Goal: Task Accomplishment & Management: Use online tool/utility

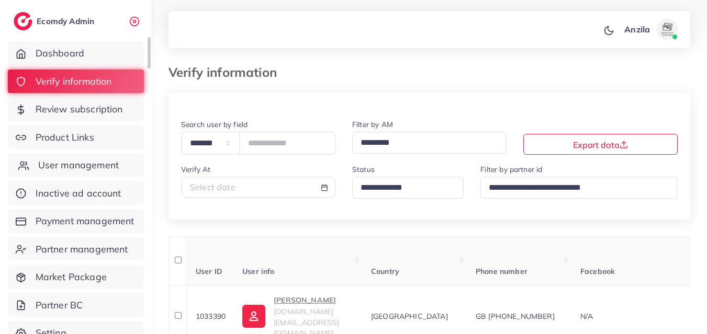
click at [89, 167] on span "User management" at bounding box center [78, 166] width 81 height 14
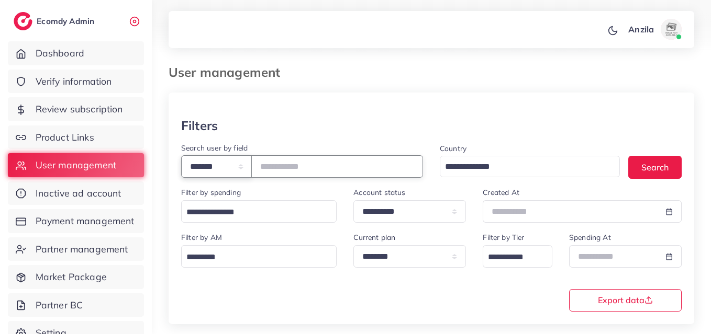
click at [214, 157] on select "**********" at bounding box center [216, 166] width 71 height 23
select select "*****"
click at [181, 155] on select "**********" at bounding box center [216, 166] width 71 height 23
click at [282, 168] on input "text" at bounding box center [337, 166] width 172 height 23
type input "**********"
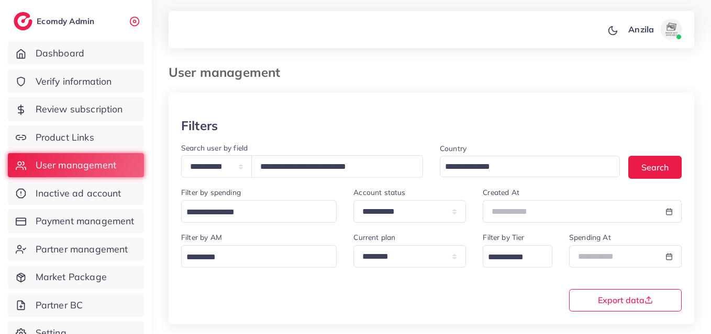
click at [313, 299] on div "**********" at bounding box center [431, 271] width 517 height 80
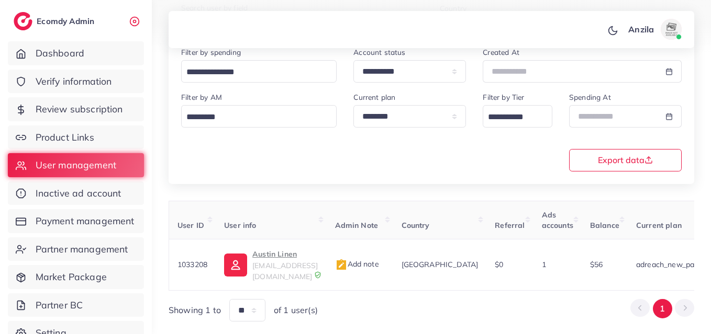
scroll to position [166, 0]
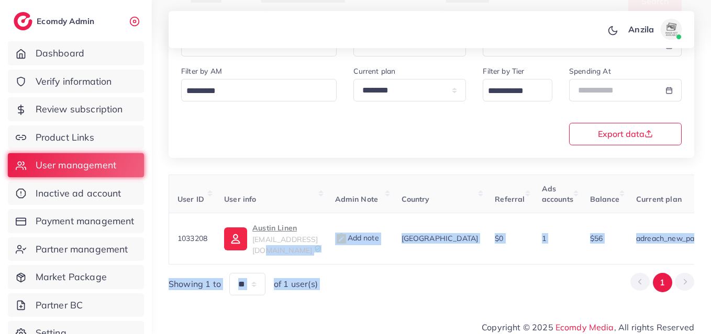
drag, startPoint x: 317, startPoint y: 254, endPoint x: 660, endPoint y: 265, distance: 343.5
click at [660, 265] on div "User ID User info Admin Note Country Referral Ads accounts Balance Current plan…" at bounding box center [432, 235] width 526 height 121
click at [518, 299] on div "**********" at bounding box center [431, 73] width 559 height 479
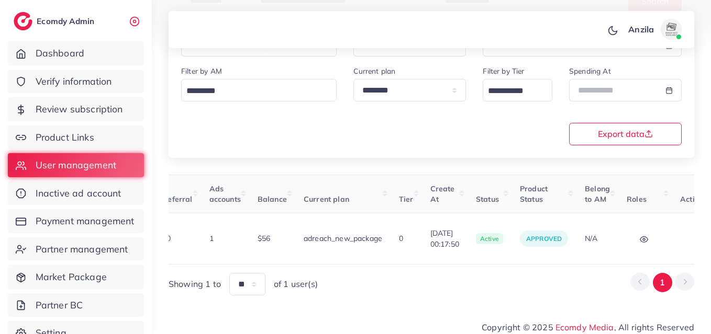
scroll to position [0, 364]
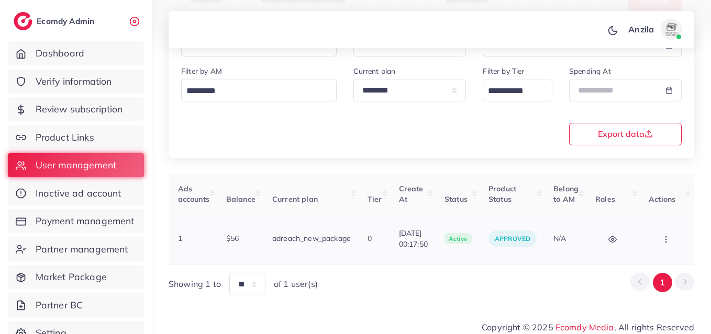
click at [664, 236] on icon "button" at bounding box center [666, 240] width 8 height 8
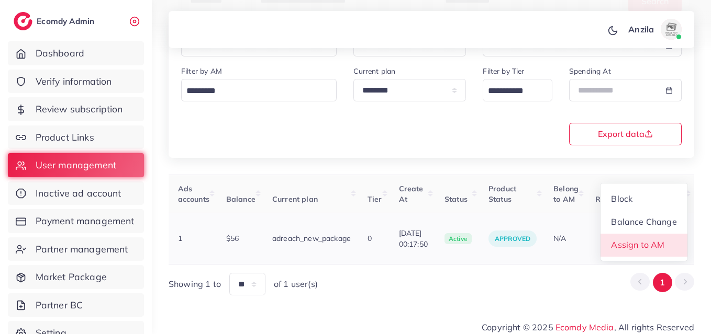
click at [661, 242] on span "Assign to AM" at bounding box center [637, 245] width 53 height 10
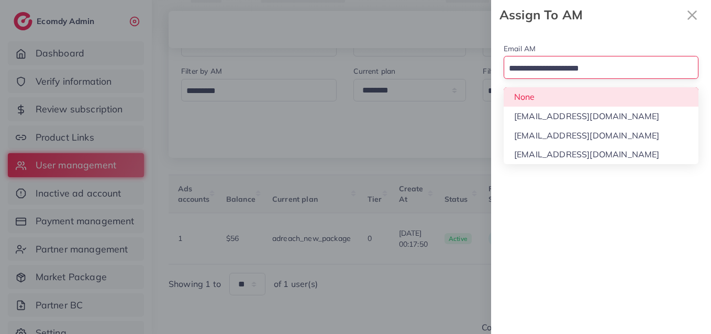
click at [527, 65] on input "Search for option" at bounding box center [595, 69] width 180 height 16
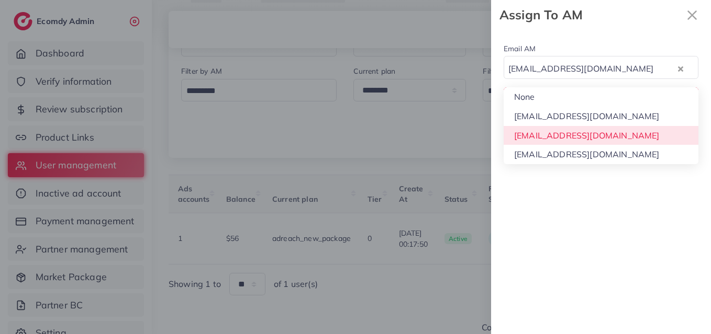
click at [540, 131] on div "Email AM [EMAIL_ADDRESS][DOMAIN_NAME] Loading... None [EMAIL_ADDRESS][DOMAIN_NA…" at bounding box center [601, 182] width 220 height 305
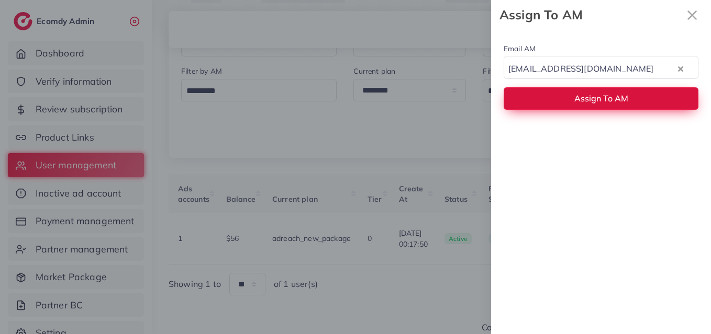
click at [532, 89] on button "Assign To AM" at bounding box center [601, 98] width 195 height 23
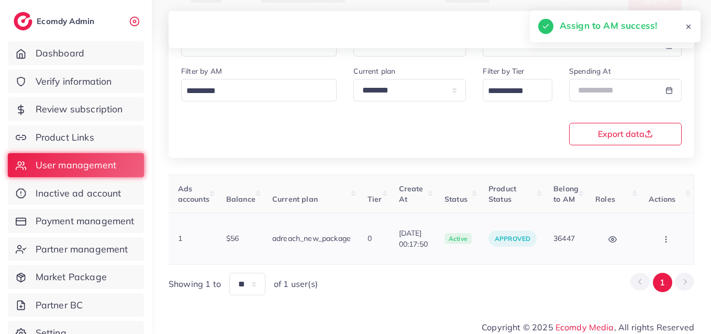
click at [671, 236] on button "button" at bounding box center [667, 239] width 37 height 24
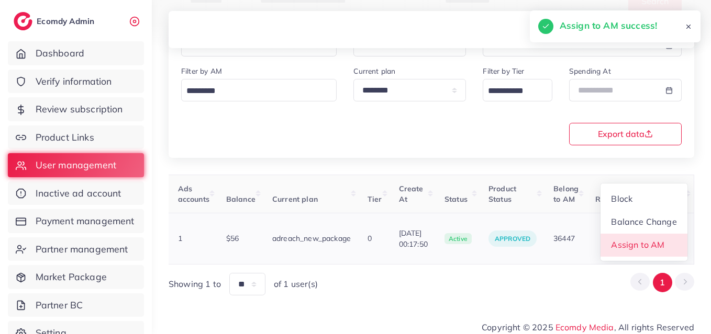
click at [643, 240] on span "Assign to AM" at bounding box center [637, 245] width 53 height 10
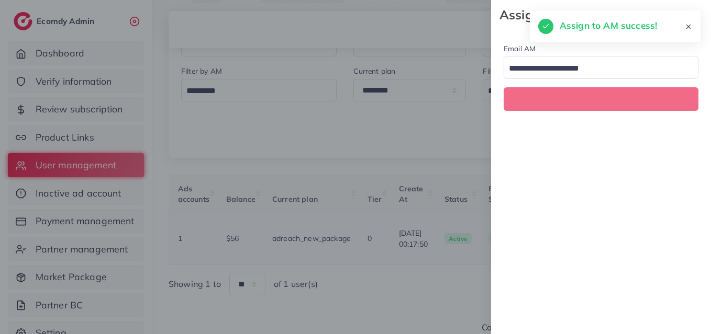
scroll to position [0, 364]
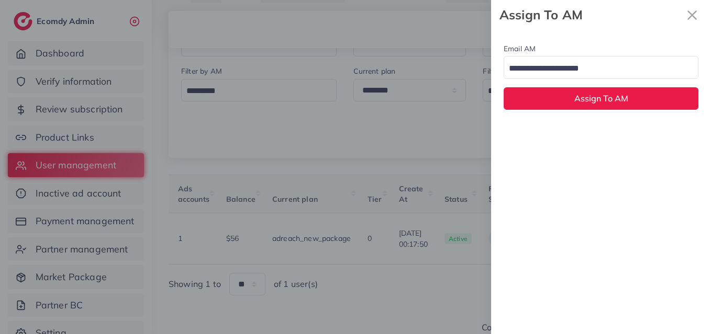
click at [534, 58] on div "Loading..." at bounding box center [601, 67] width 195 height 23
click at [545, 97] on div "Email AM None Loading... None [EMAIL_ADDRESS][DOMAIN_NAME] [EMAIL_ADDRESS][DOMA…" at bounding box center [601, 76] width 220 height 93
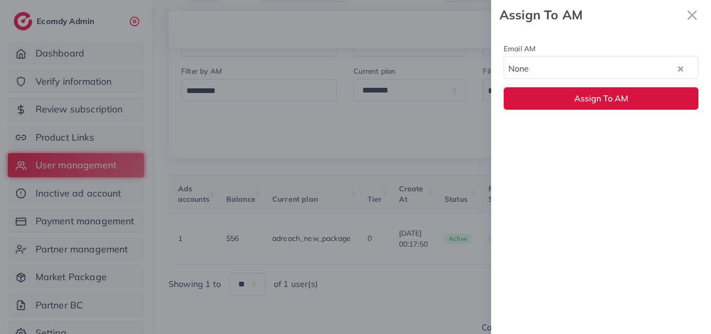
click at [545, 97] on button "Assign To AM" at bounding box center [601, 98] width 195 height 23
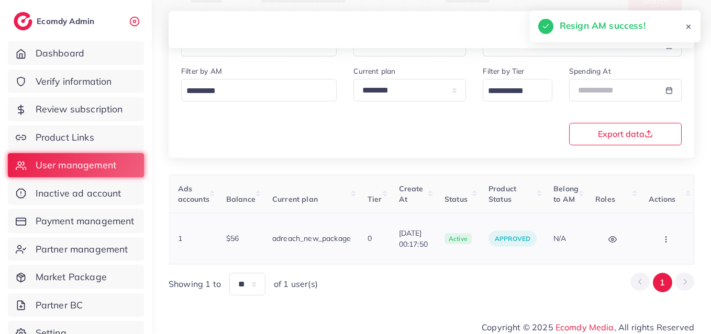
click at [670, 237] on icon "button" at bounding box center [666, 240] width 8 height 8
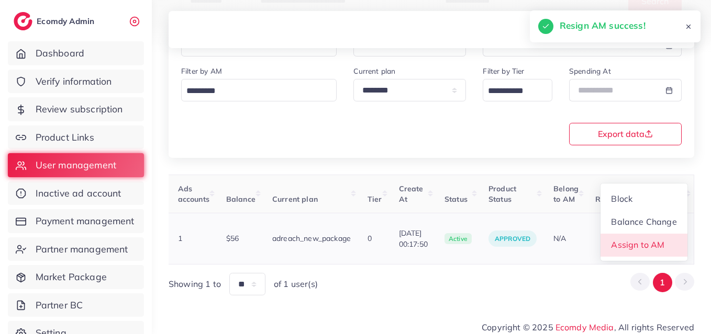
click at [627, 240] on span "Assign to AM" at bounding box center [637, 245] width 53 height 10
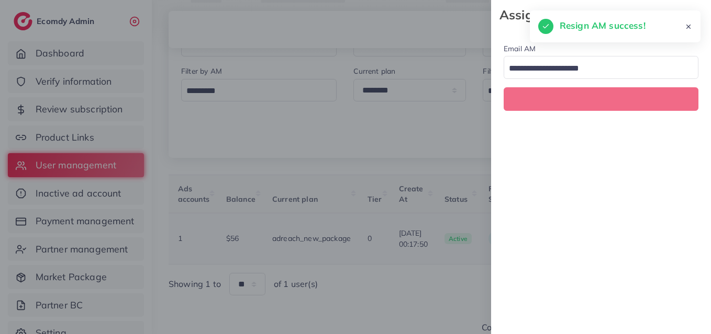
scroll to position [0, 364]
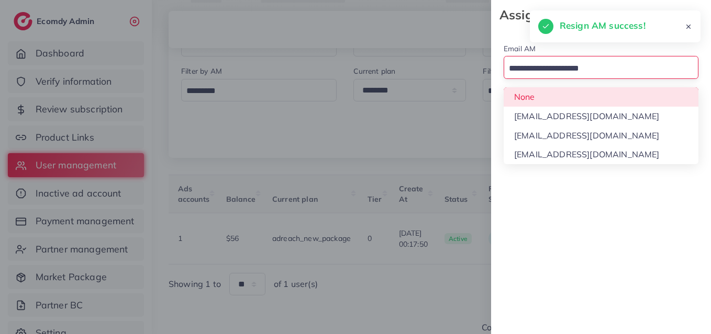
click at [540, 72] on input "Search for option" at bounding box center [595, 69] width 180 height 16
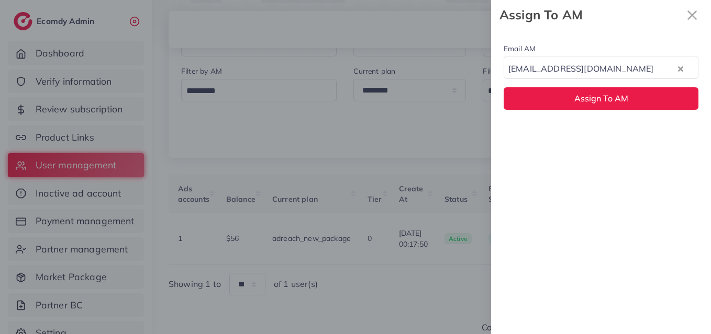
click at [548, 138] on div "Email AM [EMAIL_ADDRESS][DOMAIN_NAME] Loading... None [EMAIL_ADDRESS][DOMAIN_NA…" at bounding box center [601, 182] width 220 height 305
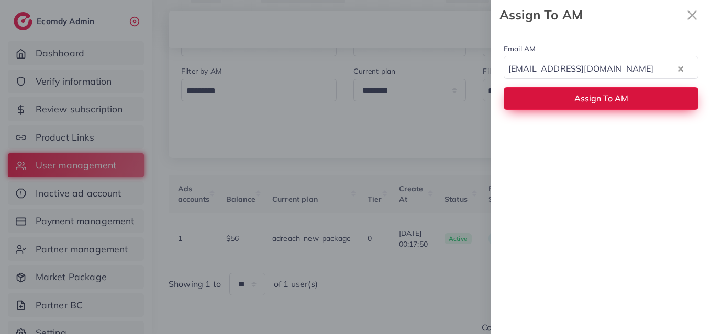
click at [539, 102] on button "Assign To AM" at bounding box center [601, 98] width 195 height 23
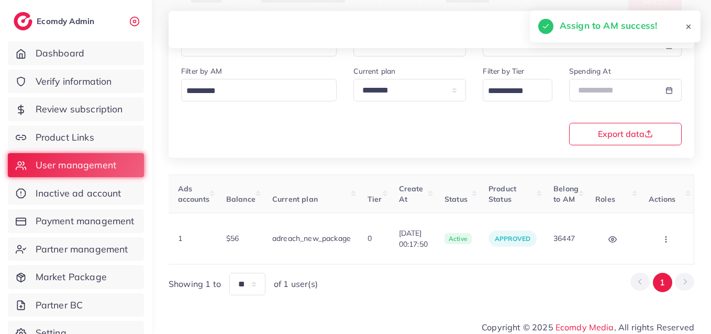
scroll to position [0, 0]
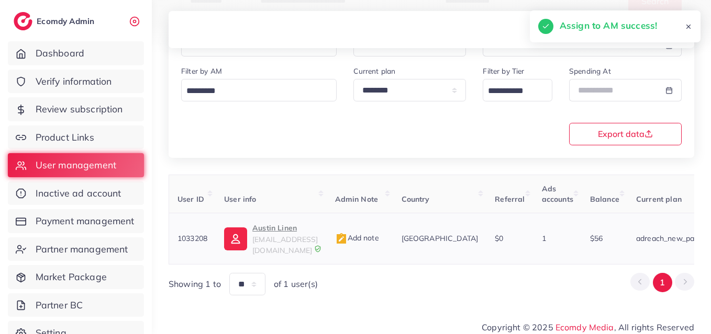
click at [270, 235] on span "[EMAIL_ADDRESS][DOMAIN_NAME]" at bounding box center [284, 245] width 65 height 20
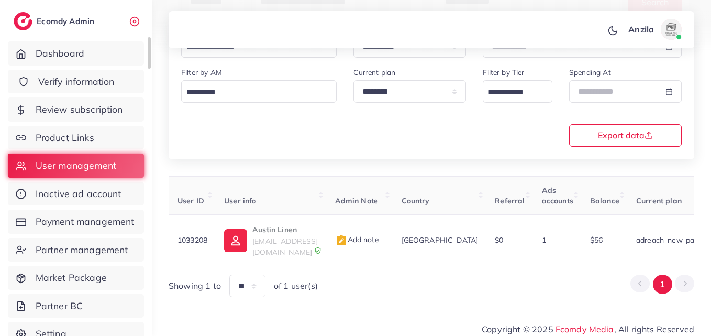
click at [65, 75] on span "Verify information" at bounding box center [76, 82] width 76 height 14
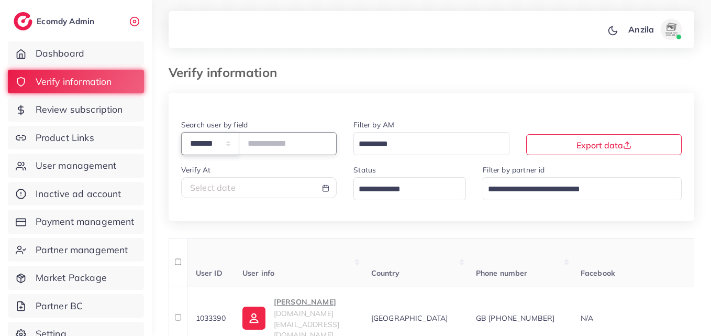
click at [214, 140] on select "**********" at bounding box center [210, 143] width 58 height 23
select select "*****"
click at [181, 132] on select "**********" at bounding box center [210, 143] width 58 height 23
click at [263, 150] on input "text" at bounding box center [288, 143] width 98 height 23
paste input "**********"
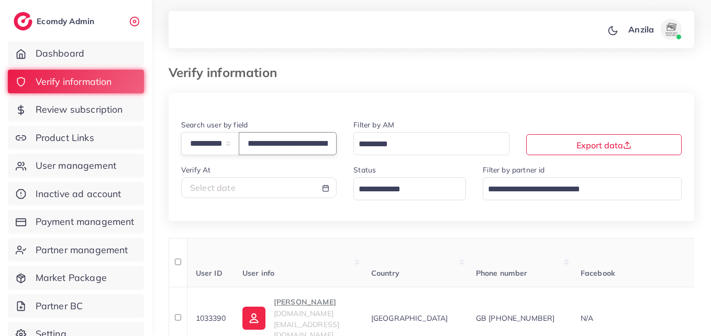
scroll to position [0, 55]
type input "**********"
click at [311, 245] on th "User info" at bounding box center [298, 262] width 129 height 49
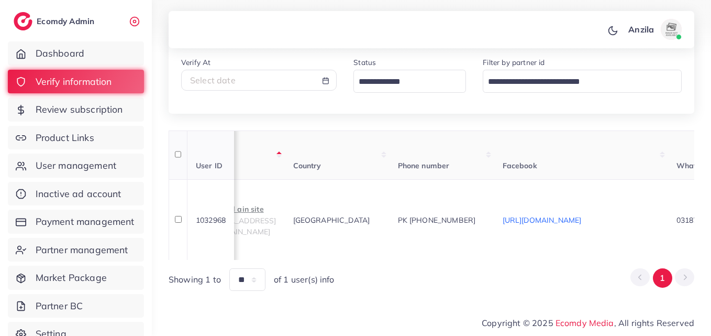
scroll to position [0, 63]
click at [61, 133] on span "Product Links" at bounding box center [67, 138] width 59 height 14
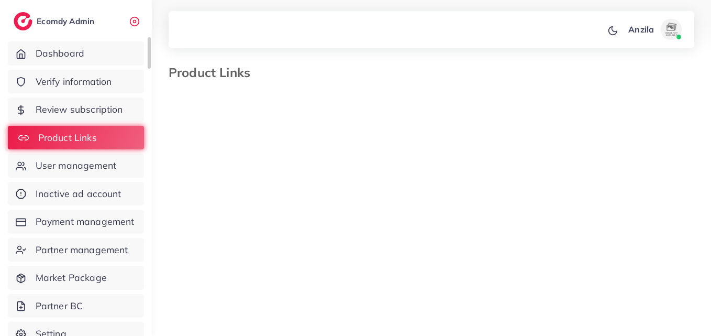
select select "*********"
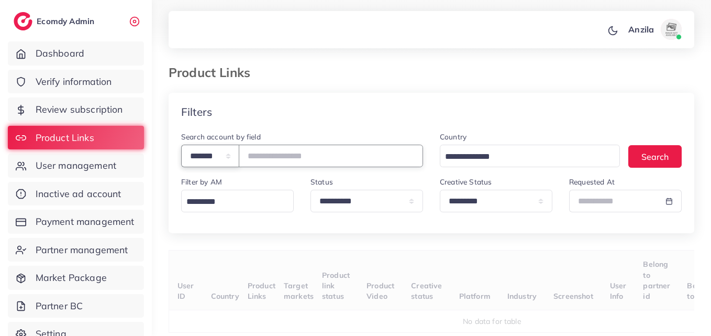
click at [200, 167] on select "**********" at bounding box center [210, 155] width 58 height 23
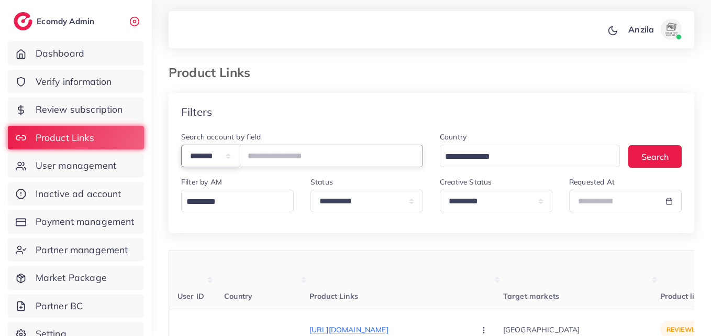
select select "*****"
click at [181, 144] on select "**********" at bounding box center [210, 155] width 58 height 23
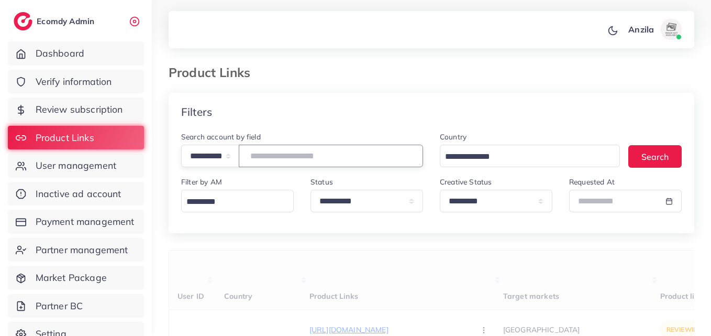
click at [278, 150] on input "text" at bounding box center [331, 155] width 184 height 23
paste input "**********"
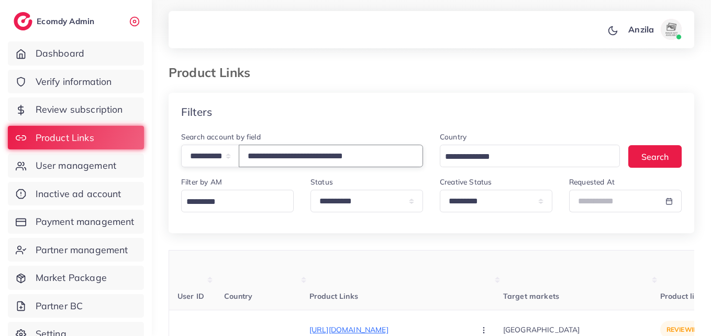
type input "**********"
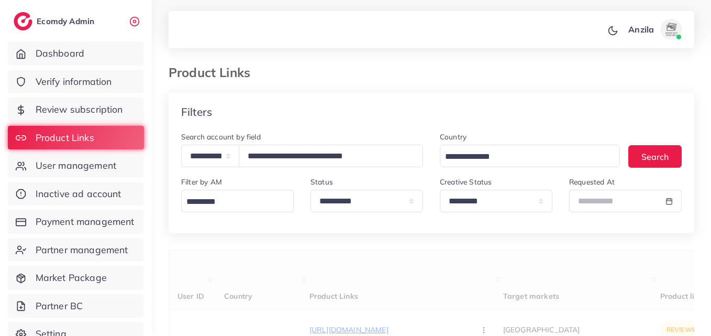
click at [390, 279] on th "Product Links" at bounding box center [406, 280] width 194 height 60
click at [390, 280] on th "Product Links" at bounding box center [406, 280] width 194 height 60
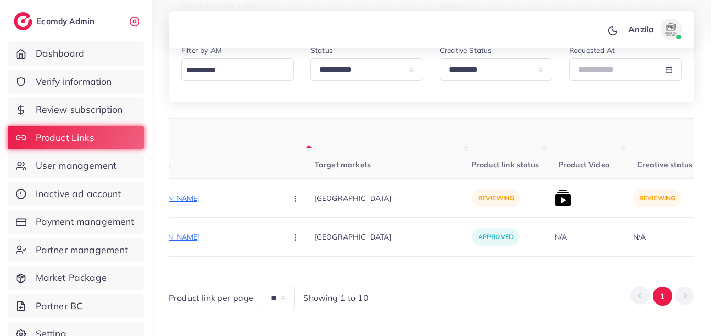
scroll to position [150, 0]
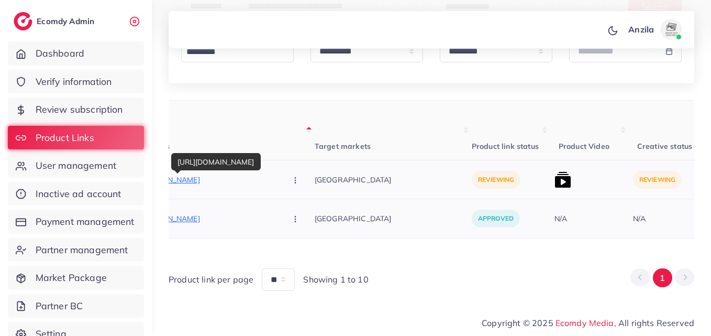
click at [209, 178] on p "[URL][DOMAIN_NAME]" at bounding box center [199, 179] width 157 height 13
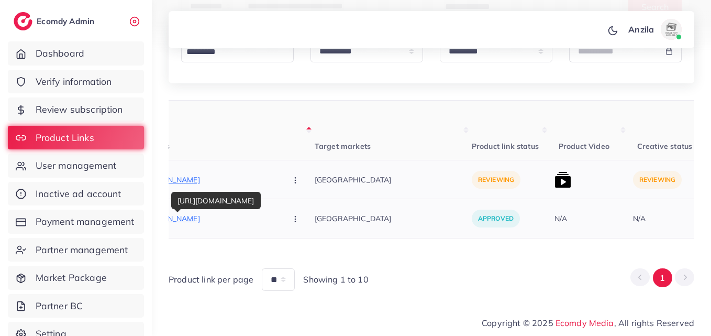
click at [223, 219] on p "[URL][DOMAIN_NAME]" at bounding box center [199, 218] width 157 height 13
click at [373, 131] on th "Target markets" at bounding box center [393, 130] width 157 height 60
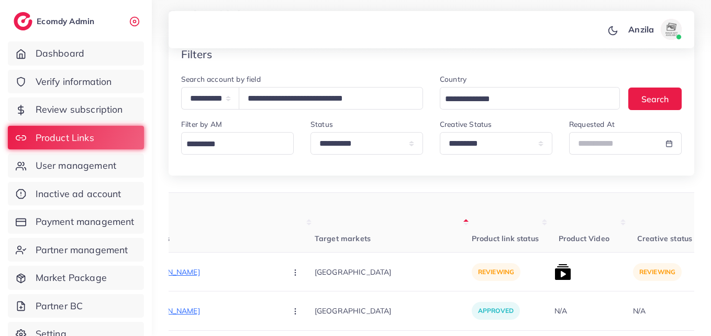
scroll to position [55, 0]
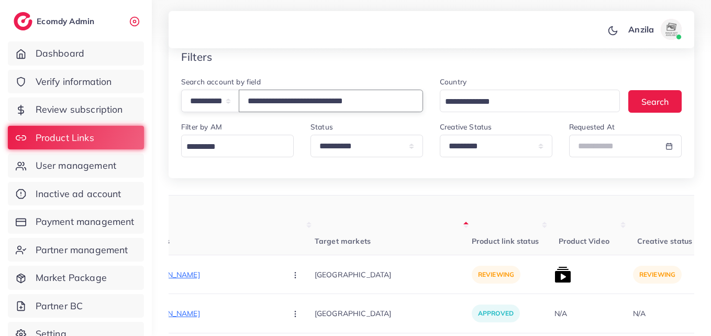
click at [298, 100] on input "**********" at bounding box center [331, 101] width 184 height 23
paste input "**********"
type input "**********"
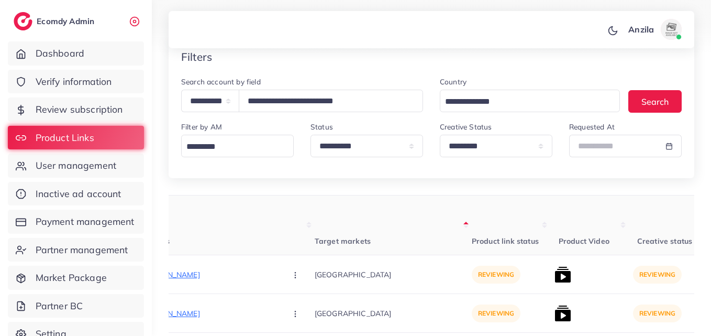
click at [355, 198] on th "Target markets" at bounding box center [393, 225] width 157 height 60
click at [465, 193] on div "**********" at bounding box center [432, 244] width 526 height 412
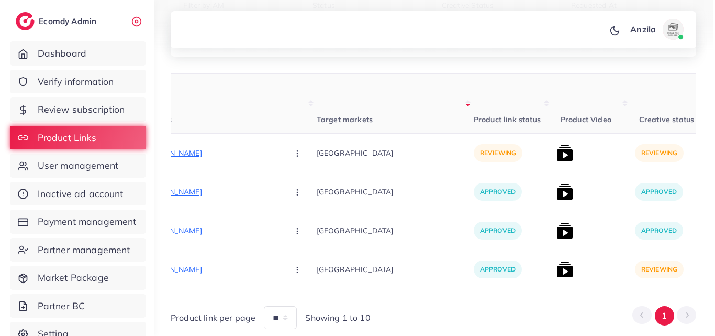
scroll to position [181, 0]
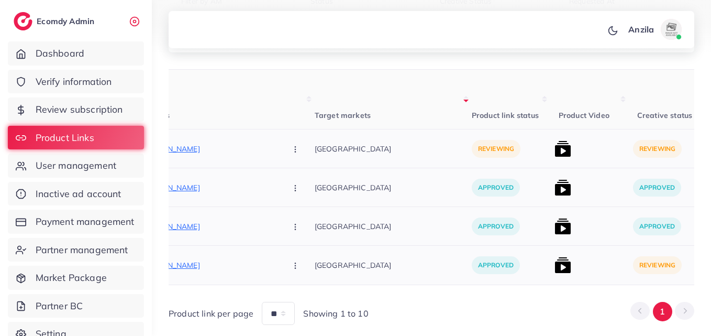
click at [554, 265] on img at bounding box center [562, 264] width 17 height 17
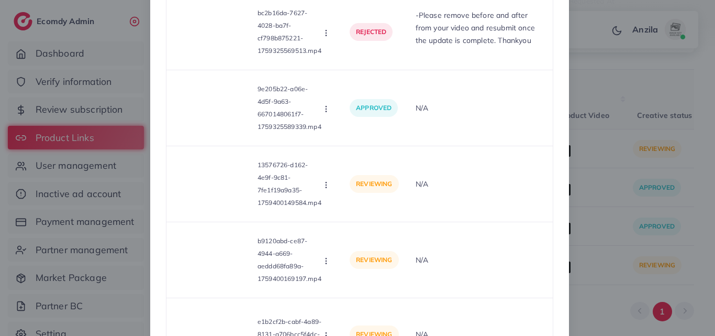
scroll to position [1827, 0]
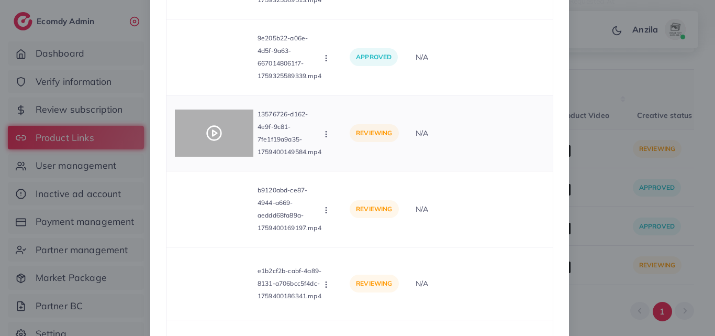
click at [199, 135] on div at bounding box center [214, 132] width 79 height 47
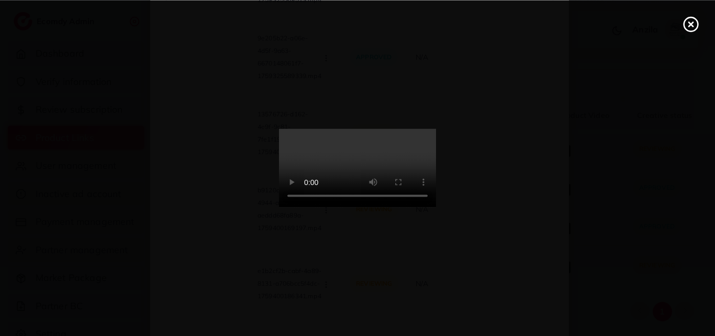
click at [379, 178] on video at bounding box center [357, 168] width 157 height 79
click at [691, 23] on icon at bounding box center [691, 24] width 17 height 17
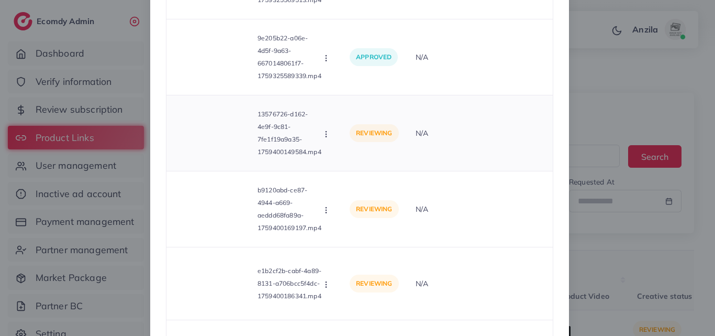
click at [327, 130] on icon "button" at bounding box center [326, 134] width 8 height 8
click at [342, 157] on link "Approve" at bounding box center [363, 159] width 83 height 23
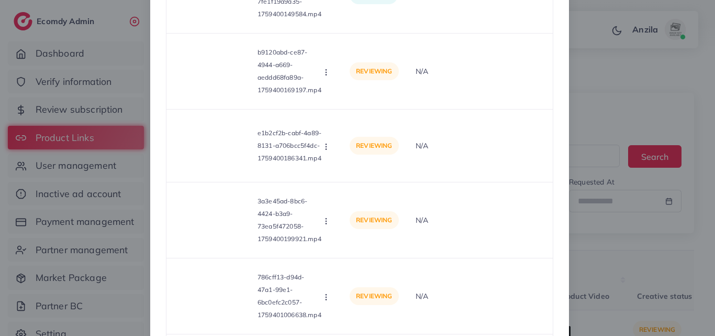
scroll to position [1976, 0]
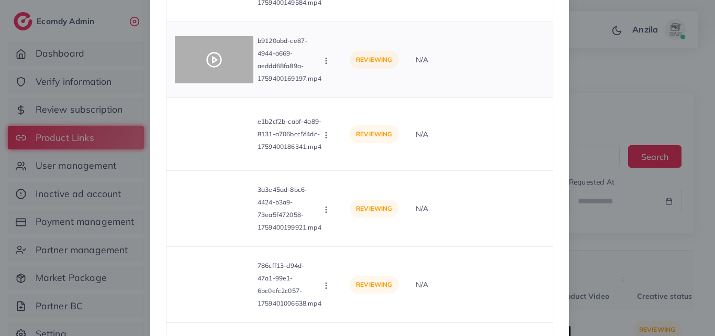
click at [213, 50] on div at bounding box center [214, 59] width 79 height 47
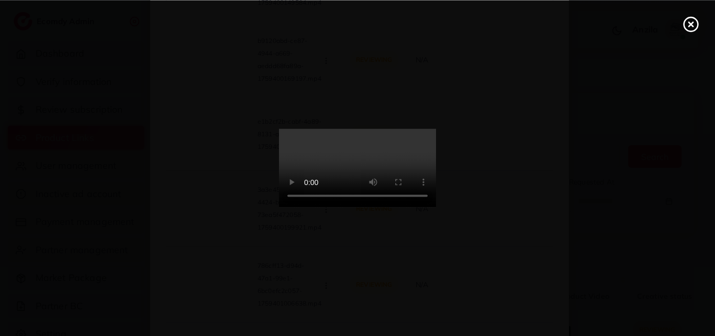
click at [436, 133] on video at bounding box center [357, 168] width 157 height 79
click at [688, 22] on icon at bounding box center [691, 24] width 17 height 17
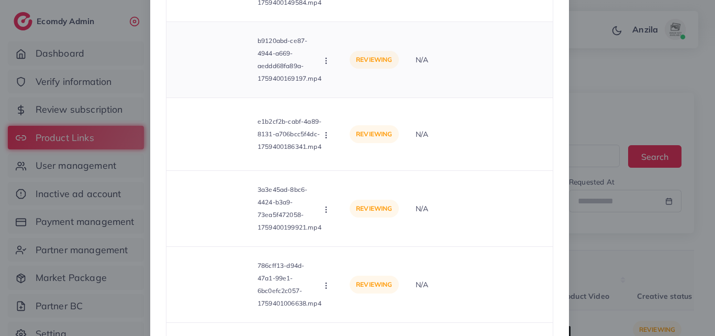
click at [322, 61] on icon "button" at bounding box center [326, 61] width 8 height 8
click at [358, 91] on span "Approve" at bounding box center [361, 85] width 35 height 10
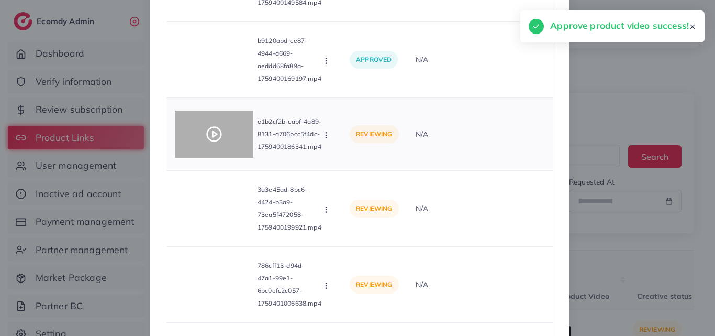
click at [217, 142] on icon at bounding box center [214, 134] width 17 height 17
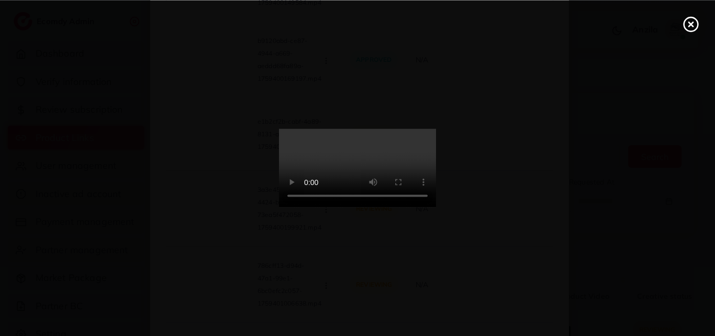
click at [692, 21] on icon at bounding box center [691, 24] width 17 height 17
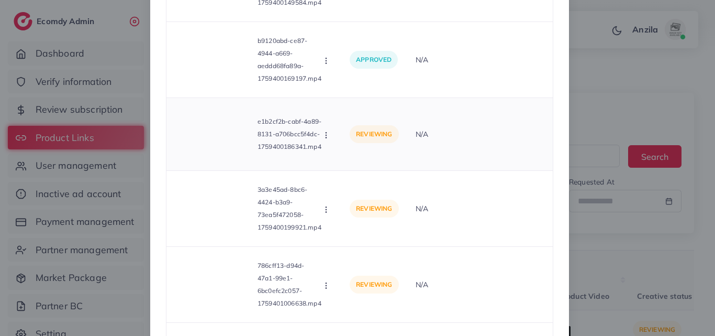
click at [324, 133] on icon "button" at bounding box center [326, 135] width 8 height 8
click at [344, 163] on span "Approve" at bounding box center [361, 159] width 35 height 10
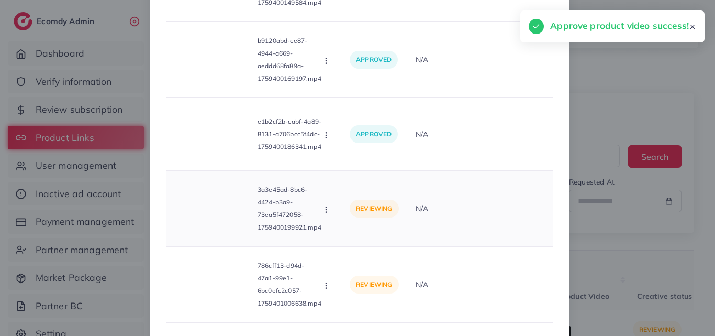
click at [322, 213] on icon "button" at bounding box center [326, 209] width 8 height 8
click at [361, 244] on link "Approve" at bounding box center [363, 234] width 83 height 23
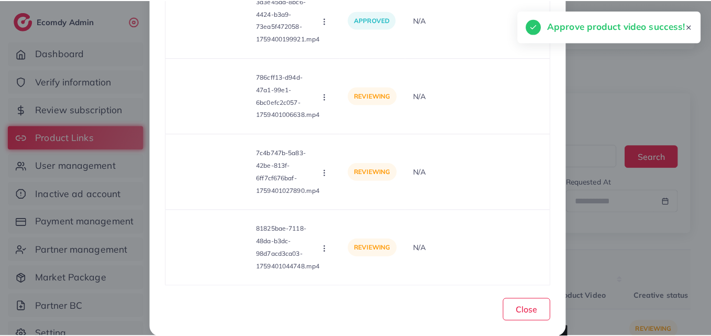
scroll to position [2173, 0]
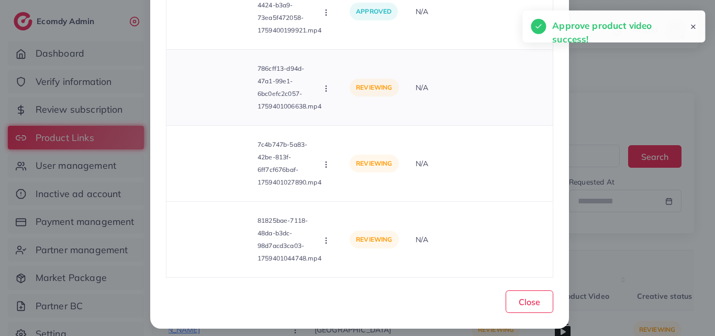
click at [326, 90] on icon "button" at bounding box center [326, 88] width 8 height 8
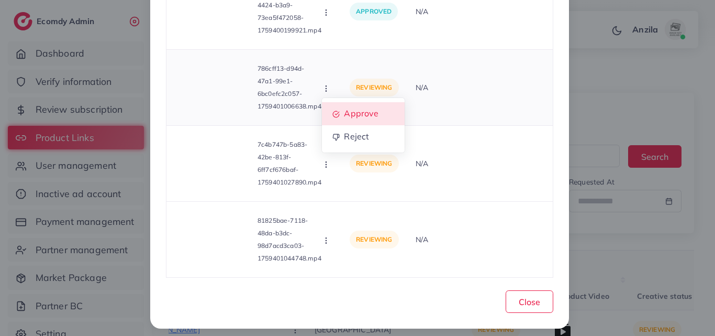
click at [346, 107] on link "Approve" at bounding box center [363, 113] width 83 height 23
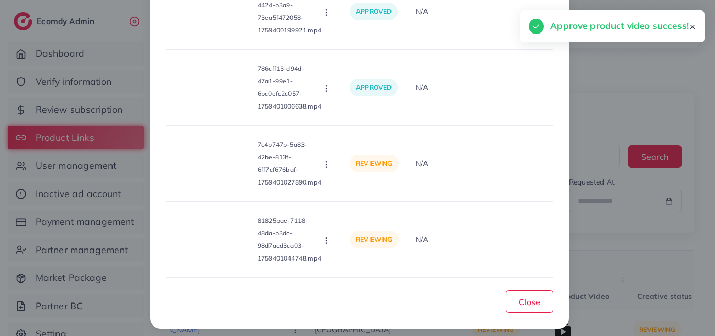
click at [324, 164] on icon "button" at bounding box center [326, 164] width 8 height 8
click at [341, 188] on link "Approve" at bounding box center [363, 189] width 83 height 23
click at [328, 239] on icon "button" at bounding box center [326, 240] width 8 height 8
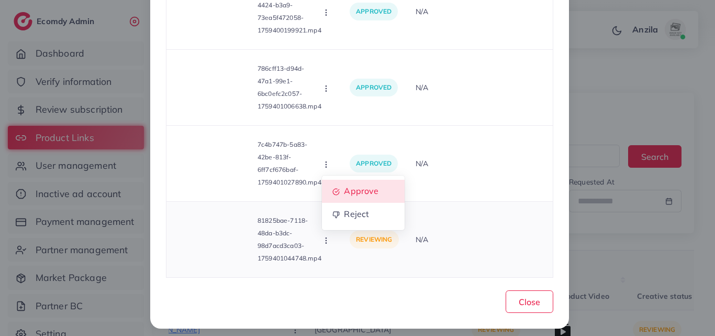
click at [374, 192] on span "Approve" at bounding box center [361, 190] width 35 height 10
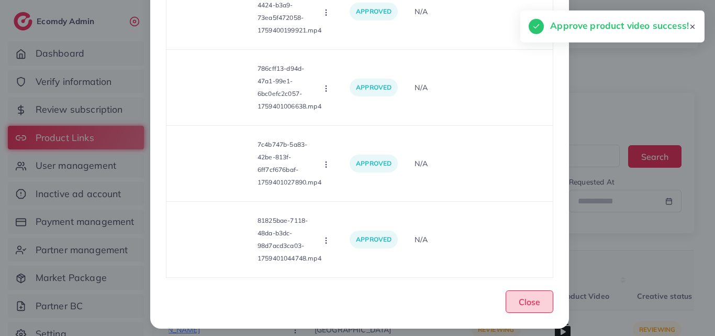
click at [530, 299] on span "Close" at bounding box center [529, 301] width 21 height 10
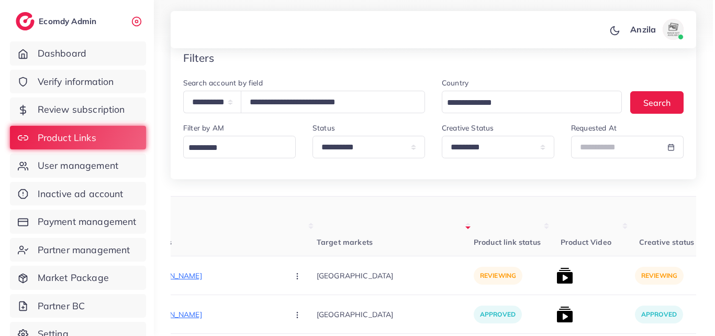
scroll to position [145, 0]
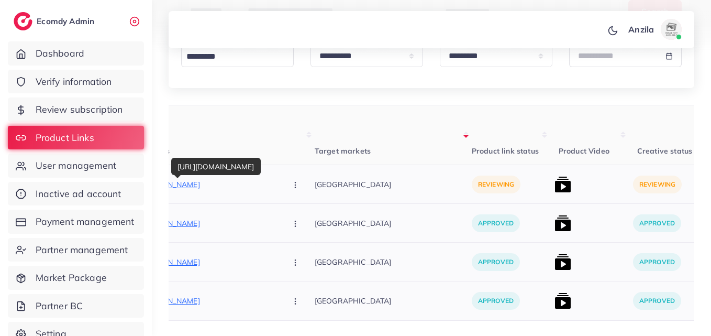
click at [189, 183] on p "[URL][DOMAIN_NAME]" at bounding box center [199, 184] width 157 height 13
click at [291, 186] on icon "button" at bounding box center [295, 185] width 8 height 8
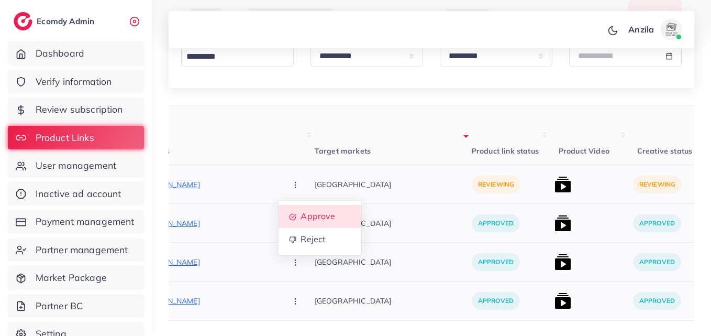
click at [278, 205] on link "Approve" at bounding box center [319, 216] width 83 height 23
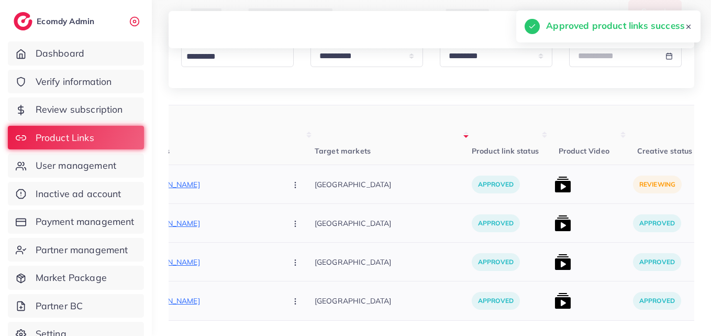
click at [554, 183] on img at bounding box center [562, 184] width 17 height 17
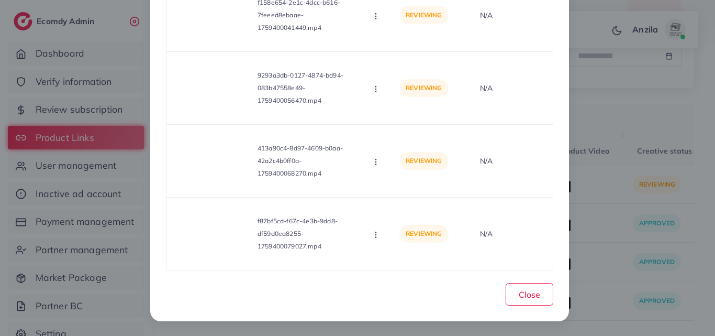
scroll to position [0, 0]
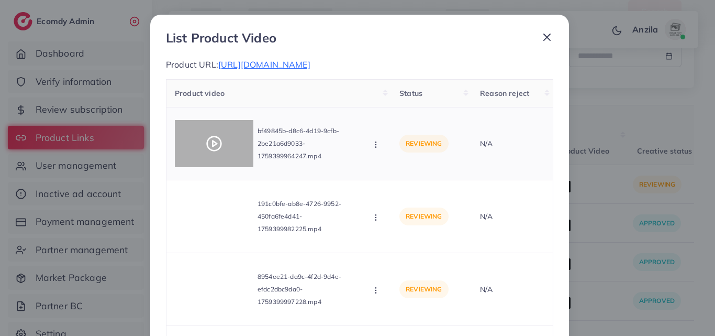
click at [204, 135] on div at bounding box center [214, 143] width 79 height 47
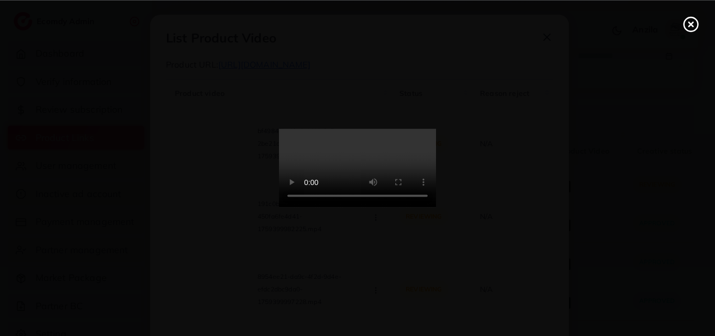
click at [393, 156] on video at bounding box center [357, 168] width 157 height 79
click at [689, 25] on icon at bounding box center [691, 24] width 17 height 17
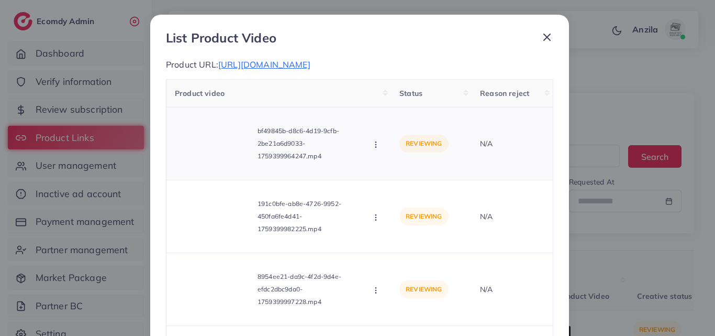
click at [377, 144] on icon "button" at bounding box center [376, 144] width 8 height 8
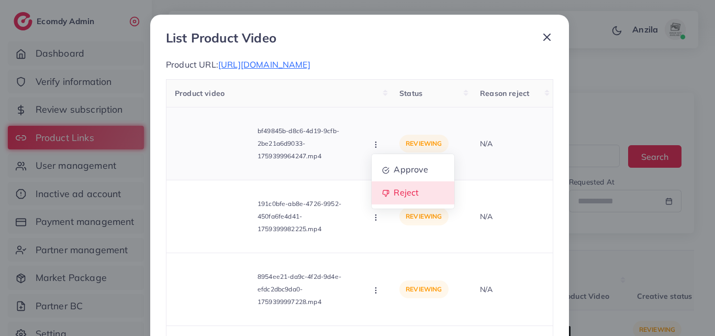
click at [385, 189] on link "Reject" at bounding box center [413, 192] width 83 height 23
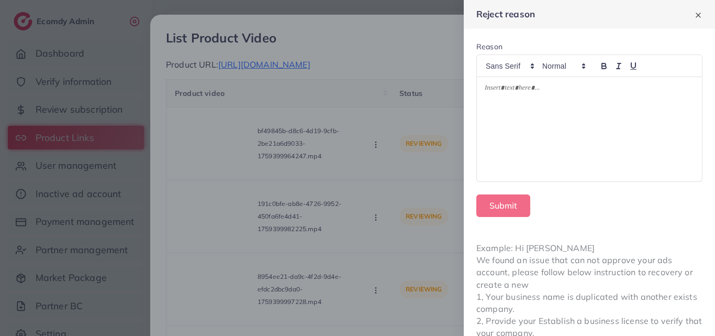
click at [553, 123] on div at bounding box center [589, 129] width 225 height 104
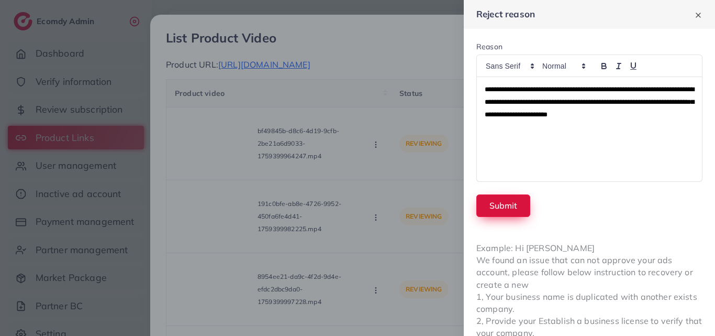
click at [524, 205] on button "Submit" at bounding box center [503, 205] width 54 height 23
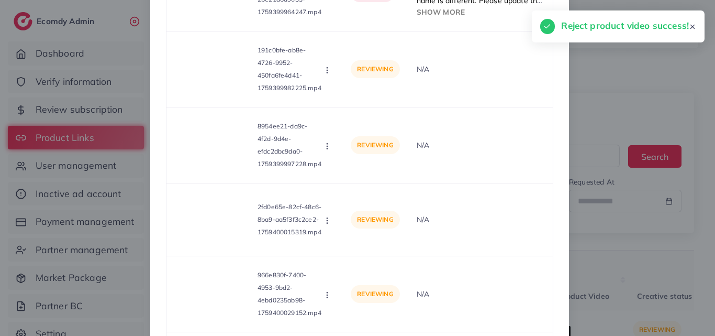
scroll to position [165, 0]
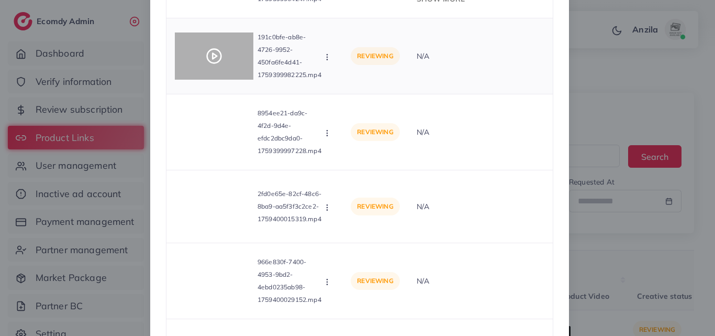
click at [209, 51] on icon at bounding box center [214, 56] width 17 height 17
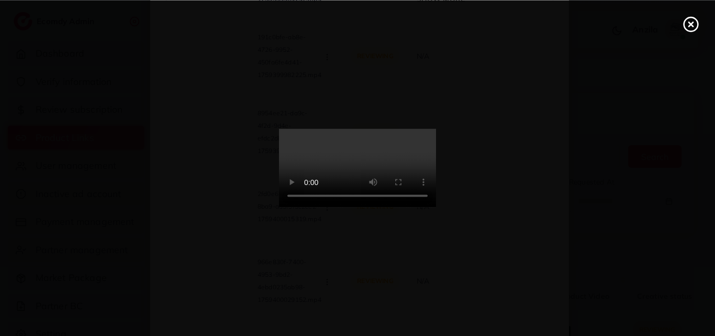
click at [316, 197] on video at bounding box center [357, 168] width 157 height 79
click at [693, 27] on icon at bounding box center [691, 24] width 17 height 17
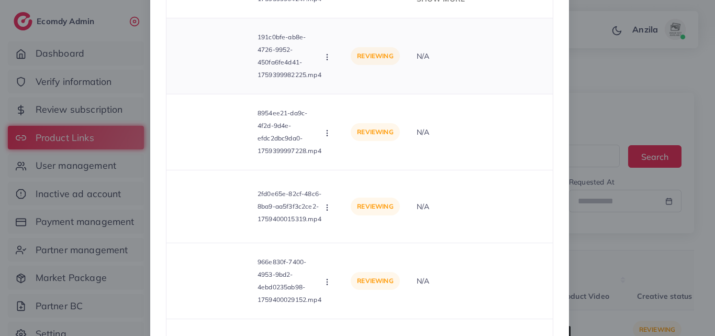
click at [327, 54] on circle "button" at bounding box center [327, 54] width 1 height 1
click at [338, 107] on icon at bounding box center [337, 106] width 6 height 6
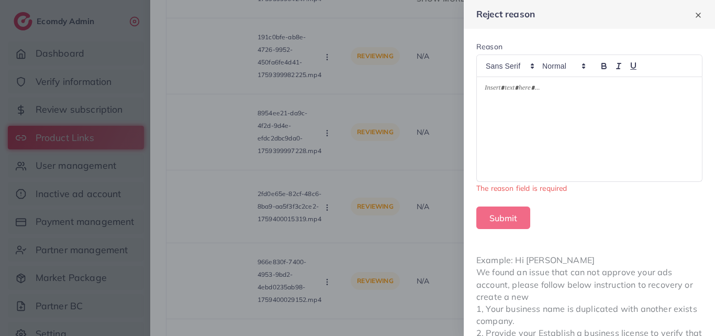
click at [570, 101] on div at bounding box center [589, 129] width 225 height 104
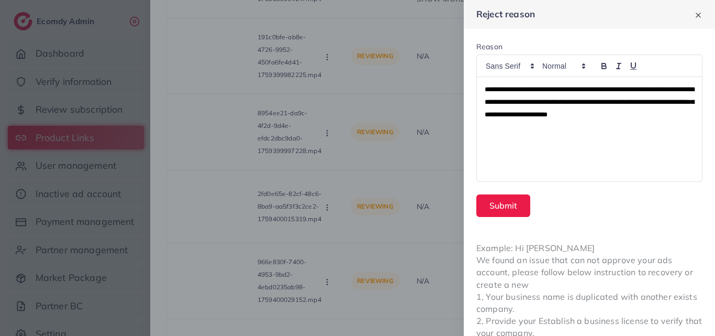
scroll to position [0, 0]
click at [522, 213] on button "Submit" at bounding box center [503, 205] width 54 height 23
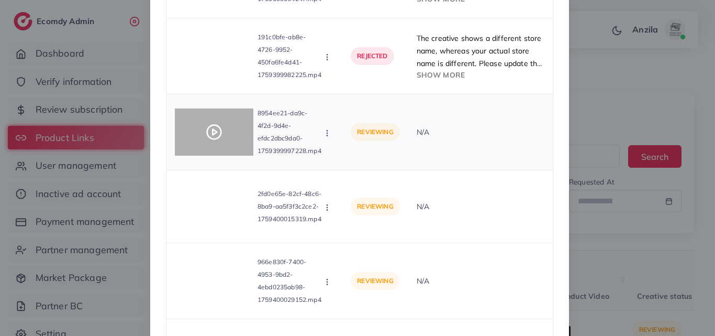
click at [215, 137] on icon at bounding box center [214, 132] width 17 height 17
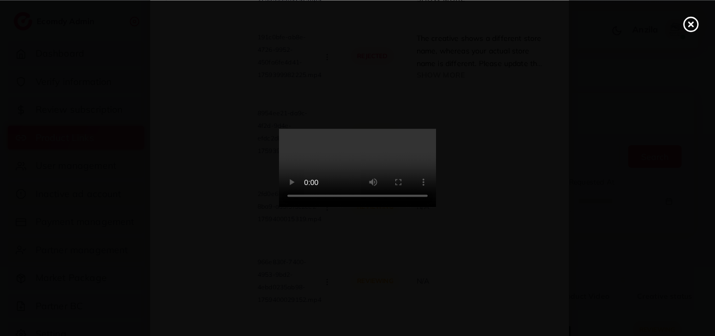
click at [374, 143] on video at bounding box center [357, 168] width 157 height 79
click at [686, 34] on div at bounding box center [357, 168] width 715 height 336
click at [691, 25] on icon at bounding box center [691, 24] width 17 height 17
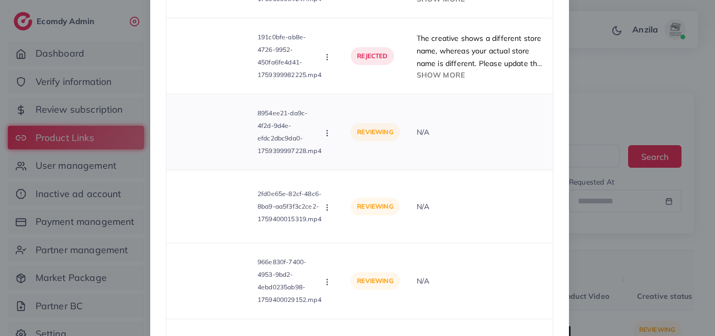
click at [325, 136] on icon "button" at bounding box center [327, 133] width 8 height 8
click at [347, 157] on span "Approve" at bounding box center [362, 157] width 35 height 10
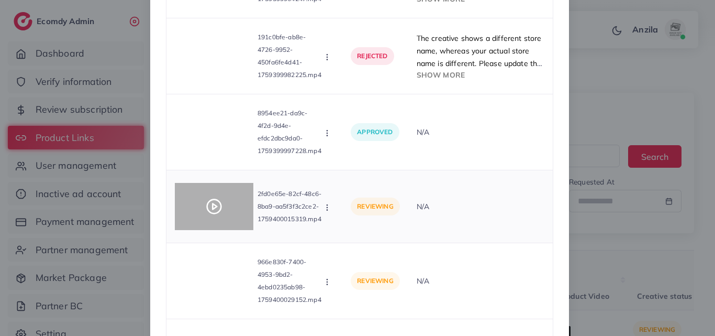
click at [209, 209] on icon at bounding box center [214, 206] width 17 height 17
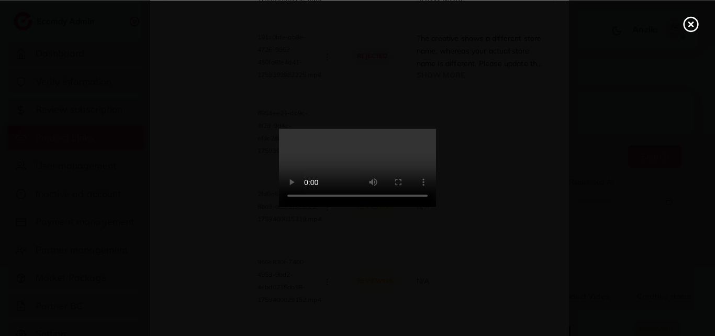
click at [695, 31] on icon at bounding box center [691, 24] width 17 height 17
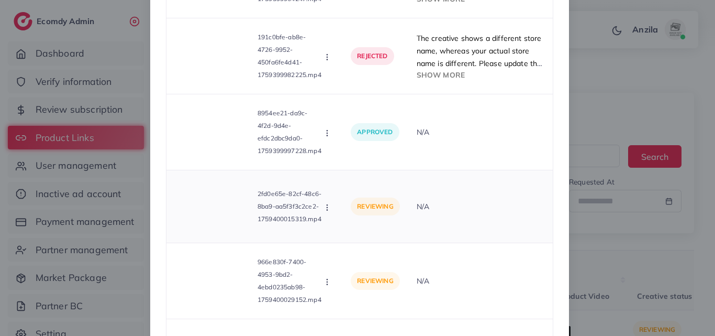
click at [327, 209] on circle "button" at bounding box center [327, 209] width 1 height 1
click at [346, 226] on link "Approve" at bounding box center [364, 232] width 83 height 23
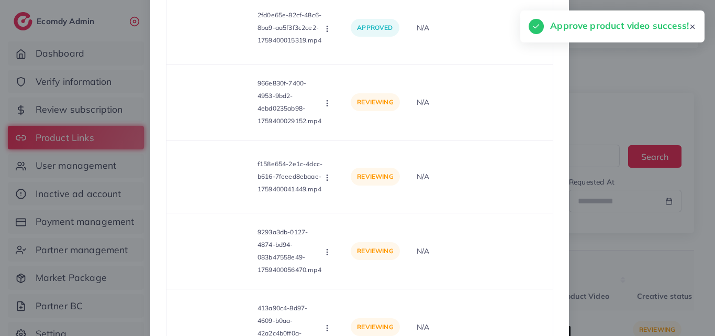
scroll to position [355, 0]
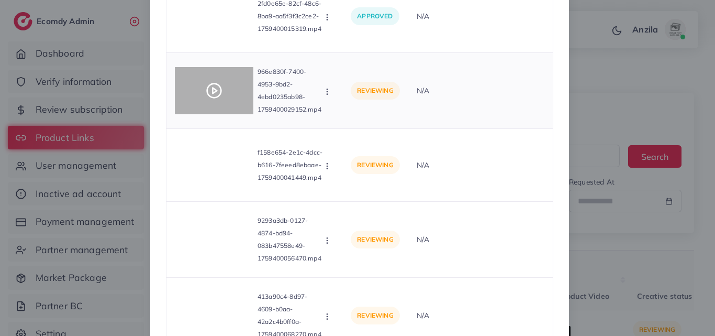
click at [218, 86] on circle at bounding box center [214, 91] width 14 height 14
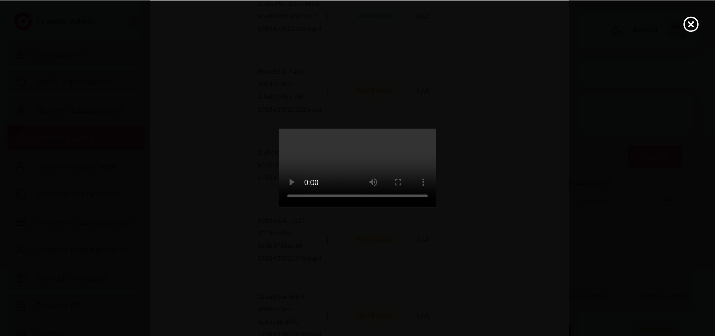
click at [694, 23] on icon at bounding box center [691, 24] width 17 height 17
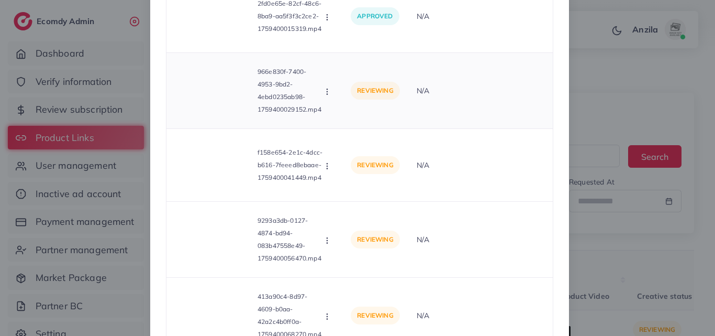
click at [326, 93] on icon "button" at bounding box center [327, 91] width 8 height 8
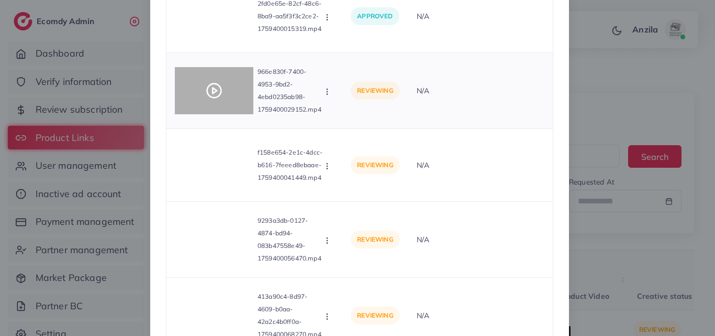
click at [203, 76] on div at bounding box center [214, 90] width 79 height 47
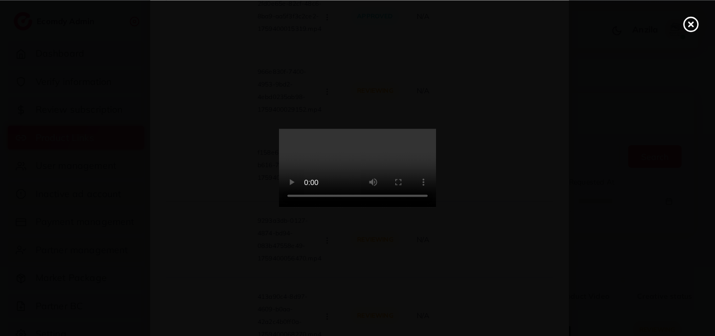
click at [693, 20] on icon at bounding box center [691, 24] width 17 height 17
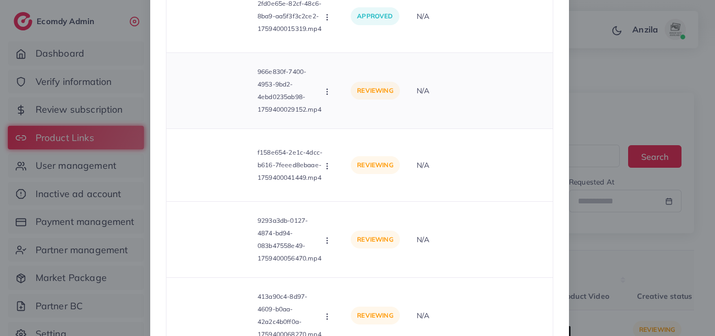
click at [325, 91] on icon "button" at bounding box center [327, 91] width 8 height 8
click at [334, 138] on icon at bounding box center [337, 140] width 6 height 6
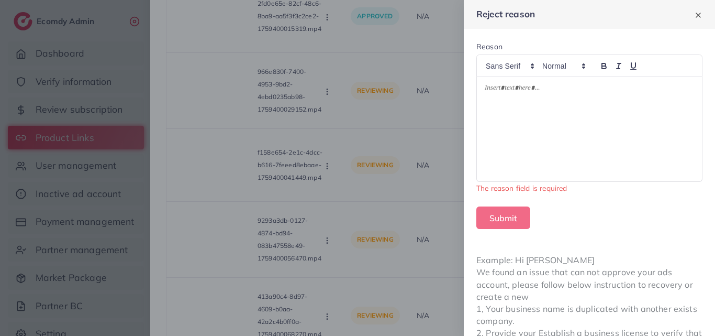
click at [678, 119] on div at bounding box center [589, 129] width 225 height 104
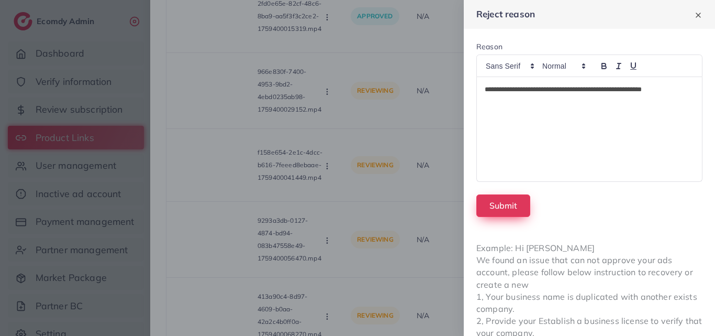
click at [502, 206] on button "Submit" at bounding box center [503, 205] width 54 height 23
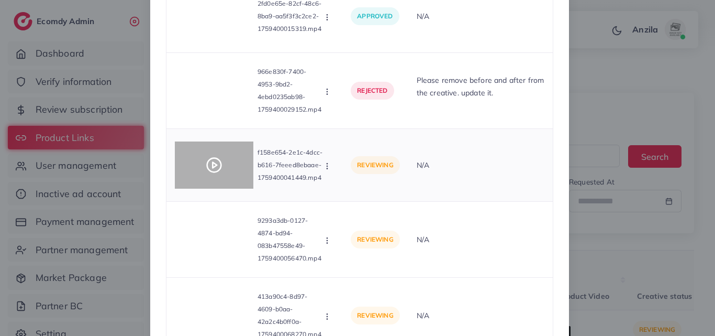
click at [226, 159] on div at bounding box center [214, 164] width 79 height 47
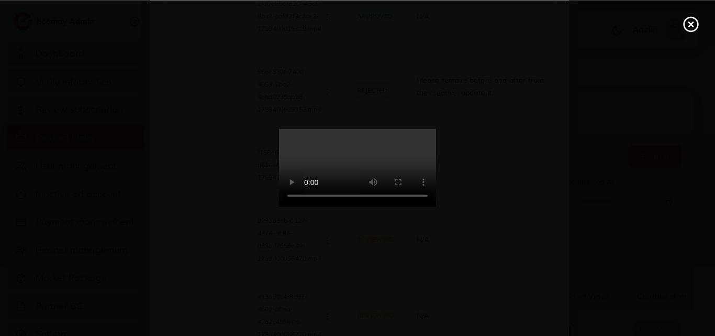
click at [695, 21] on icon at bounding box center [691, 24] width 17 height 17
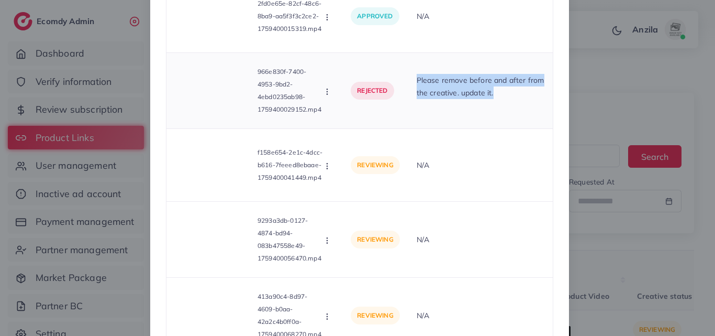
drag, startPoint x: 416, startPoint y: 79, endPoint x: 515, endPoint y: 92, distance: 99.8
click at [515, 92] on td "Please remove before and after from the creative. update it." at bounding box center [480, 91] width 145 height 76
copy p "Please remove before and after from the creative. update it."
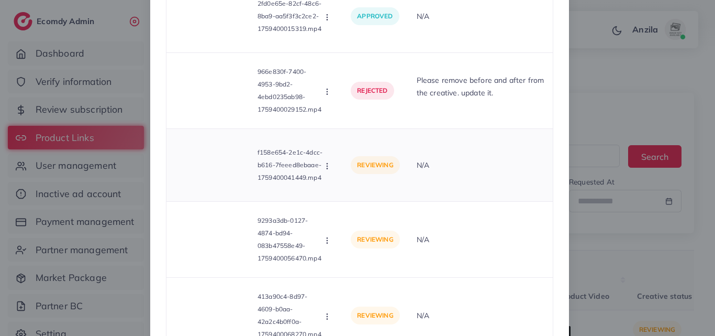
click at [330, 171] on div "f158e654-2e1c-4dcc-b616-7feeed8ebaae-1759400041449.mp4 Approve Reject" at bounding box center [254, 164] width 159 height 55
click at [327, 169] on circle "button" at bounding box center [327, 168] width 1 height 1
click at [348, 212] on span "Reject" at bounding box center [357, 213] width 25 height 10
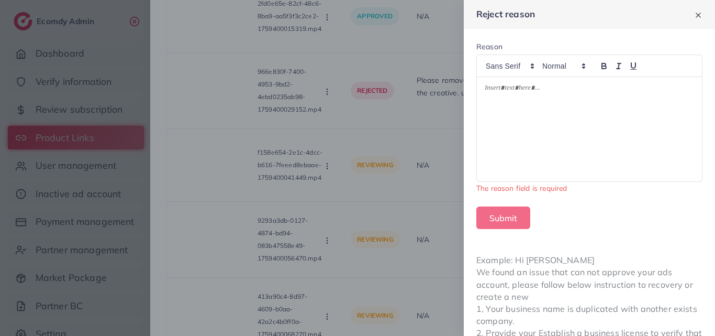
click at [522, 132] on div at bounding box center [589, 129] width 225 height 104
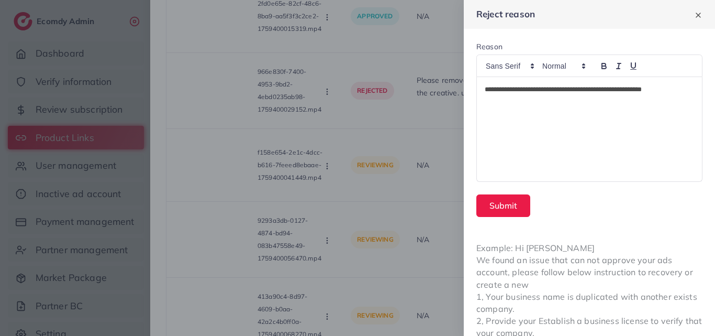
scroll to position [0, 0]
click at [509, 200] on button "Submit" at bounding box center [503, 205] width 54 height 23
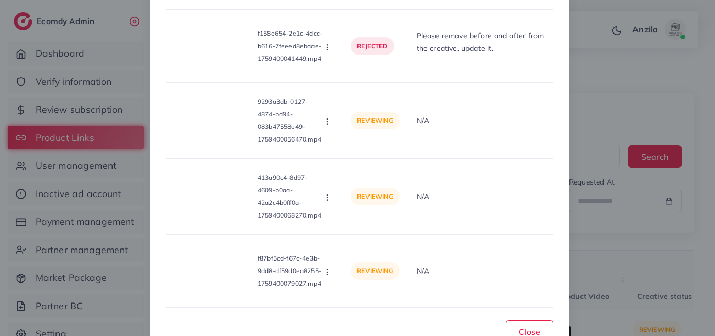
scroll to position [511, 0]
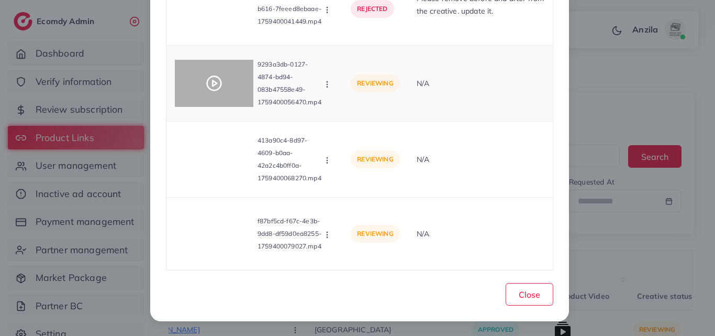
click at [210, 75] on icon at bounding box center [214, 83] width 17 height 17
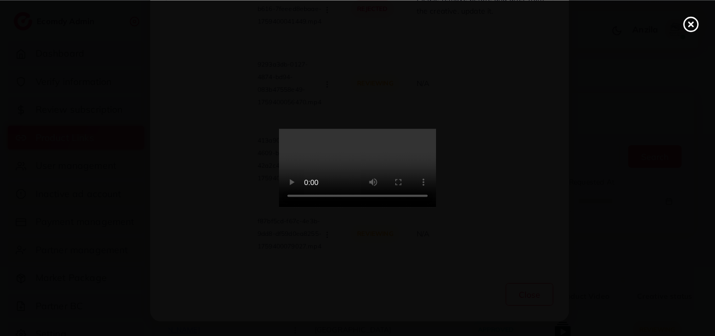
click at [686, 25] on icon at bounding box center [691, 24] width 17 height 17
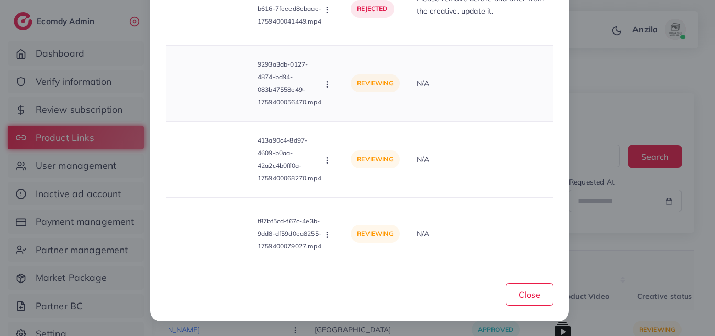
click at [329, 84] on icon "button" at bounding box center [327, 84] width 8 height 8
click at [350, 124] on link "Reject" at bounding box center [364, 132] width 83 height 23
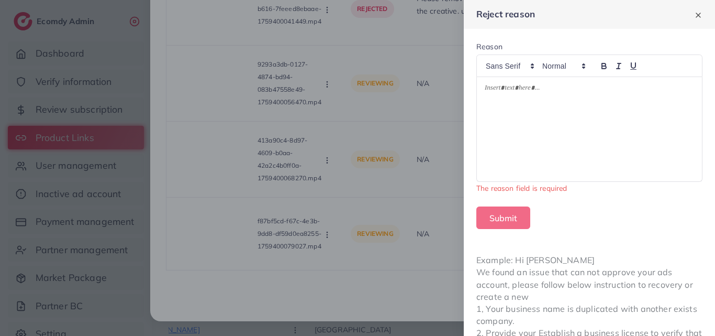
click at [475, 125] on form "Reason The reason field is required Submit" at bounding box center [589, 135] width 251 height 213
click at [517, 130] on div at bounding box center [589, 129] width 225 height 104
click at [517, 131] on div at bounding box center [589, 129] width 225 height 104
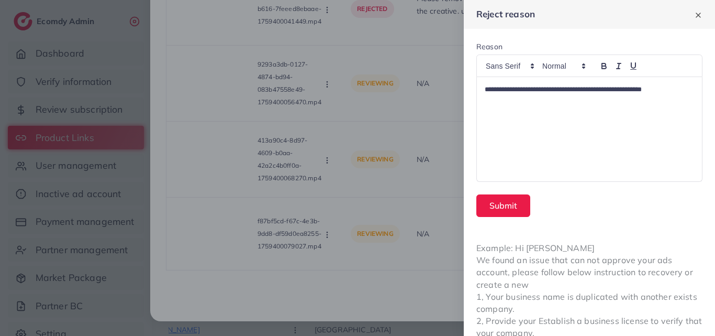
scroll to position [0, 0]
click at [512, 206] on button "Submit" at bounding box center [503, 205] width 54 height 23
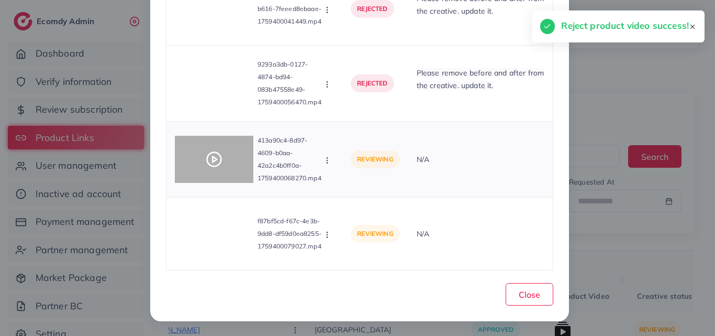
click at [221, 161] on div at bounding box center [214, 159] width 79 height 47
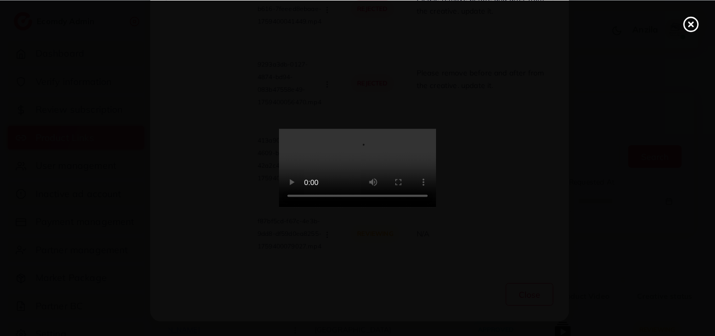
click at [693, 23] on line at bounding box center [691, 24] width 4 height 4
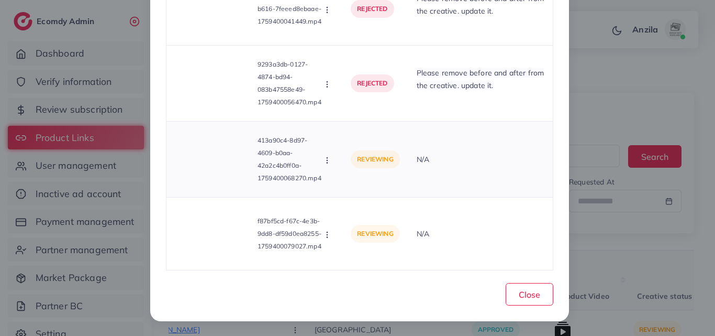
click at [332, 165] on div "413a90c4-8d97-4609-b0aa-42a2c4b0ff0a-1759400068270.mp4 Approve Reject" at bounding box center [254, 159] width 159 height 59
click at [329, 163] on icon "button" at bounding box center [327, 160] width 8 height 8
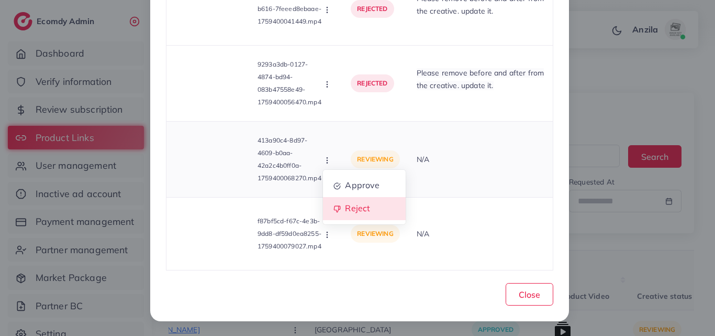
click at [361, 211] on span "Reject" at bounding box center [357, 208] width 25 height 10
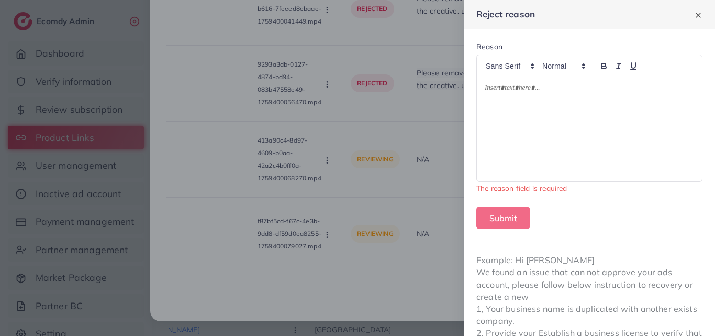
click at [510, 137] on div at bounding box center [589, 129] width 225 height 104
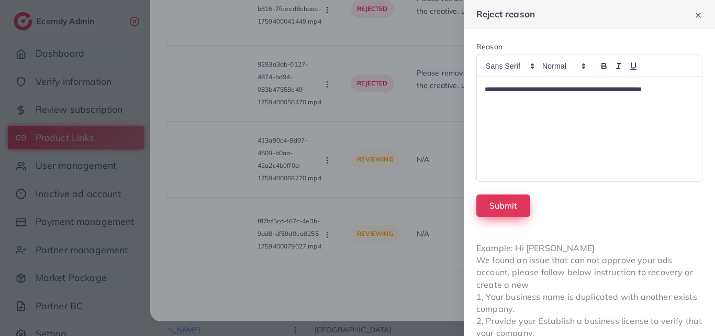
click at [493, 207] on button "Submit" at bounding box center [503, 205] width 54 height 23
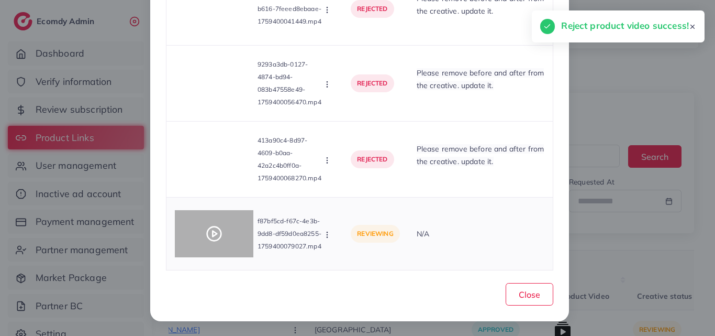
click at [211, 228] on icon at bounding box center [214, 233] width 17 height 17
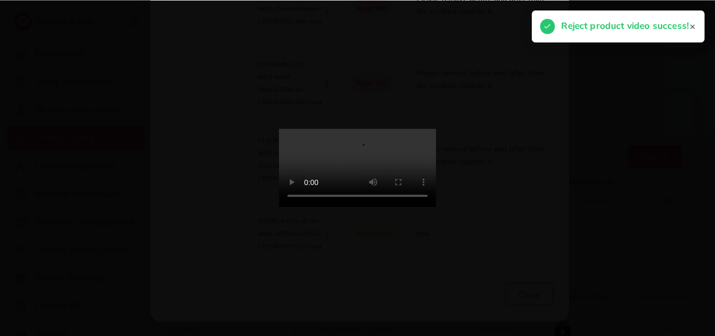
click at [691, 26] on line at bounding box center [693, 27] width 4 height 4
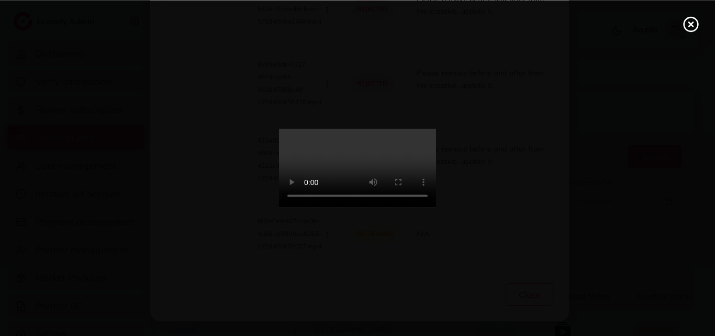
click at [694, 27] on icon at bounding box center [691, 24] width 17 height 17
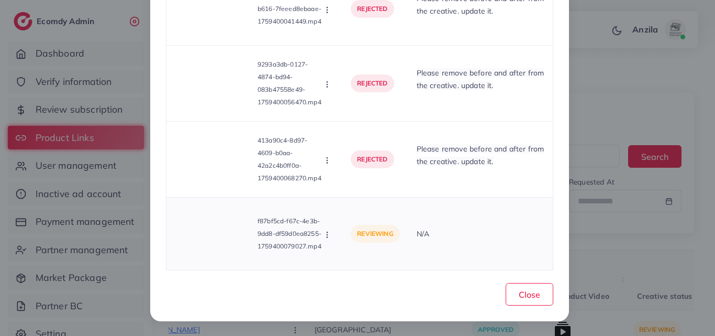
click at [327, 234] on circle "button" at bounding box center [327, 234] width 1 height 1
click at [345, 189] on span "Approve" at bounding box center [362, 185] width 35 height 10
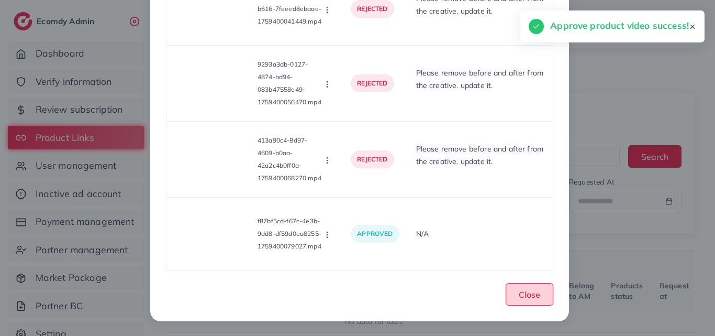
click at [542, 294] on button "Close" at bounding box center [530, 294] width 48 height 23
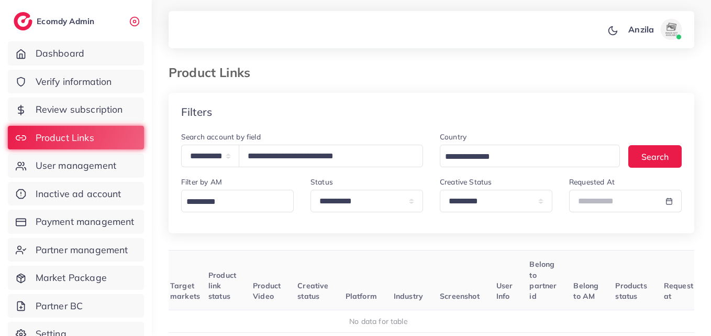
scroll to position [110, 0]
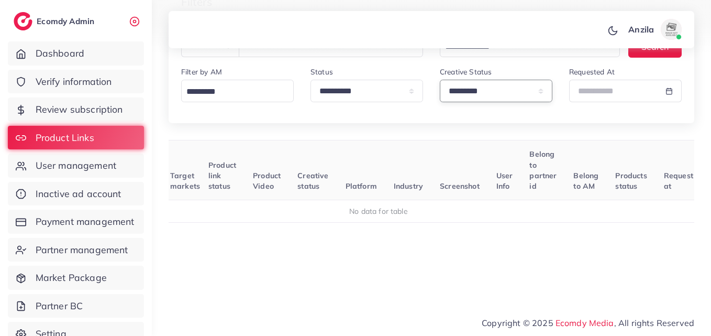
click at [499, 98] on select "**********" at bounding box center [496, 91] width 113 height 23
select select
click at [440, 80] on select "**********" at bounding box center [496, 91] width 113 height 23
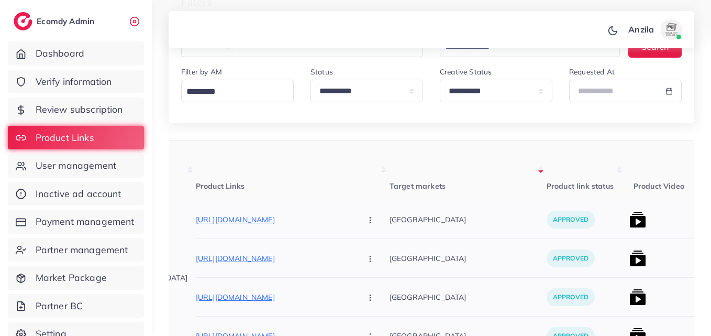
click at [412, 308] on p "[GEOGRAPHIC_DATA]" at bounding box center [467, 297] width 157 height 24
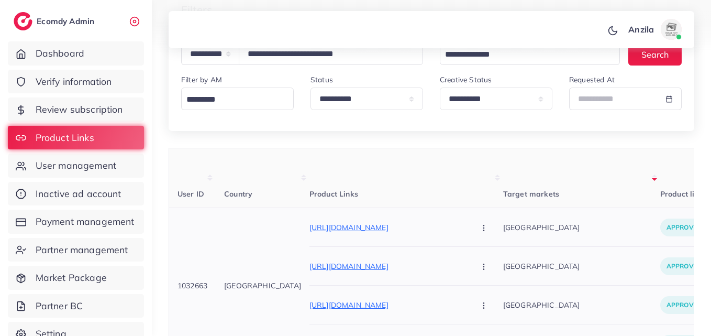
scroll to position [93, 0]
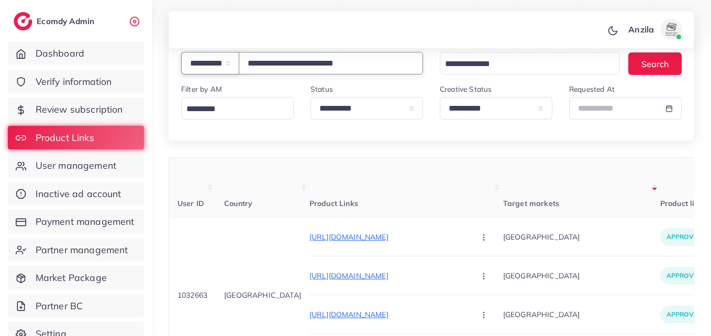
click at [230, 70] on select "**********" at bounding box center [210, 63] width 58 height 23
select select "**********"
click at [181, 52] on select "**********" at bounding box center [210, 63] width 58 height 23
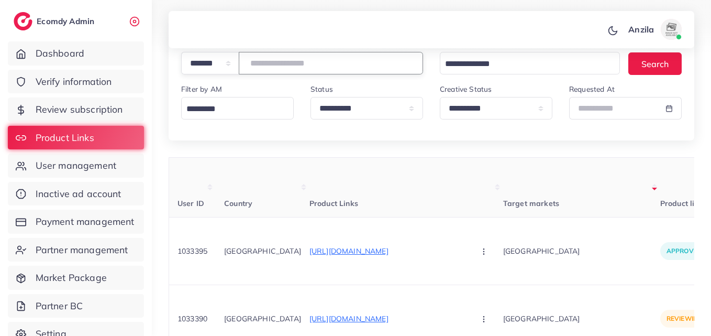
click at [281, 66] on input "**********" at bounding box center [331, 63] width 184 height 23
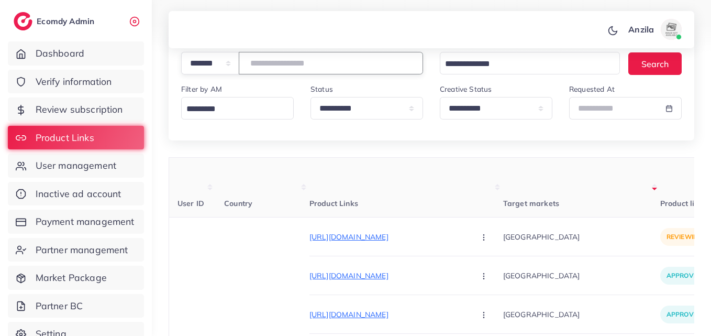
type input "*******"
click at [439, 185] on th "Product Links" at bounding box center [406, 188] width 194 height 60
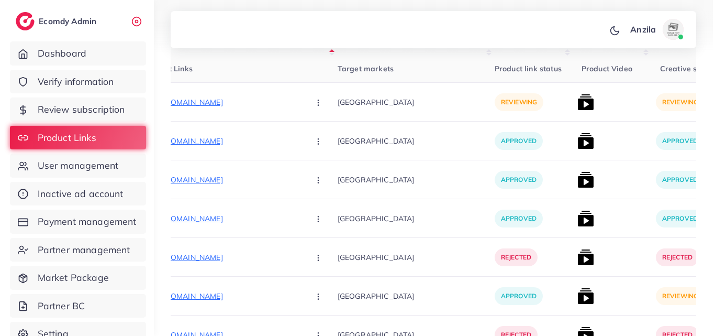
scroll to position [239, 0]
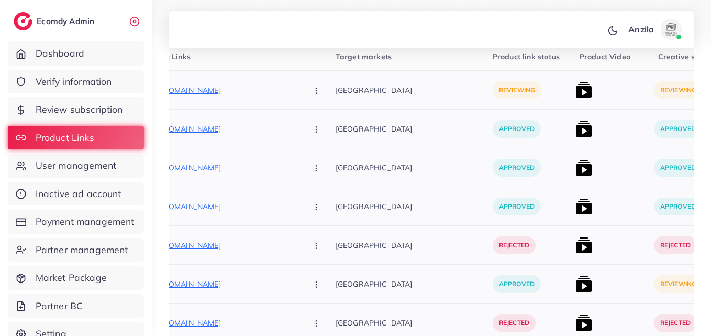
click at [375, 216] on p "[GEOGRAPHIC_DATA]" at bounding box center [414, 206] width 157 height 24
click at [575, 281] on img at bounding box center [583, 283] width 17 height 17
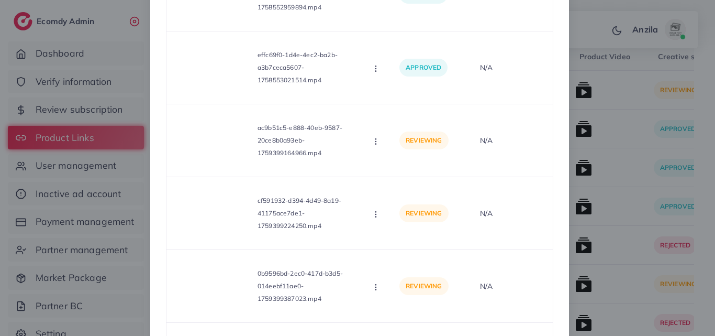
scroll to position [209, 0]
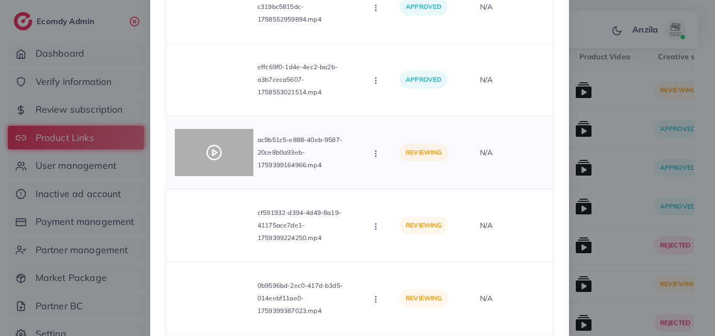
click at [212, 159] on circle at bounding box center [214, 153] width 14 height 14
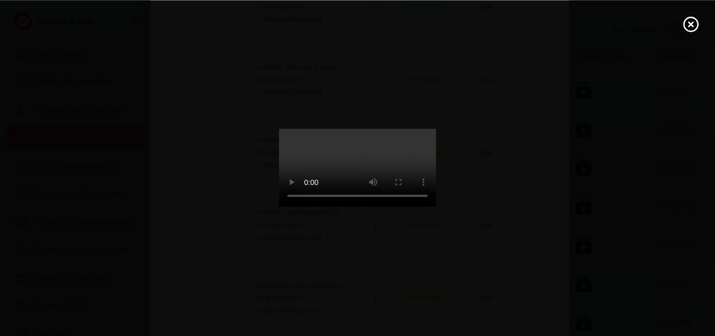
click at [688, 29] on icon at bounding box center [691, 24] width 17 height 17
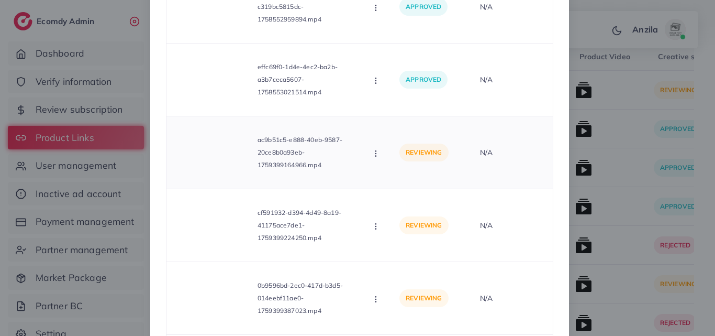
click at [376, 152] on icon "button" at bounding box center [376, 153] width 8 height 8
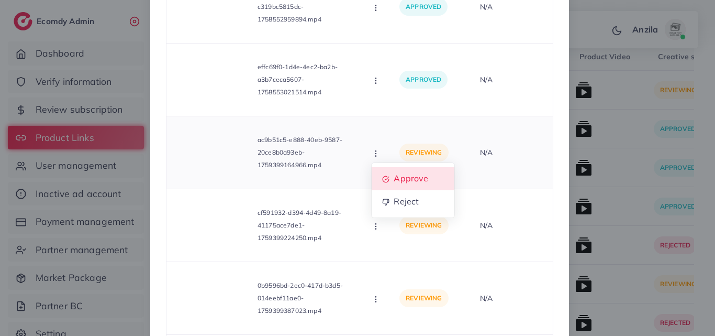
click at [398, 174] on span "Approve" at bounding box center [411, 178] width 35 height 10
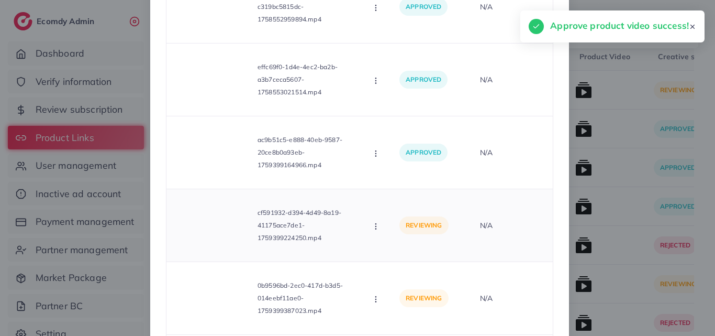
click at [373, 230] on icon "button" at bounding box center [376, 226] width 8 height 8
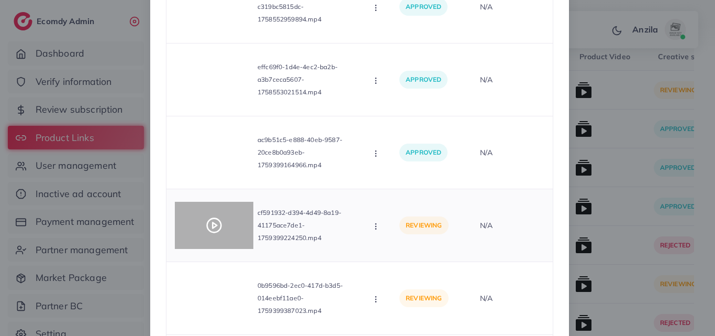
click at [235, 229] on div at bounding box center [214, 225] width 79 height 47
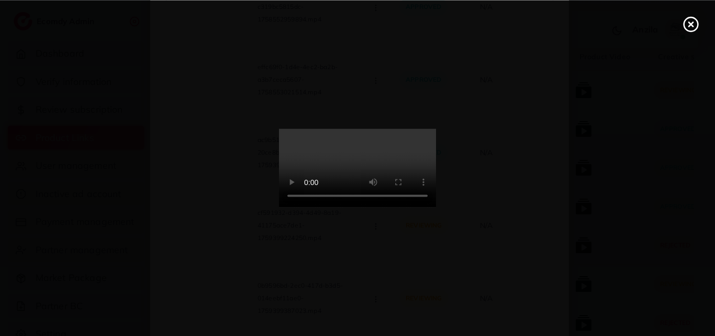
click at [686, 23] on icon at bounding box center [691, 24] width 17 height 17
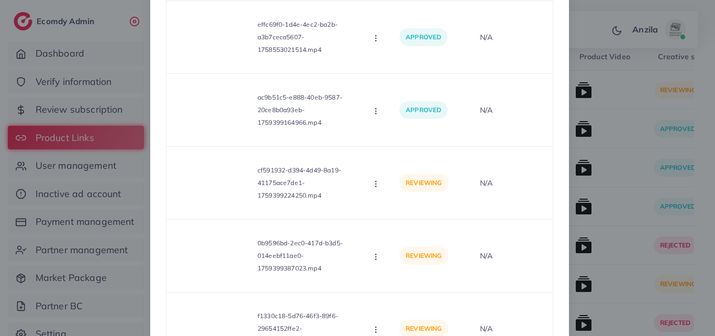
scroll to position [311, 0]
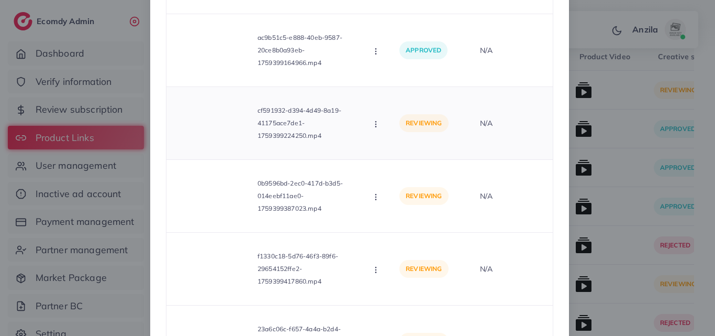
drag, startPoint x: 385, startPoint y: 125, endPoint x: 376, endPoint y: 124, distance: 8.4
click at [376, 124] on td "cf591932-d394-4d49-8a19-41175ace7de1-1759399224250.mp4 Approve Reject" at bounding box center [278, 123] width 225 height 73
click at [376, 124] on icon "button" at bounding box center [376, 124] width 8 height 8
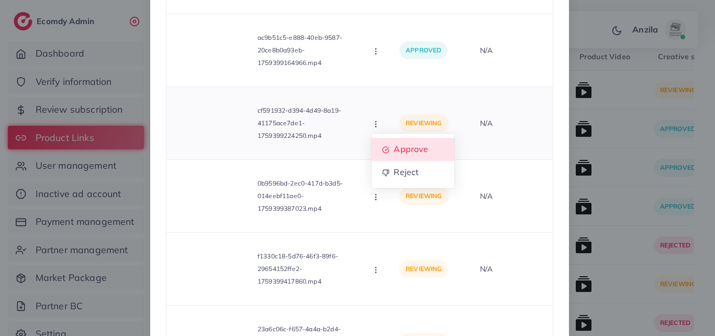
click at [395, 148] on span "Approve" at bounding box center [411, 148] width 35 height 10
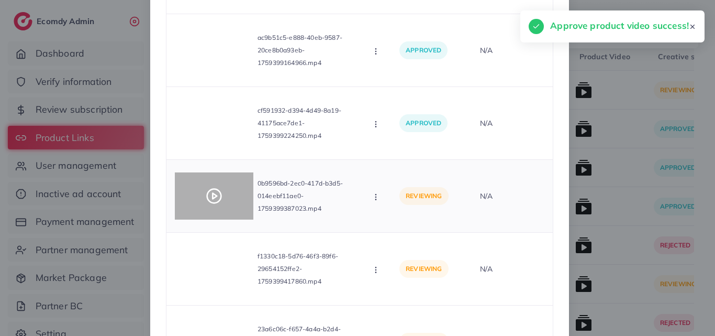
click at [196, 196] on div at bounding box center [214, 195] width 79 height 47
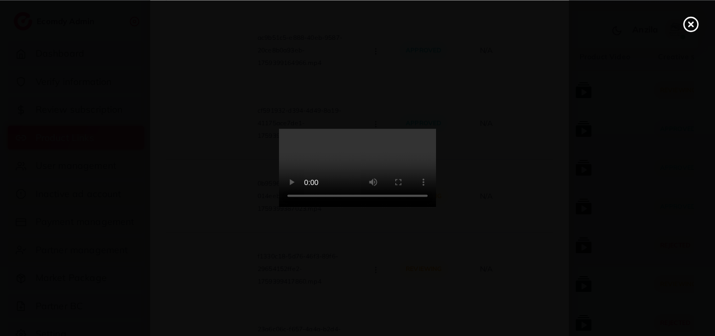
click at [689, 25] on icon at bounding box center [691, 24] width 17 height 17
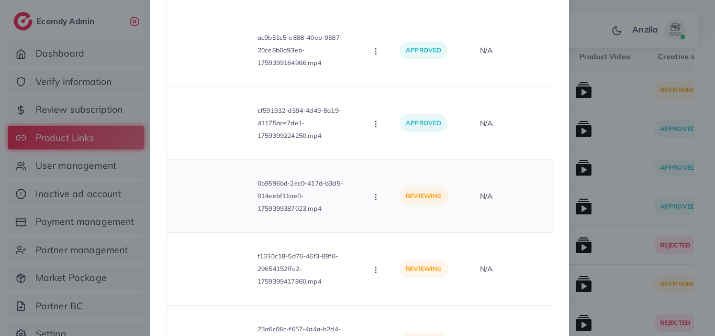
click at [377, 200] on icon "button" at bounding box center [376, 197] width 8 height 8
click at [402, 230] on link "Approve" at bounding box center [413, 221] width 83 height 23
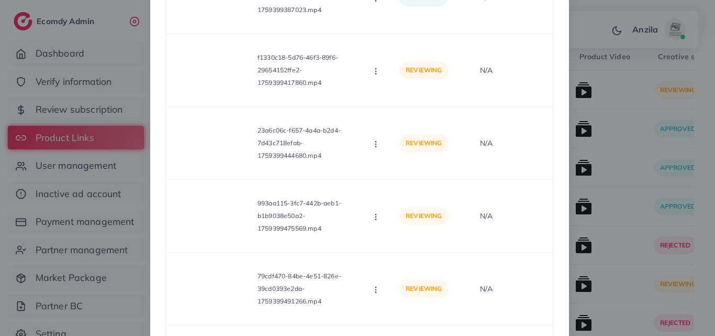
scroll to position [506, 0]
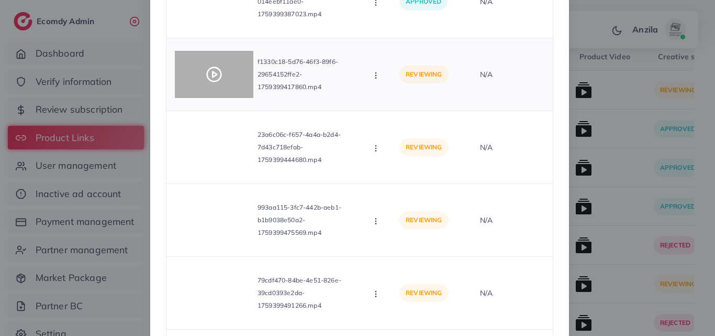
click at [208, 82] on icon at bounding box center [214, 74] width 17 height 17
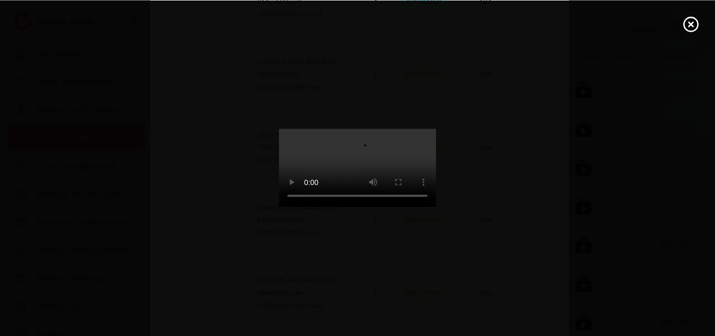
click at [691, 22] on icon at bounding box center [691, 24] width 17 height 17
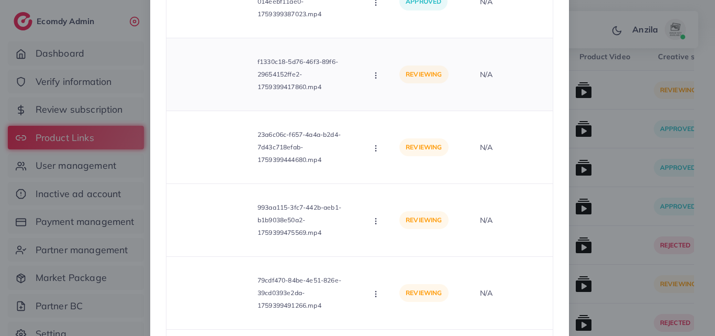
click at [378, 69] on div "Approve Reject" at bounding box center [377, 75] width 12 height 12
click at [368, 73] on div "f1330c18-5d76-46f3-89f6-29654152ffe2-1759399417860.mp4 Approve Reject" at bounding box center [279, 74] width 208 height 55
click at [375, 76] on icon "button" at bounding box center [376, 75] width 8 height 8
click at [400, 98] on span "Approve" at bounding box center [411, 100] width 35 height 10
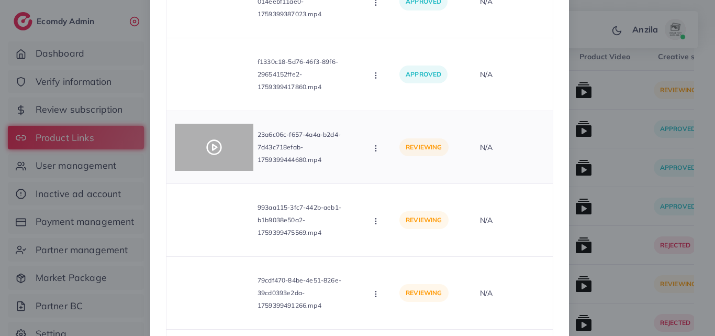
click at [207, 147] on icon at bounding box center [214, 147] width 17 height 17
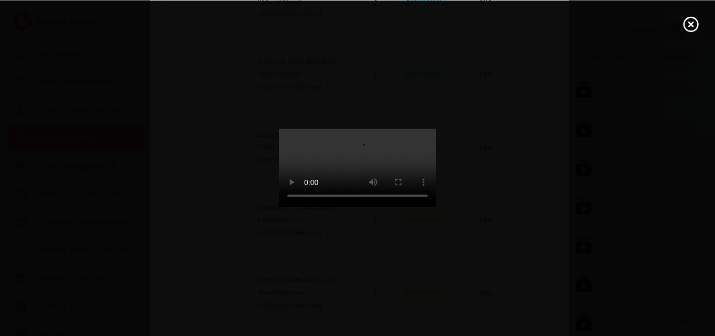
click at [689, 22] on line at bounding box center [691, 24] width 4 height 4
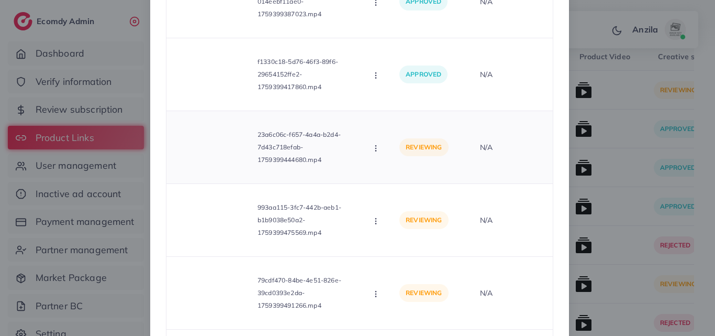
click at [376, 150] on icon "button" at bounding box center [376, 148] width 8 height 8
click at [397, 172] on span "Approve" at bounding box center [411, 172] width 35 height 10
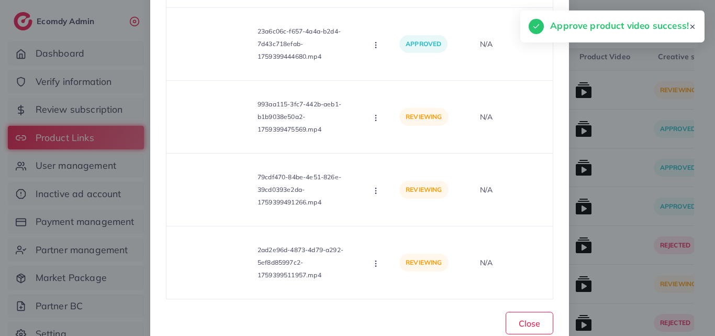
scroll to position [638, 0]
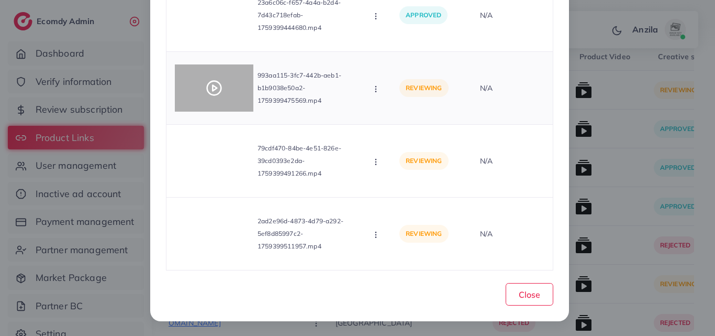
click at [209, 91] on icon at bounding box center [214, 88] width 17 height 17
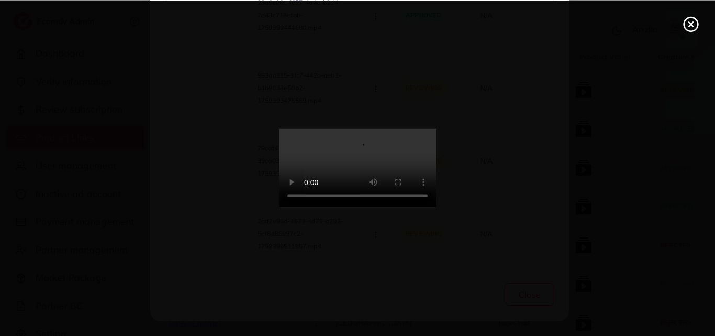
click at [685, 26] on circle at bounding box center [691, 24] width 14 height 14
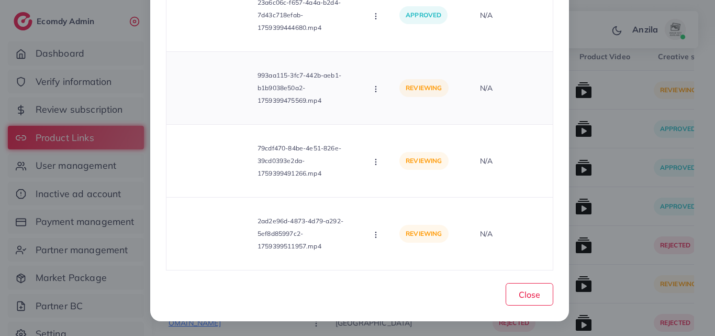
drag, startPoint x: 378, startPoint y: 92, endPoint x: 365, endPoint y: 87, distance: 14.2
click at [365, 87] on div "993aa115-3fc7-442b-aeb1-b1b9038e50a2-1759399475569.mp4 Approve Reject" at bounding box center [279, 87] width 208 height 55
click at [372, 90] on icon "button" at bounding box center [376, 89] width 8 height 8
click at [399, 137] on span "Reject" at bounding box center [406, 136] width 25 height 10
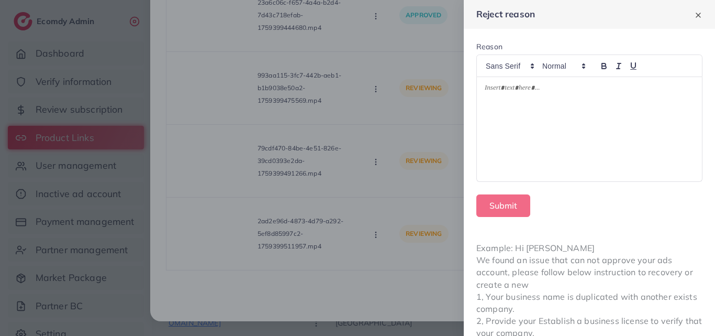
click at [554, 106] on div at bounding box center [589, 129] width 225 height 104
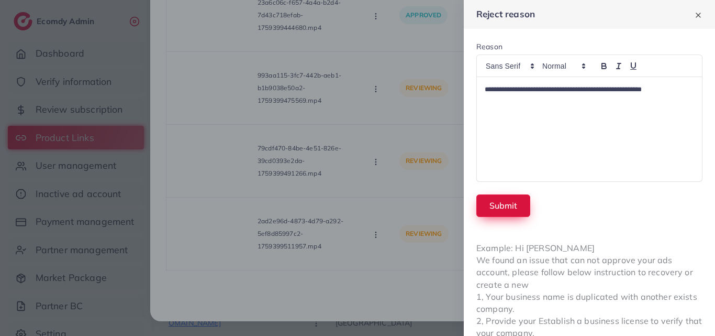
click at [508, 210] on button "Submit" at bounding box center [503, 205] width 54 height 23
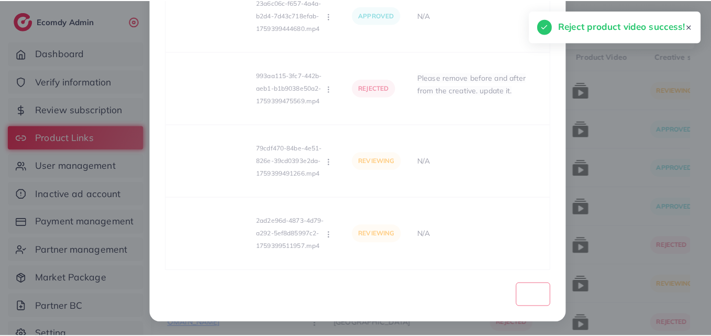
scroll to position [641, 0]
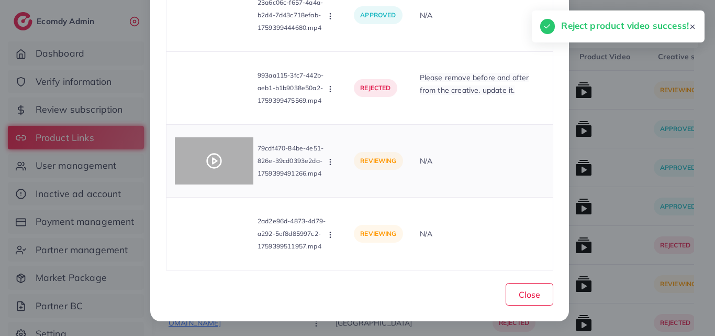
click at [202, 164] on div at bounding box center [214, 160] width 79 height 47
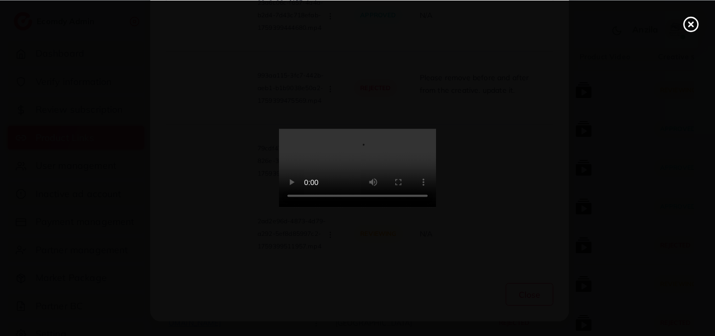
click at [683, 30] on icon at bounding box center [691, 24] width 17 height 17
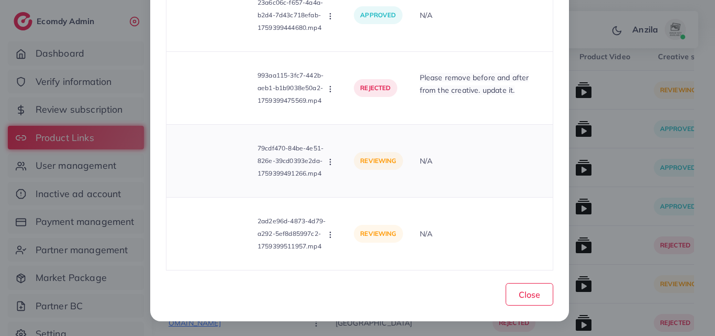
click at [334, 160] on button "button" at bounding box center [332, 161] width 12 height 10
click at [360, 184] on span "Approve" at bounding box center [366, 186] width 35 height 10
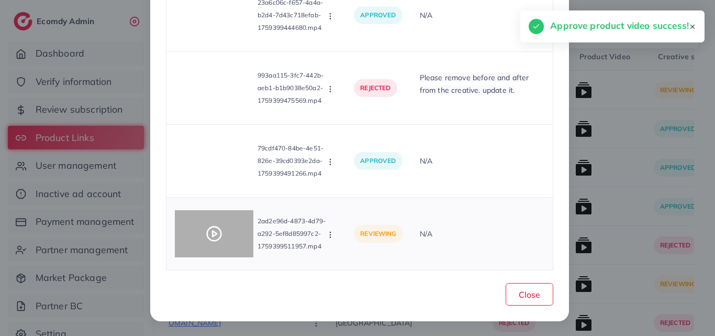
click at [222, 231] on div at bounding box center [214, 233] width 79 height 47
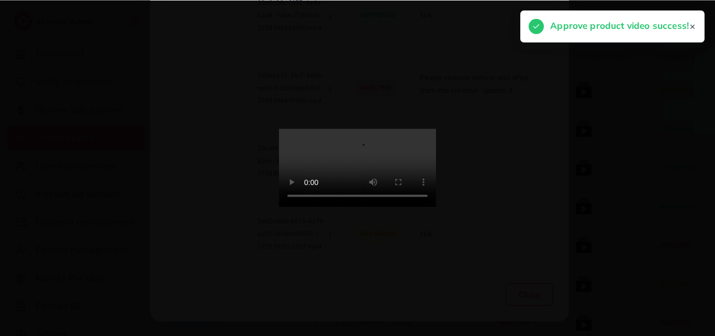
click at [693, 25] on icon at bounding box center [692, 26] width 7 height 7
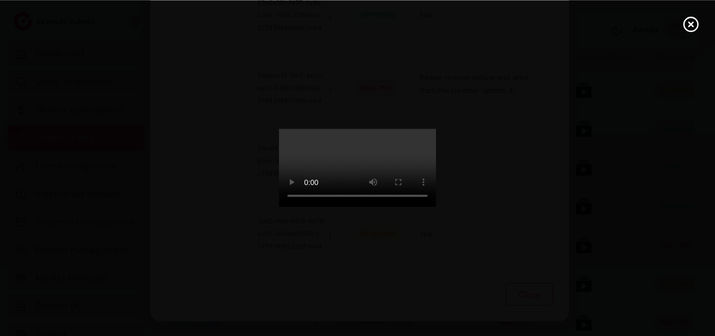
click at [693, 27] on icon at bounding box center [691, 24] width 17 height 17
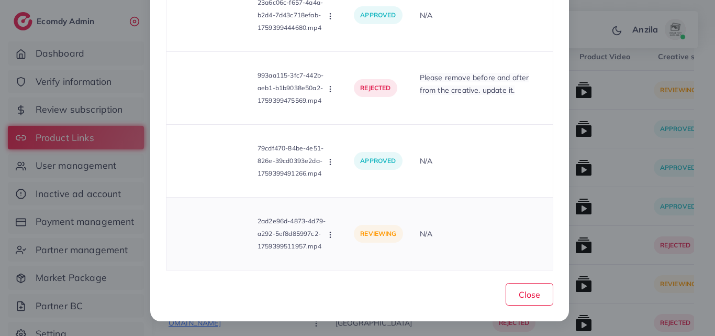
click at [327, 238] on icon "button" at bounding box center [330, 234] width 8 height 8
click at [363, 186] on span "Approve" at bounding box center [366, 185] width 35 height 10
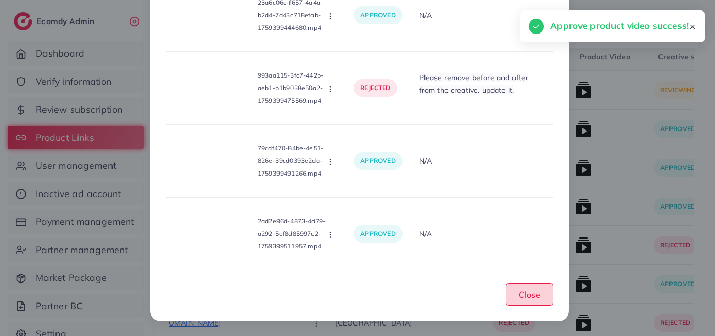
click at [526, 293] on span "Close" at bounding box center [529, 294] width 21 height 10
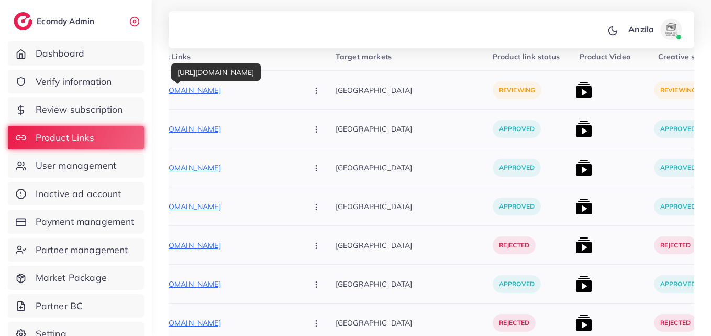
click at [209, 93] on p "[URL][DOMAIN_NAME]" at bounding box center [220, 90] width 157 height 13
click at [299, 93] on button "button" at bounding box center [317, 90] width 37 height 24
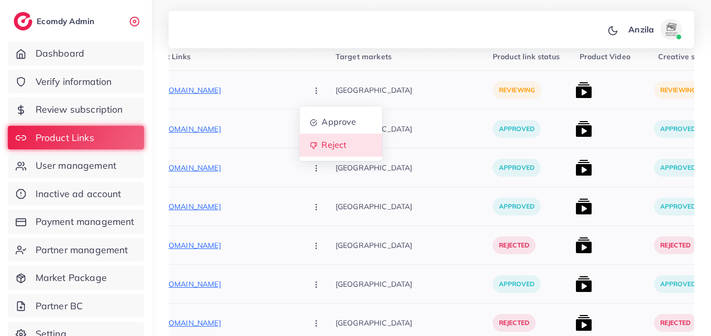
click at [321, 144] on span "Reject" at bounding box center [333, 145] width 25 height 10
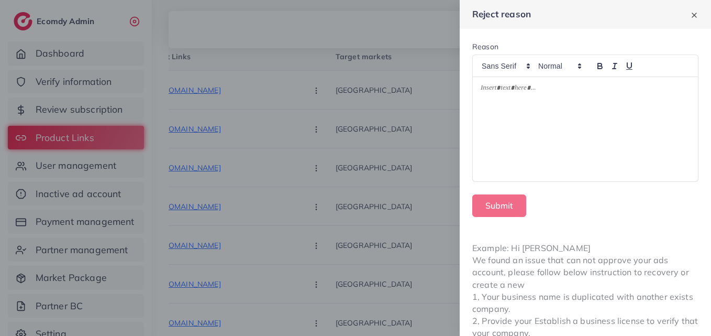
click at [611, 124] on div at bounding box center [585, 129] width 225 height 104
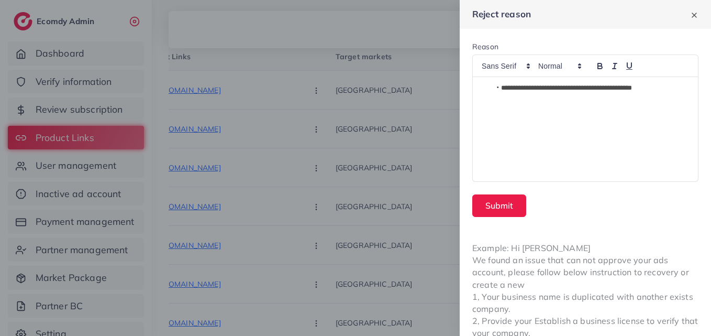
click at [500, 88] on li "**********" at bounding box center [588, 87] width 195 height 9
click at [654, 88] on p "**********" at bounding box center [583, 89] width 205 height 13
click at [657, 88] on p "**********" at bounding box center [583, 89] width 205 height 13
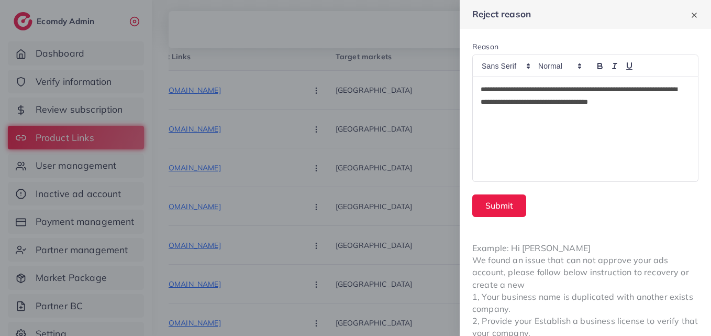
click at [512, 218] on form "**********" at bounding box center [585, 129] width 251 height 200
click at [486, 202] on button "Submit" at bounding box center [499, 205] width 54 height 23
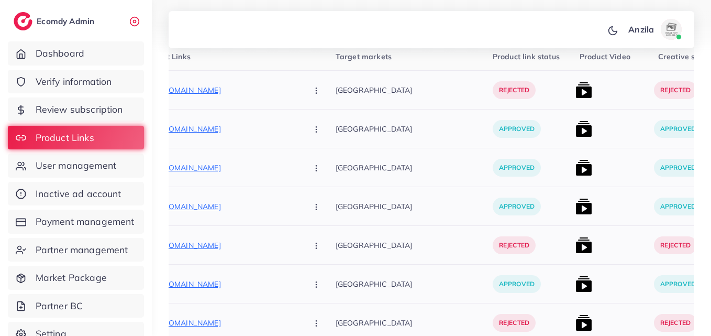
click at [493, 202] on p "approved" at bounding box center [517, 206] width 48 height 18
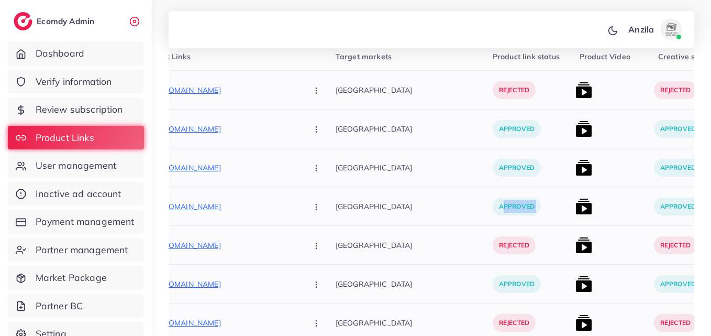
click at [493, 202] on p "approved" at bounding box center [517, 206] width 48 height 18
click at [445, 182] on div "[GEOGRAPHIC_DATA]" at bounding box center [414, 167] width 157 height 39
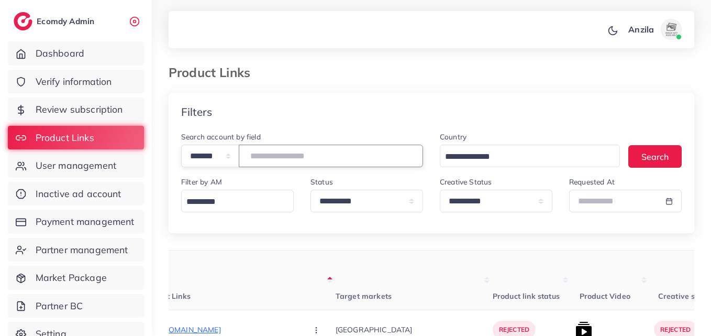
click at [262, 155] on input "*******" at bounding box center [331, 155] width 184 height 23
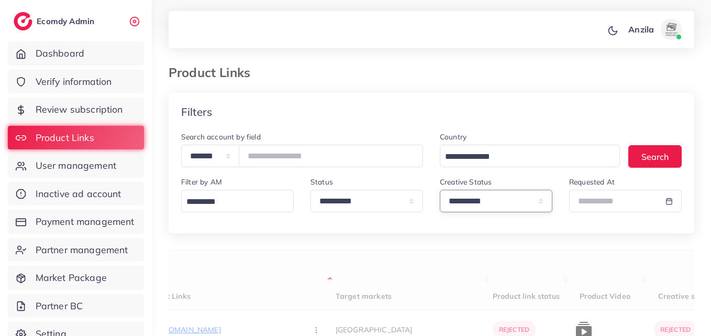
click at [509, 209] on select "**********" at bounding box center [496, 200] width 113 height 23
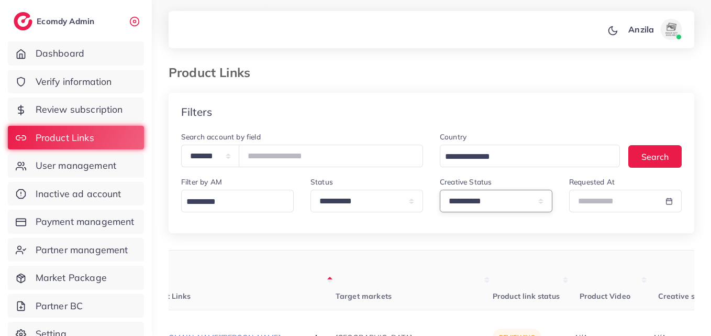
select select "*********"
click at [440, 189] on select "**********" at bounding box center [496, 200] width 113 height 23
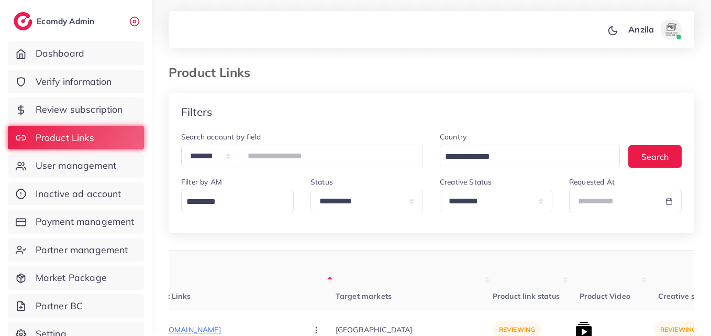
click at [422, 260] on th "Target markets" at bounding box center [414, 280] width 157 height 60
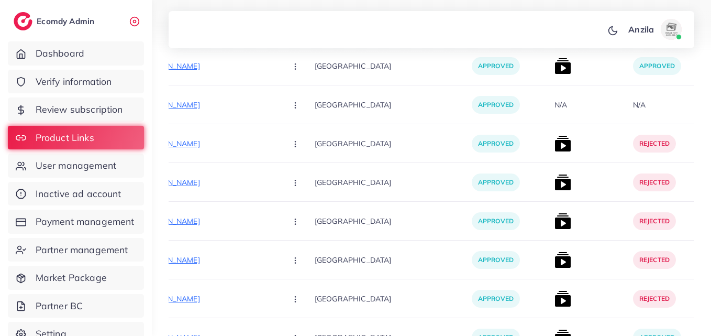
scroll to position [10023, 0]
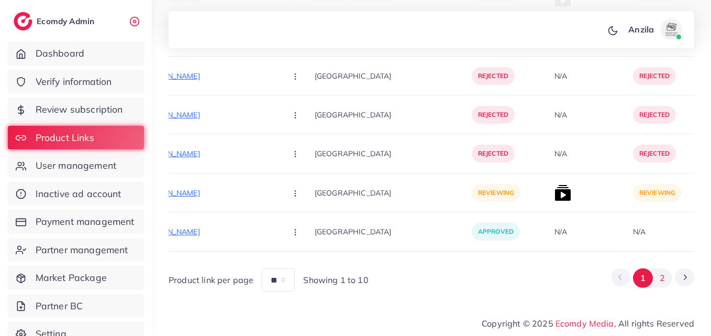
click at [664, 273] on button "2" at bounding box center [662, 277] width 19 height 19
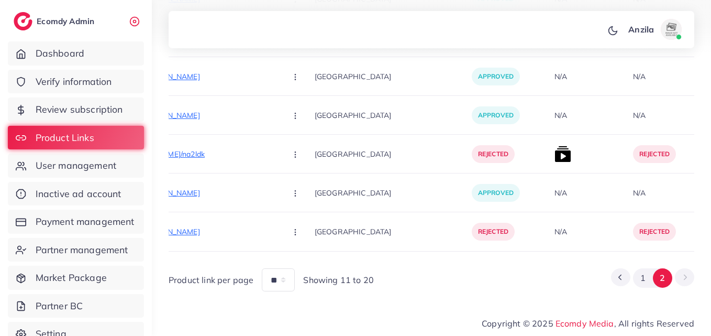
scroll to position [4249, 0]
click at [551, 198] on div "N/A" at bounding box center [589, 192] width 79 height 39
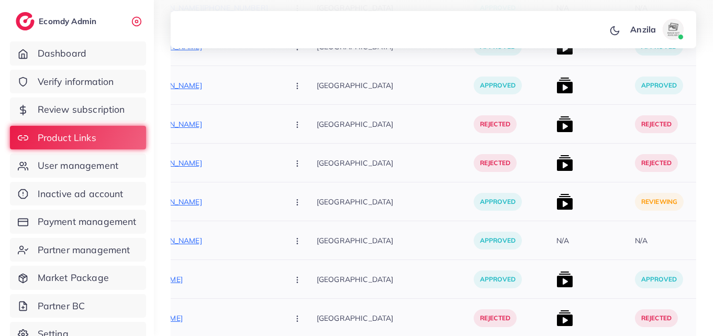
scroll to position [3349, 0]
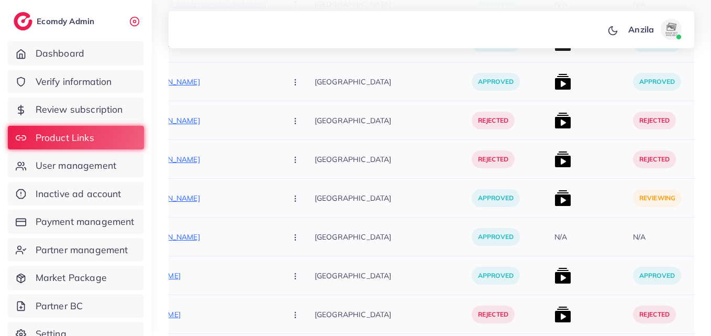
click at [554, 198] on img at bounding box center [562, 197] width 17 height 17
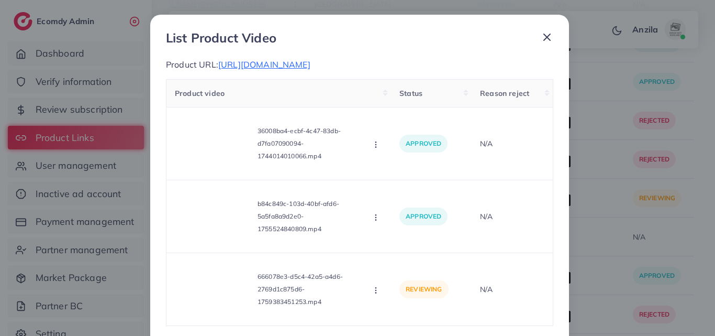
scroll to position [68, 0]
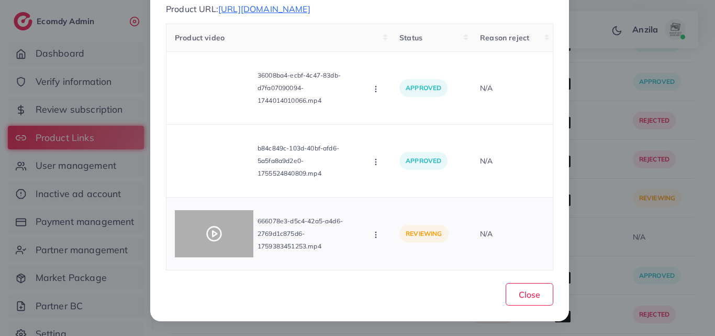
click at [196, 223] on div at bounding box center [214, 233] width 79 height 47
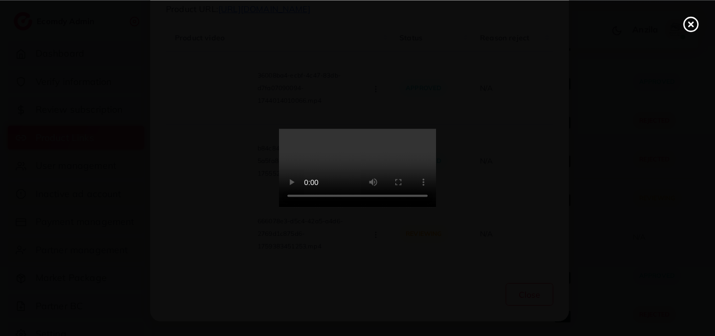
click at [332, 168] on video at bounding box center [357, 168] width 157 height 79
click at [683, 31] on icon at bounding box center [691, 24] width 17 height 17
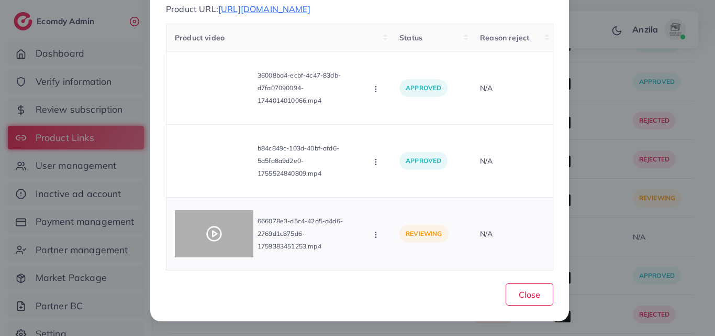
click at [219, 244] on div at bounding box center [214, 233] width 79 height 47
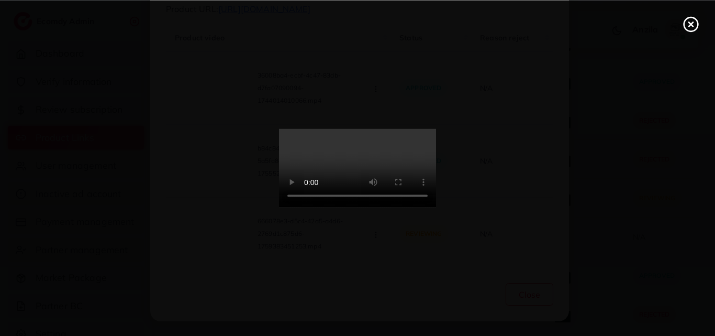
click at [356, 207] on video at bounding box center [357, 168] width 157 height 79
click at [690, 29] on icon at bounding box center [691, 24] width 17 height 17
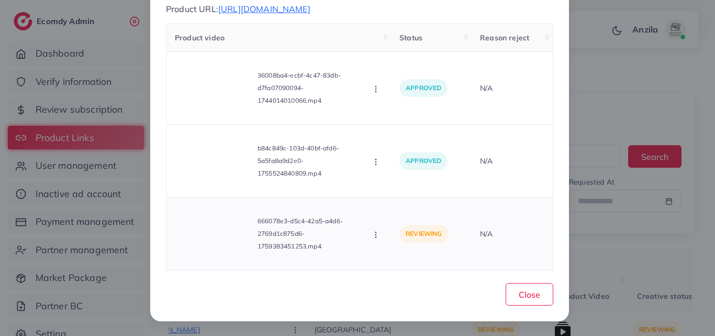
click at [375, 237] on circle "button" at bounding box center [375, 237] width 1 height 1
click at [388, 188] on link "Approve" at bounding box center [413, 185] width 83 height 23
click at [528, 296] on span "Close" at bounding box center [529, 294] width 21 height 10
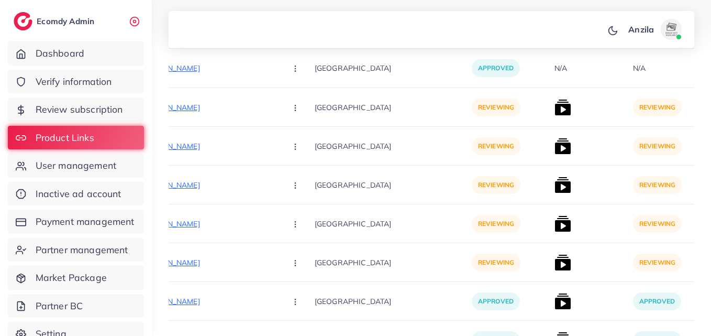
scroll to position [2018, 0]
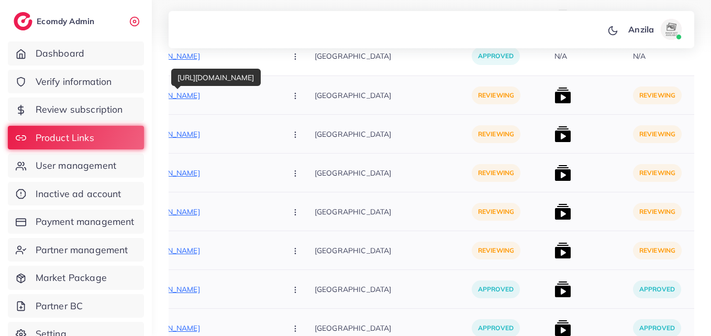
click at [181, 92] on p "[URL][DOMAIN_NAME]" at bounding box center [199, 95] width 157 height 13
click at [278, 103] on button "button" at bounding box center [296, 95] width 37 height 24
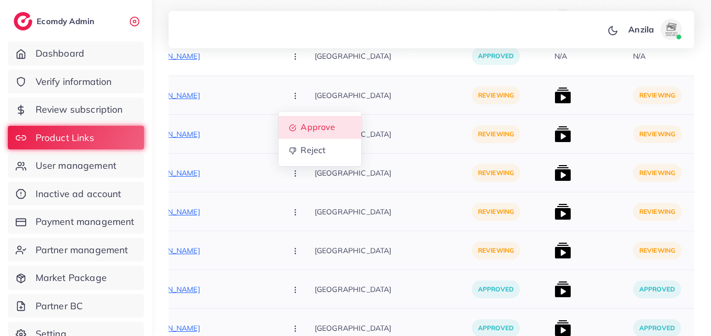
click at [300, 124] on span "Approve" at bounding box center [317, 127] width 35 height 10
click at [335, 111] on div "[GEOGRAPHIC_DATA]" at bounding box center [393, 95] width 157 height 39
click at [291, 96] on icon "button" at bounding box center [295, 96] width 8 height 8
click at [300, 124] on span "Approve" at bounding box center [317, 127] width 35 height 10
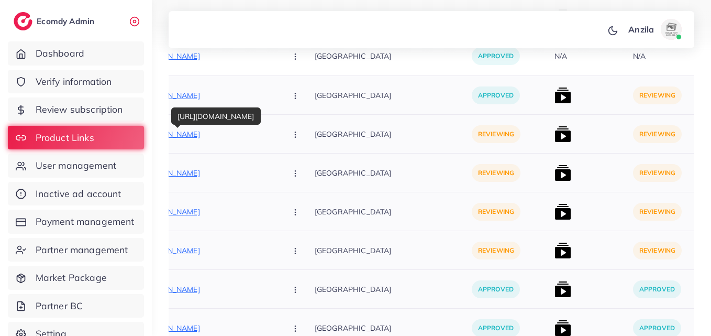
click at [210, 135] on p "[URL][DOMAIN_NAME]" at bounding box center [199, 134] width 157 height 13
click at [278, 143] on button "button" at bounding box center [296, 134] width 37 height 24
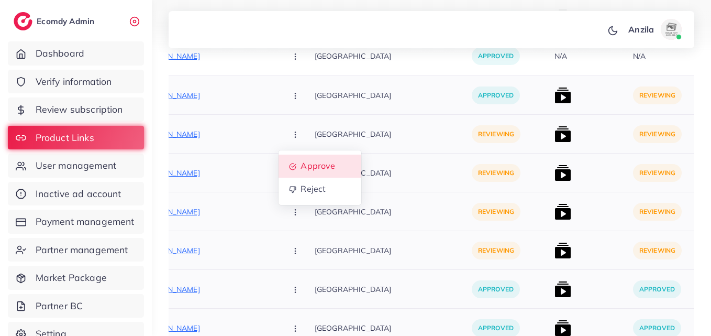
click at [300, 169] on span "Approve" at bounding box center [317, 166] width 35 height 10
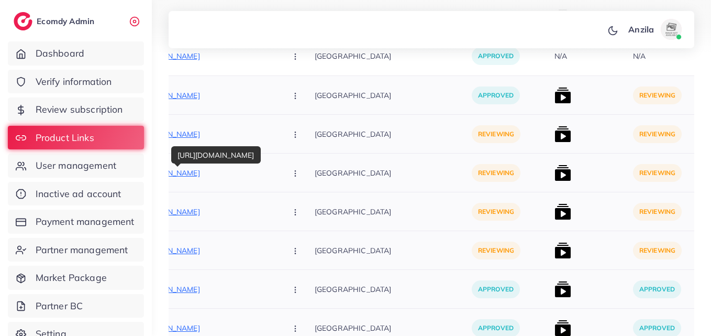
click at [211, 176] on p "[URL][DOMAIN_NAME]" at bounding box center [199, 172] width 157 height 13
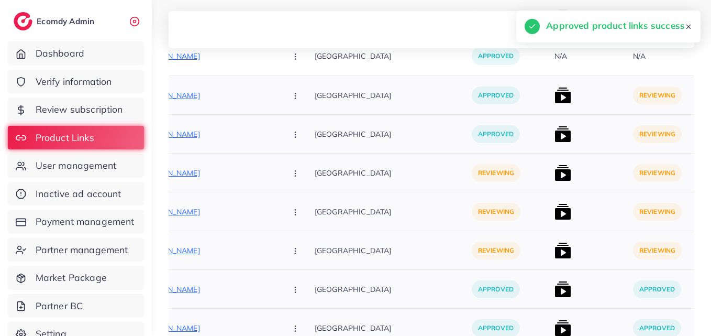
click at [278, 170] on button "button" at bounding box center [296, 173] width 37 height 24
click at [281, 193] on link "Approve" at bounding box center [319, 204] width 83 height 23
click at [291, 170] on icon "button" at bounding box center [295, 173] width 8 height 8
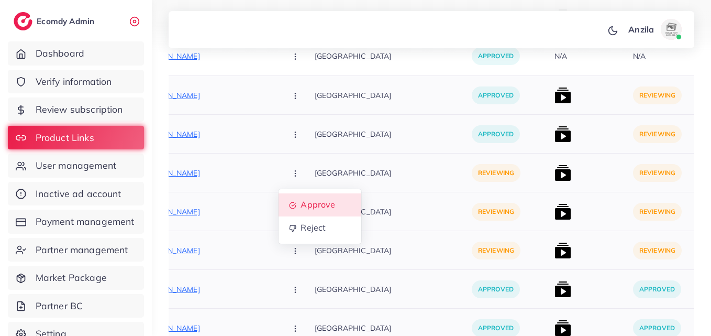
click at [300, 199] on span "Approve" at bounding box center [317, 204] width 35 height 10
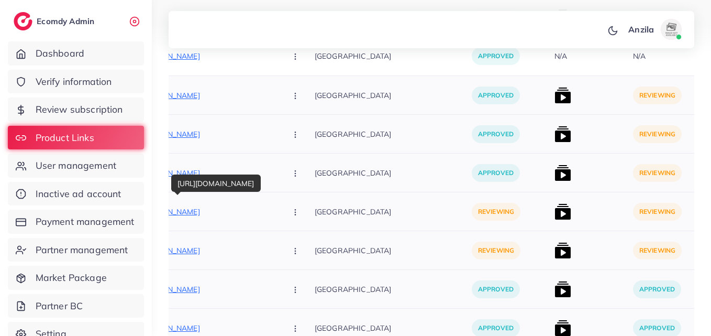
click at [209, 213] on p "[URL][DOMAIN_NAME]" at bounding box center [199, 211] width 157 height 13
click at [278, 217] on button "button" at bounding box center [296, 211] width 37 height 24
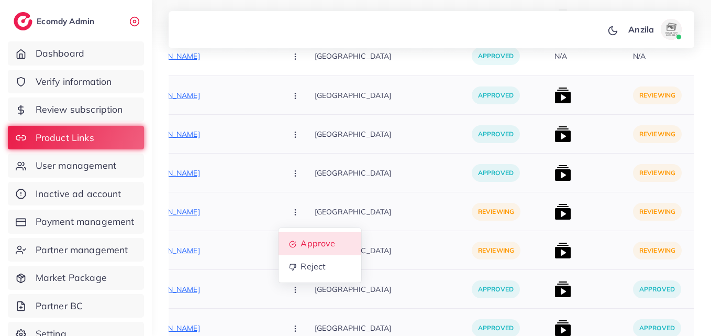
click at [300, 239] on span "Approve" at bounding box center [317, 243] width 35 height 10
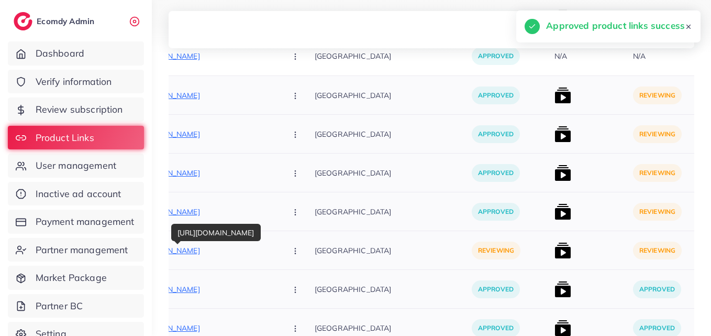
click at [202, 252] on p "[URL][DOMAIN_NAME]" at bounding box center [199, 250] width 157 height 13
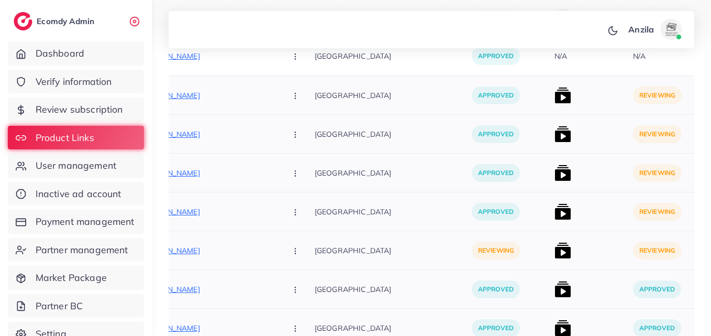
click at [278, 254] on button "button" at bounding box center [296, 250] width 37 height 24
click at [300, 301] on span "Reject" at bounding box center [312, 305] width 25 height 10
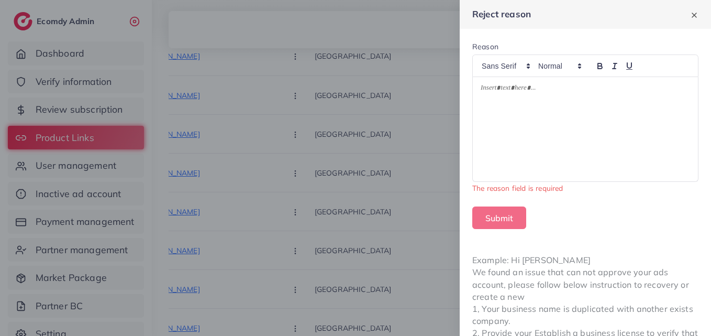
click at [533, 129] on div at bounding box center [585, 129] width 225 height 104
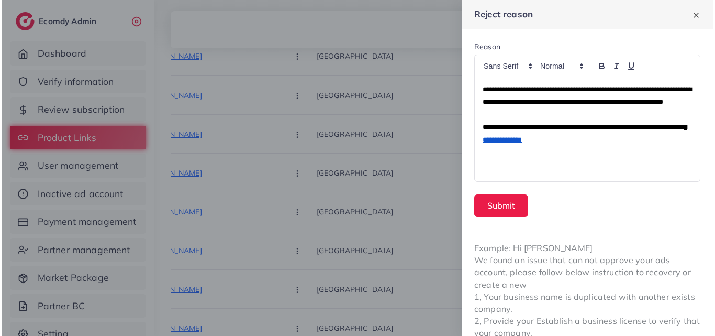
scroll to position [0, 0]
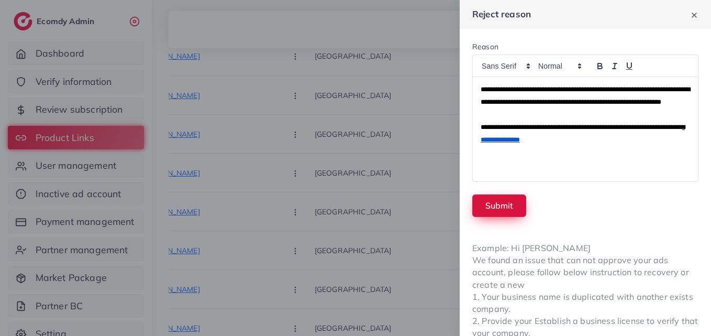
click at [500, 199] on button "Submit" at bounding box center [499, 205] width 54 height 23
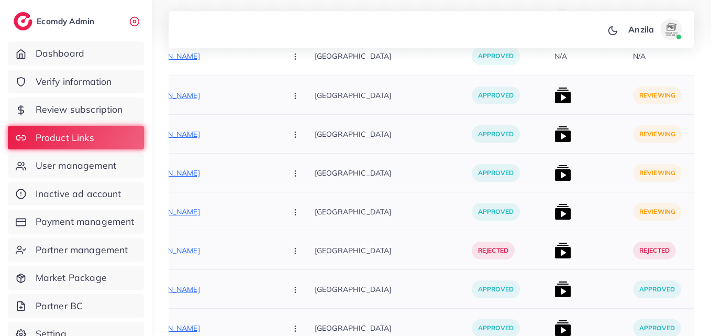
click at [554, 99] on img at bounding box center [562, 95] width 17 height 17
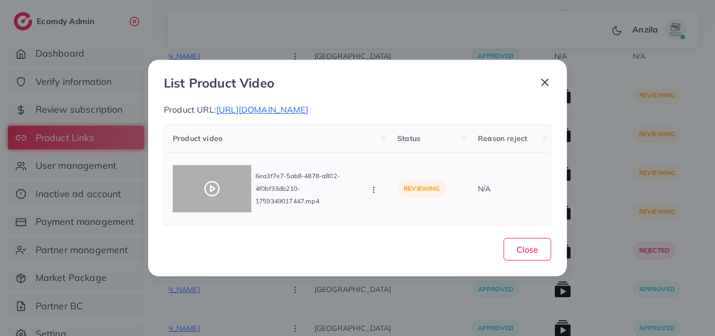
click at [192, 199] on div at bounding box center [212, 188] width 79 height 47
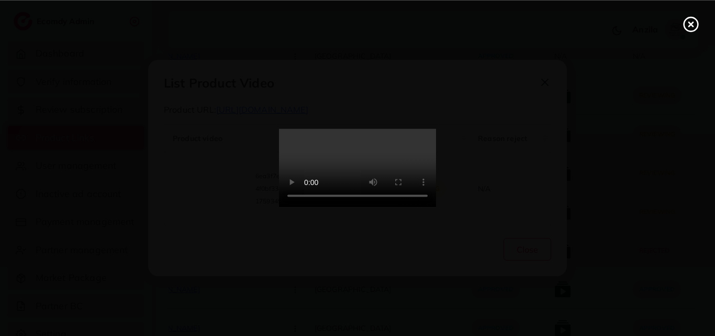
click at [338, 185] on video at bounding box center [357, 168] width 157 height 79
click at [690, 22] on icon at bounding box center [691, 24] width 17 height 17
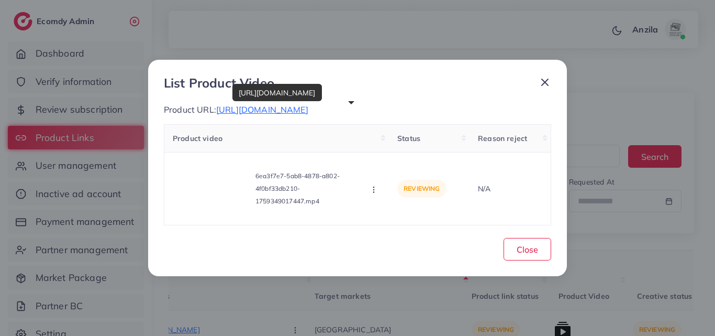
click at [308, 106] on span "[URL][DOMAIN_NAME]" at bounding box center [262, 109] width 92 height 10
click at [371, 189] on icon "button" at bounding box center [374, 189] width 8 height 8
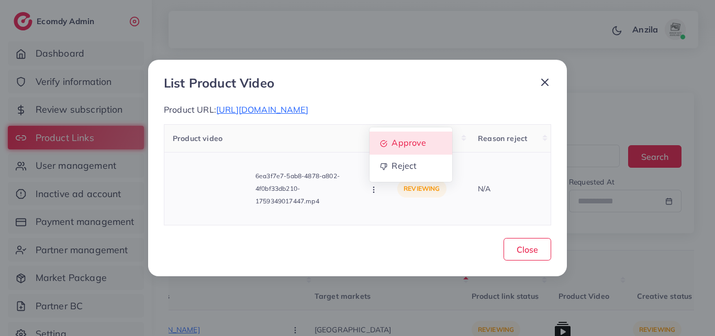
click at [409, 146] on span "Approve" at bounding box center [409, 142] width 35 height 10
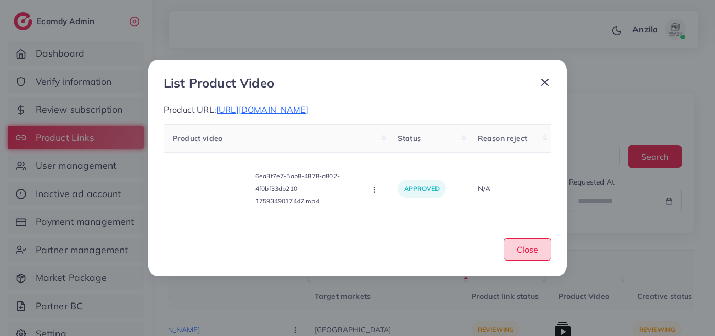
click at [530, 250] on span "Close" at bounding box center [527, 249] width 21 height 10
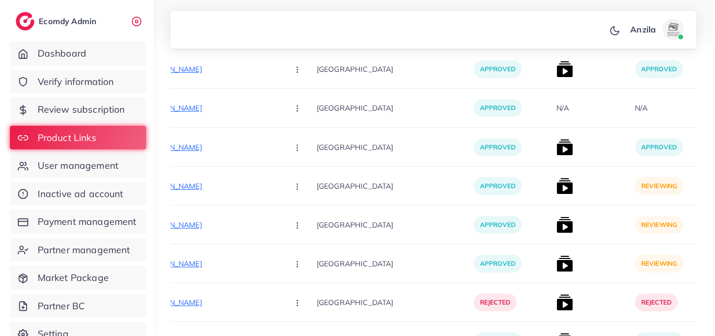
scroll to position [1982, 0]
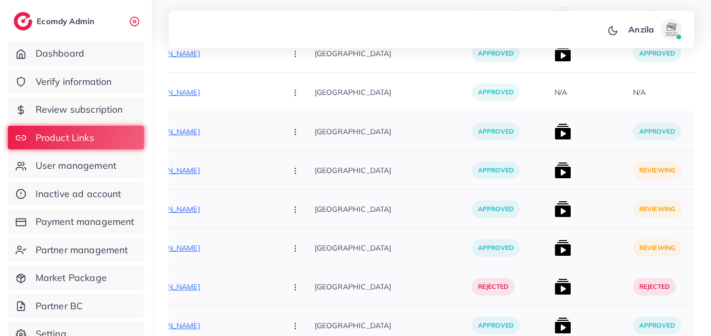
click at [554, 163] on img at bounding box center [562, 170] width 17 height 17
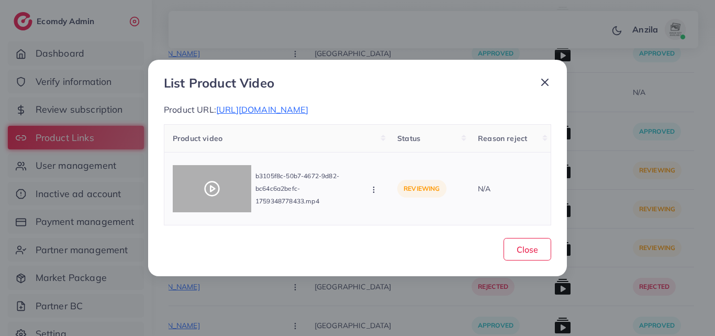
click at [227, 189] on div at bounding box center [212, 188] width 79 height 47
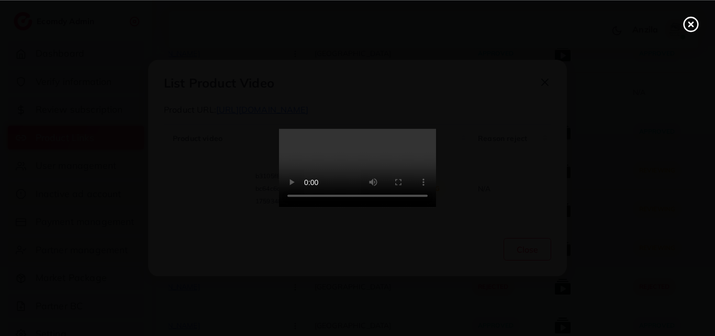
click at [351, 207] on video at bounding box center [357, 168] width 157 height 79
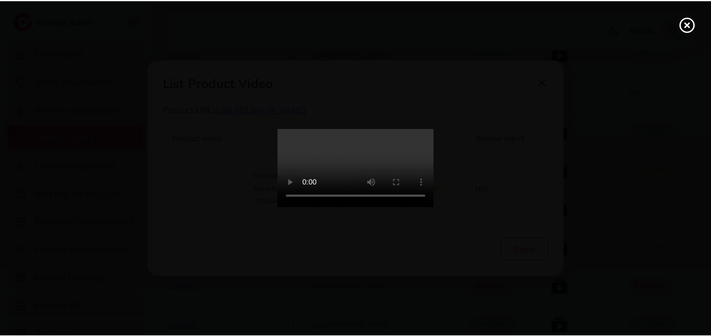
scroll to position [0, 0]
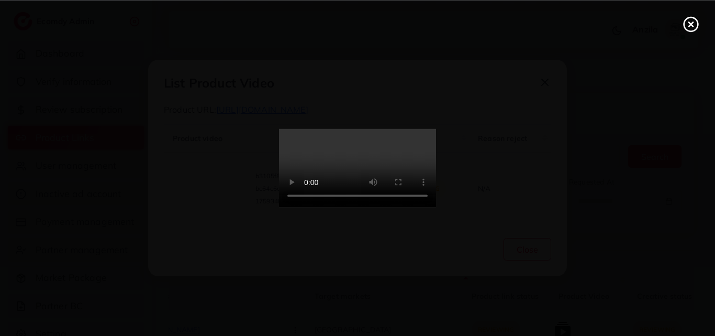
click at [686, 27] on icon at bounding box center [691, 24] width 17 height 17
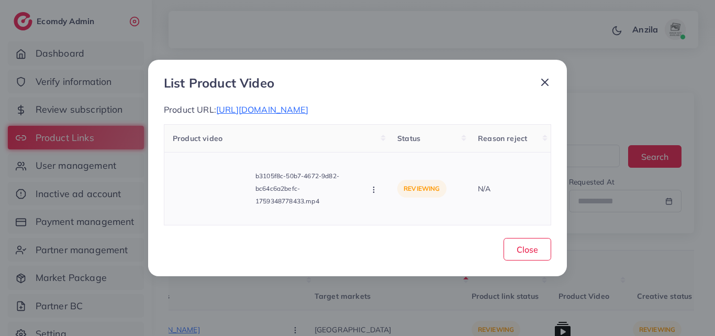
click at [376, 194] on icon "button" at bounding box center [374, 189] width 8 height 8
click at [396, 148] on span "Approve" at bounding box center [409, 142] width 35 height 10
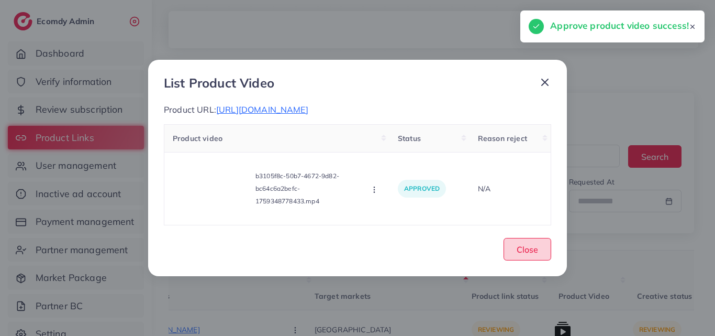
click at [540, 259] on button "Close" at bounding box center [528, 249] width 48 height 23
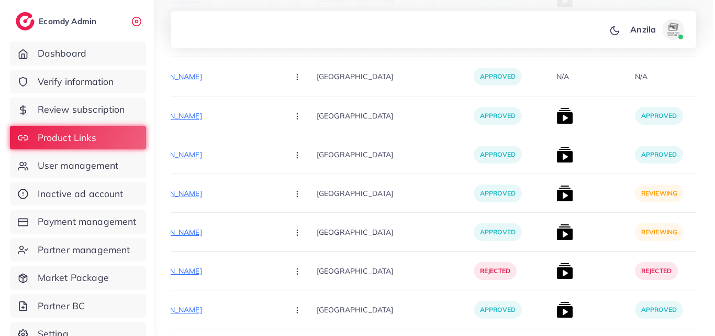
scroll to position [2009, 0]
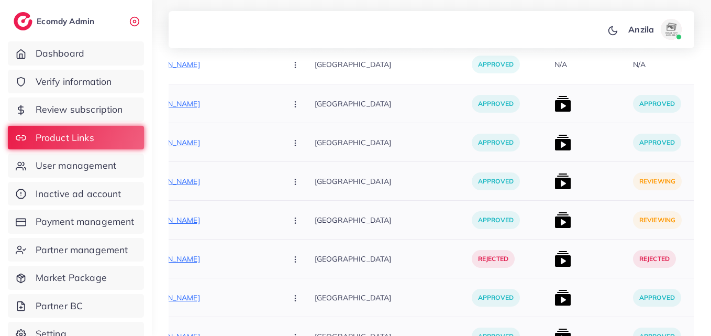
click at [554, 182] on img at bounding box center [562, 181] width 17 height 17
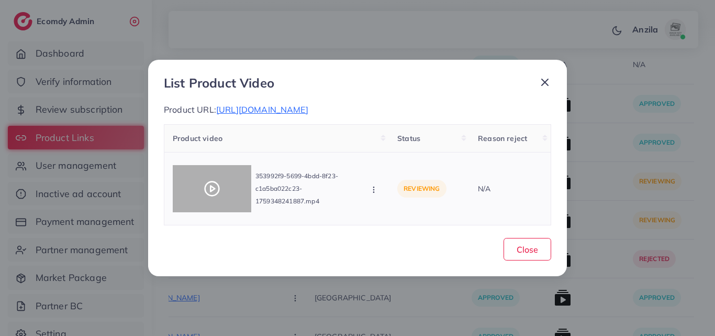
click at [211, 183] on icon at bounding box center [212, 188] width 17 height 17
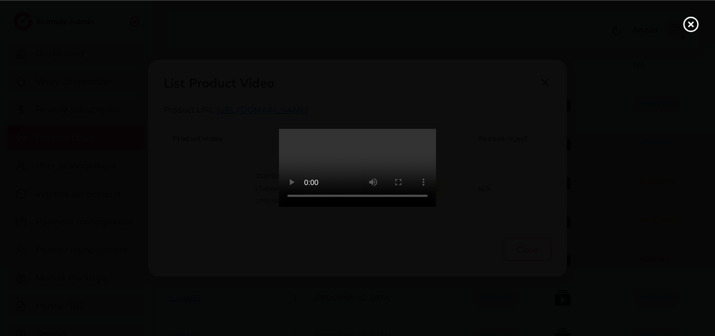
click at [362, 183] on video at bounding box center [357, 168] width 157 height 79
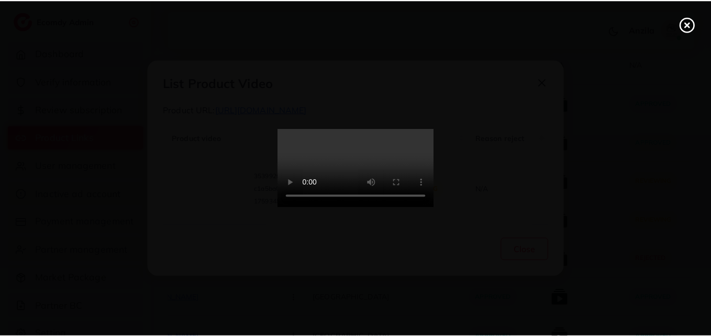
scroll to position [0, 0]
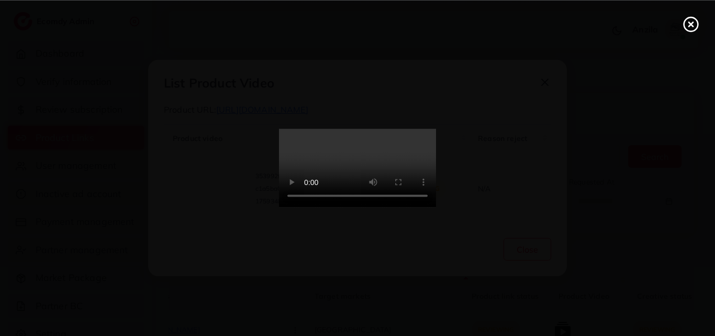
click at [691, 23] on icon at bounding box center [691, 24] width 17 height 17
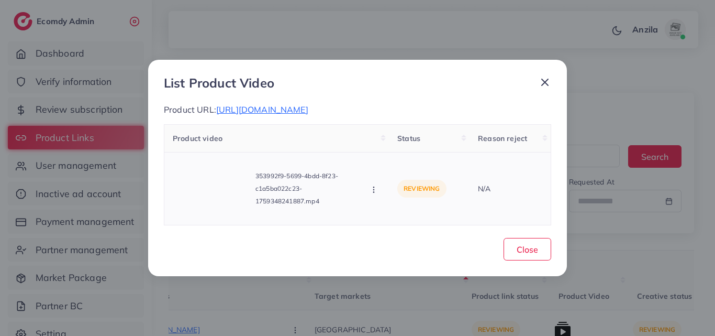
click at [376, 184] on button "button" at bounding box center [375, 189] width 12 height 10
click at [401, 139] on span "Approve" at bounding box center [409, 142] width 35 height 10
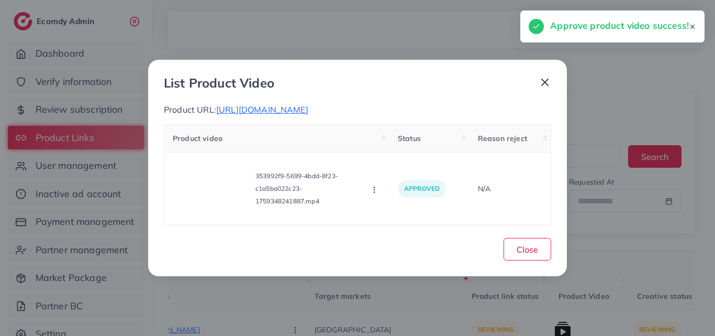
click at [521, 235] on div "Close" at bounding box center [357, 246] width 387 height 27
click at [522, 235] on div "Close" at bounding box center [357, 246] width 387 height 27
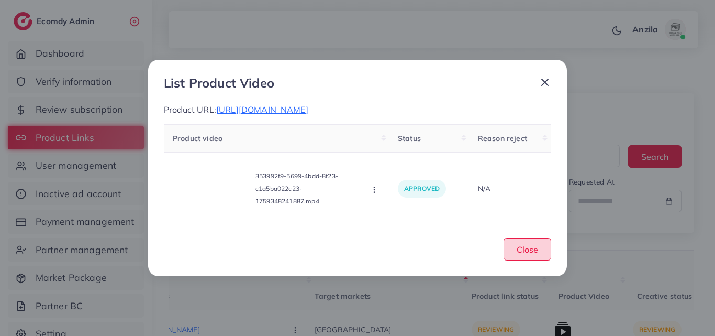
click at [536, 247] on span "Close" at bounding box center [527, 249] width 21 height 10
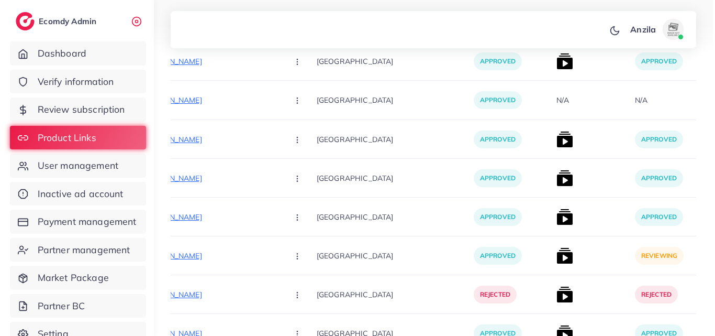
scroll to position [1998, 0]
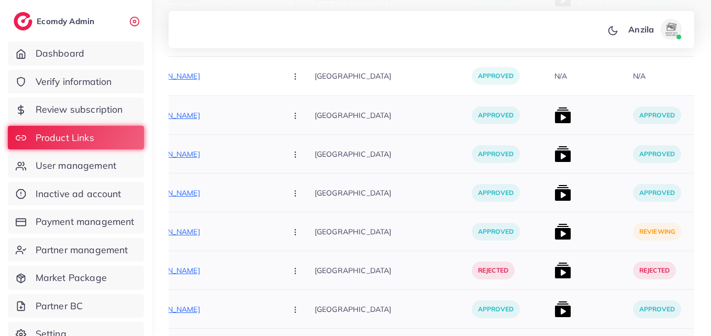
click at [554, 232] on img at bounding box center [562, 231] width 17 height 17
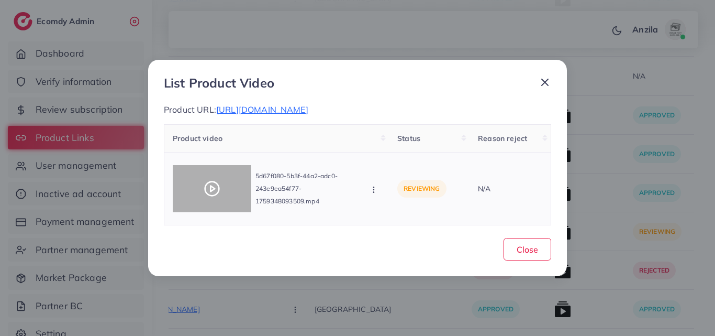
click at [195, 186] on div at bounding box center [212, 188] width 79 height 47
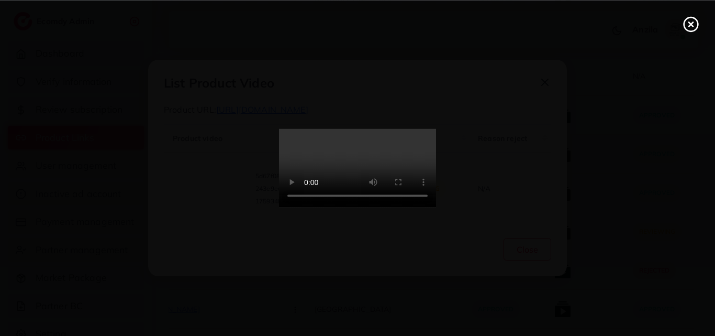
click at [362, 190] on video at bounding box center [357, 168] width 157 height 79
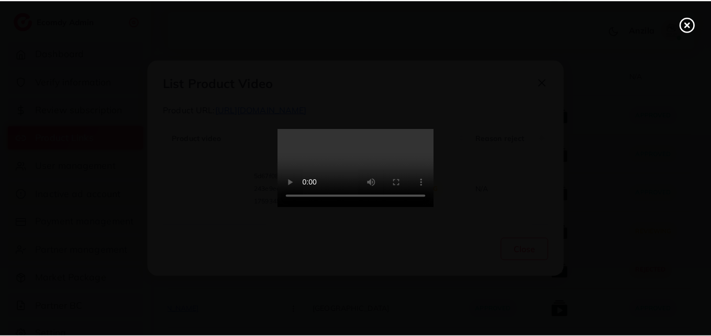
scroll to position [0, 0]
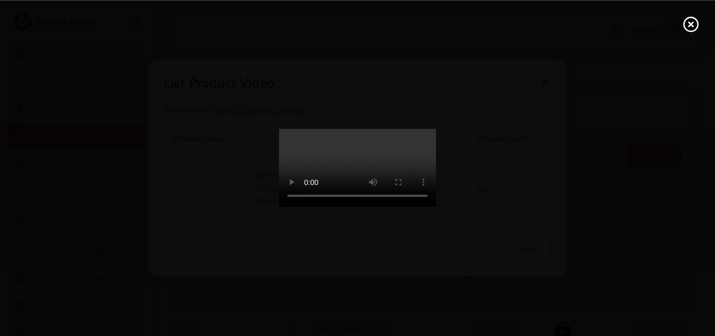
click at [691, 23] on icon at bounding box center [691, 24] width 17 height 17
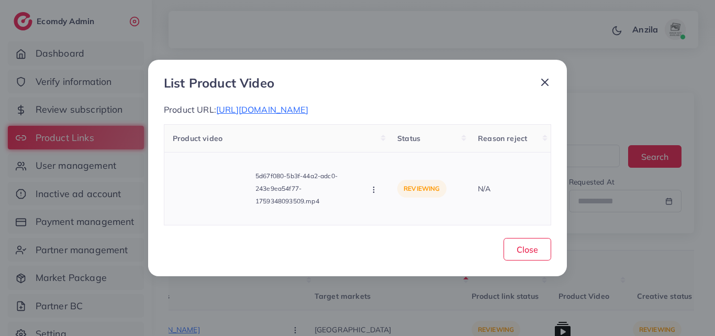
click at [375, 194] on icon "button" at bounding box center [374, 189] width 8 height 8
click at [387, 147] on icon at bounding box center [384, 143] width 6 height 6
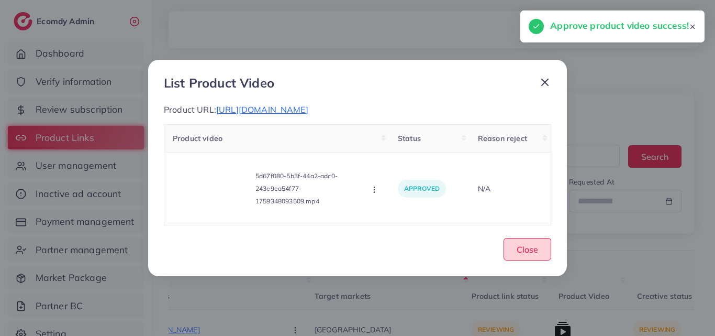
click at [542, 259] on button "Close" at bounding box center [528, 249] width 48 height 23
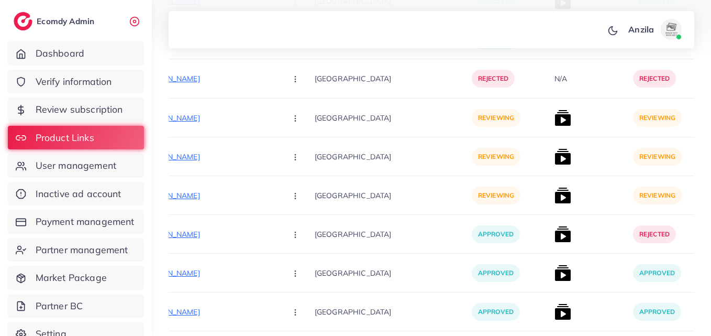
scroll to position [1714, 0]
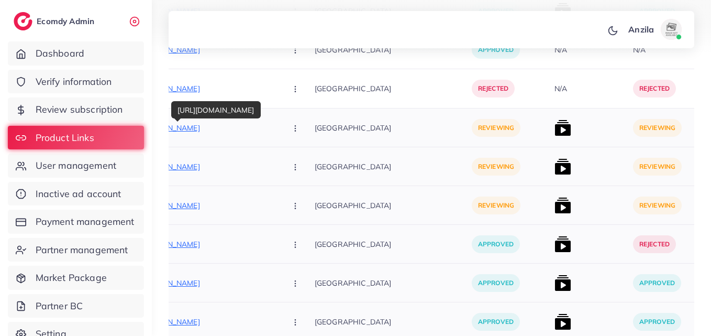
click at [186, 126] on p "[URL][DOMAIN_NAME]" at bounding box center [199, 127] width 157 height 13
click at [247, 141] on div "[URL][DOMAIN_NAME] Approve Reject" at bounding box center [218, 127] width 194 height 39
click at [291, 131] on icon "button" at bounding box center [295, 128] width 8 height 8
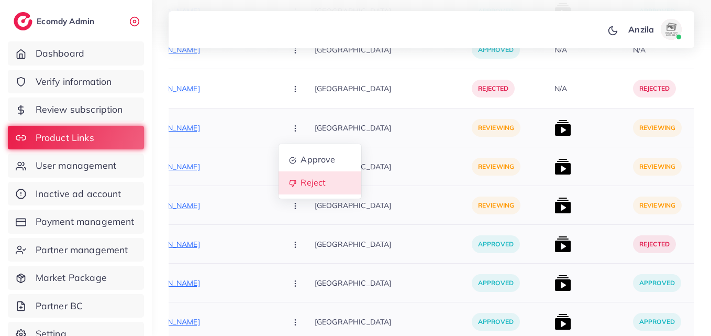
click at [278, 173] on link "Reject" at bounding box center [319, 182] width 83 height 23
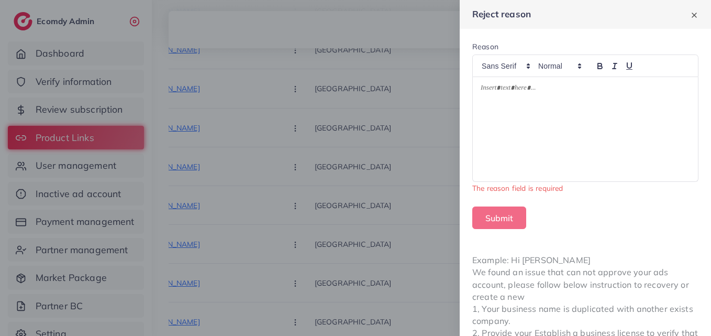
click at [483, 136] on div at bounding box center [585, 129] width 225 height 104
click at [594, 100] on div at bounding box center [585, 129] width 225 height 104
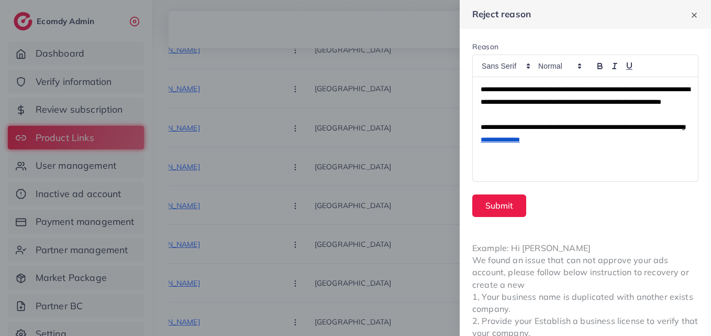
scroll to position [0, 0]
click at [496, 205] on button "Submit" at bounding box center [499, 205] width 54 height 23
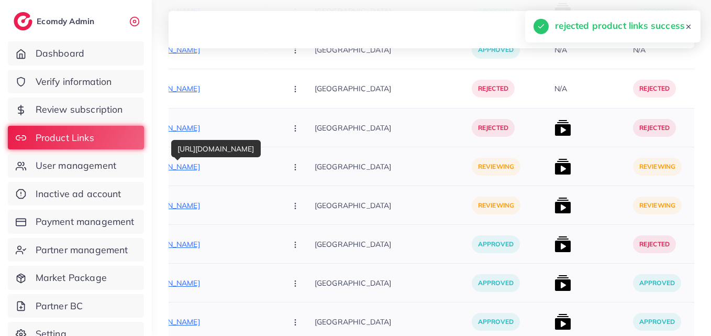
click at [202, 165] on p "[URL][DOMAIN_NAME]" at bounding box center [199, 166] width 157 height 13
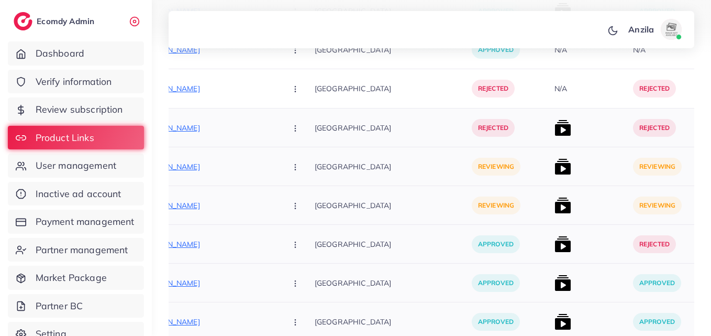
click at [278, 171] on button "button" at bounding box center [296, 166] width 37 height 24
click at [300, 226] on span "Reject" at bounding box center [312, 221] width 25 height 10
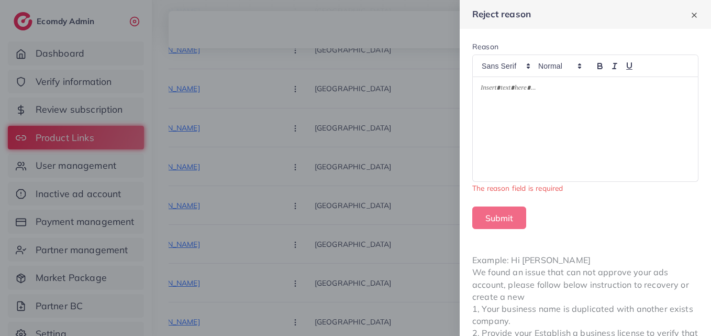
click at [549, 132] on div at bounding box center [585, 129] width 225 height 104
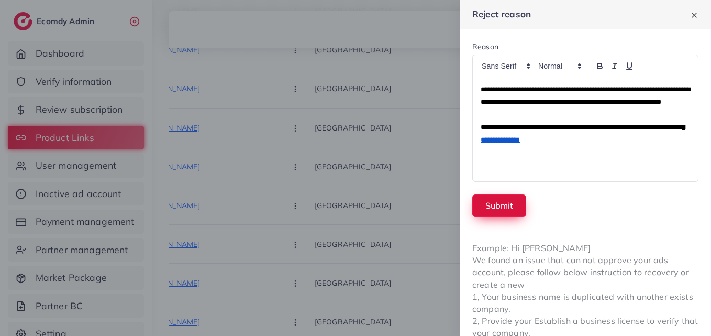
click at [516, 209] on button "Submit" at bounding box center [499, 205] width 54 height 23
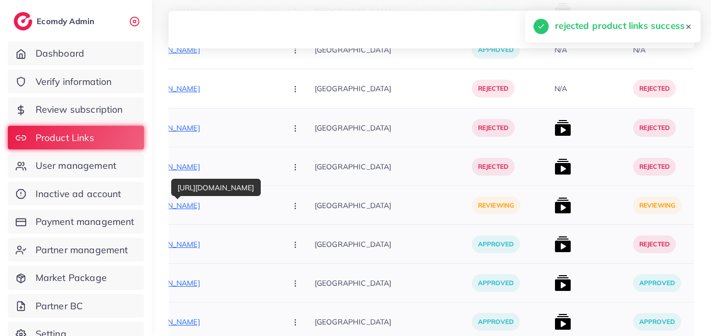
click at [193, 203] on p "[URL][DOMAIN_NAME]" at bounding box center [199, 205] width 157 height 13
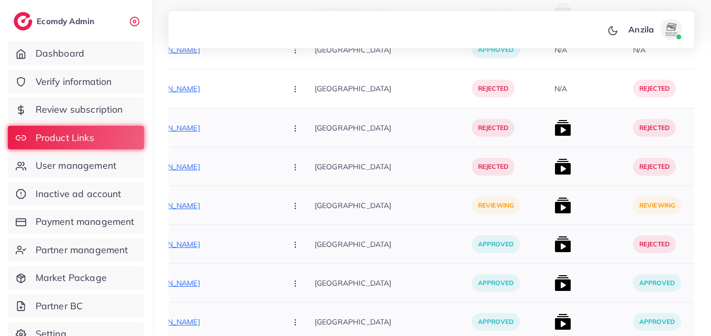
click at [295, 206] on circle "button" at bounding box center [295, 205] width 1 height 1
click at [278, 251] on link "Reject" at bounding box center [319, 260] width 83 height 23
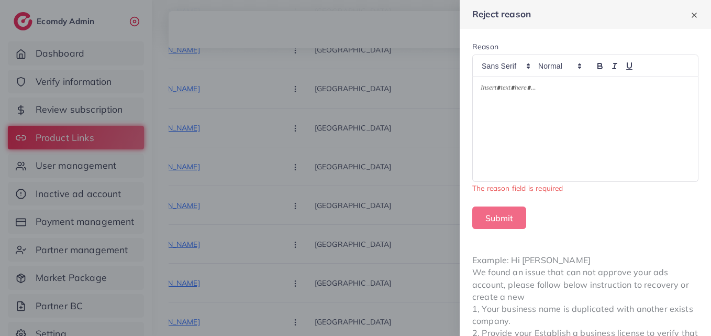
click at [575, 91] on p at bounding box center [585, 89] width 209 height 13
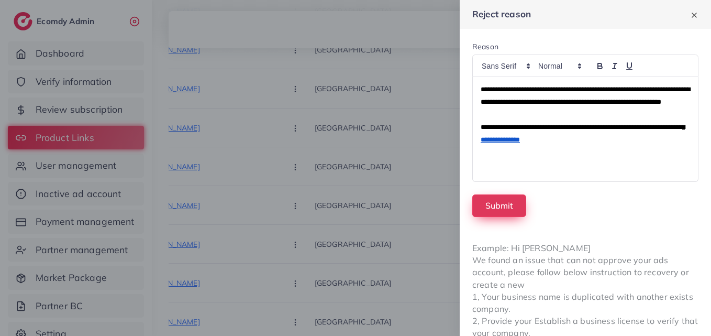
click at [509, 205] on button "Submit" at bounding box center [499, 205] width 54 height 23
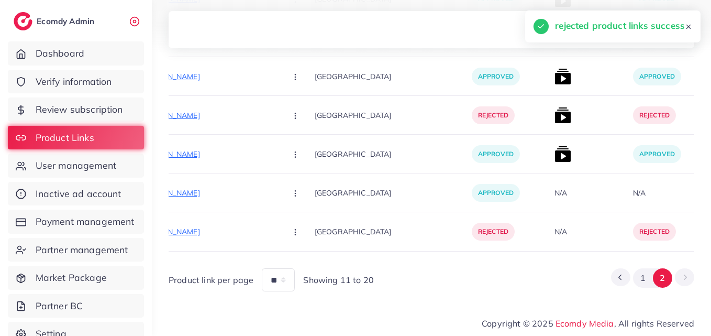
scroll to position [1575, 0]
click at [408, 174] on div "[GEOGRAPHIC_DATA]" at bounding box center [393, 192] width 157 height 39
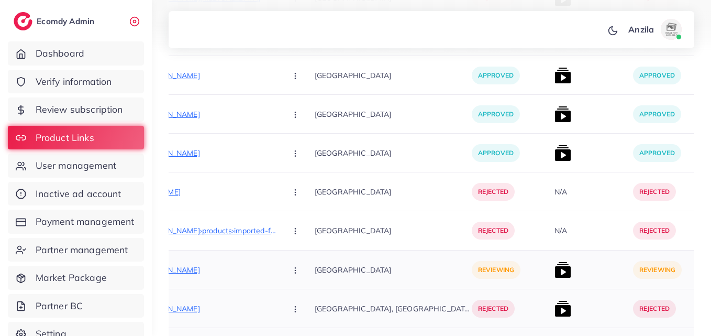
scroll to position [1031, 0]
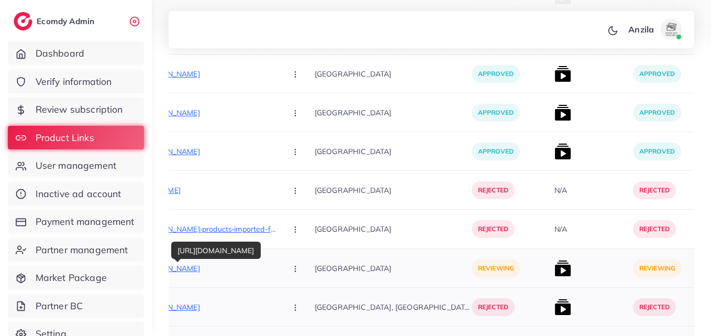
click at [210, 262] on p "[URL][DOMAIN_NAME]" at bounding box center [199, 268] width 157 height 13
click at [278, 270] on button "button" at bounding box center [296, 268] width 37 height 24
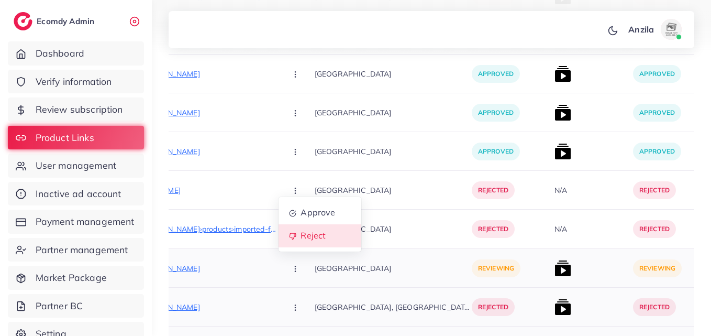
click at [300, 238] on span "Reject" at bounding box center [312, 235] width 25 height 10
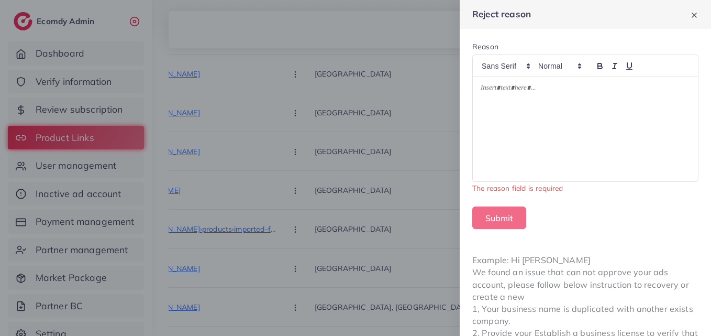
click at [562, 107] on div at bounding box center [585, 129] width 225 height 104
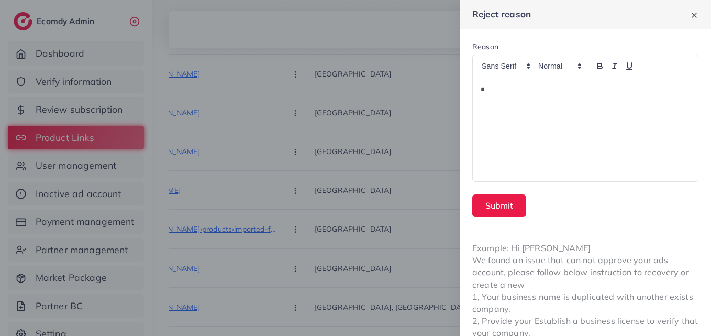
drag, startPoint x: 562, startPoint y: 107, endPoint x: 485, endPoint y: 86, distance: 79.1
click at [485, 86] on p "*" at bounding box center [583, 89] width 205 height 13
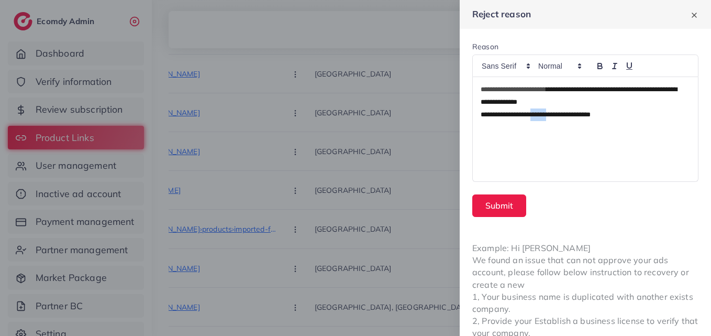
drag, startPoint x: 567, startPoint y: 109, endPoint x: 544, endPoint y: 114, distance: 23.0
click at [544, 114] on p "**********" at bounding box center [585, 114] width 209 height 13
click at [575, 114] on span "**********" at bounding box center [528, 114] width 94 height 7
click at [602, 115] on p "**********" at bounding box center [585, 114] width 209 height 13
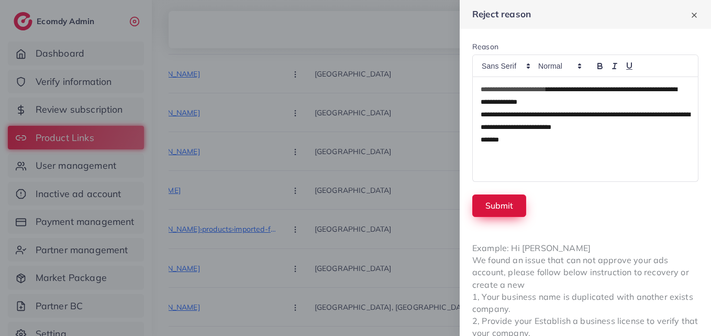
click at [501, 210] on button "Submit" at bounding box center [499, 205] width 54 height 23
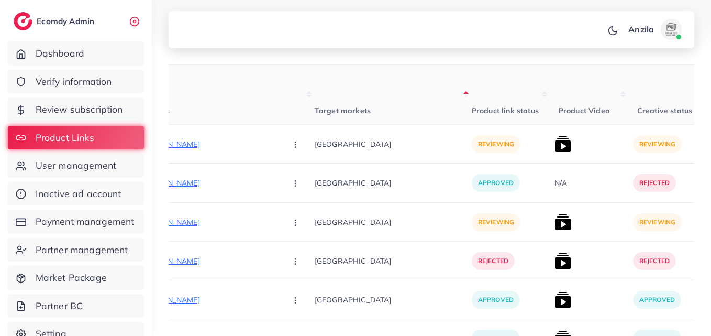
scroll to position [188, 0]
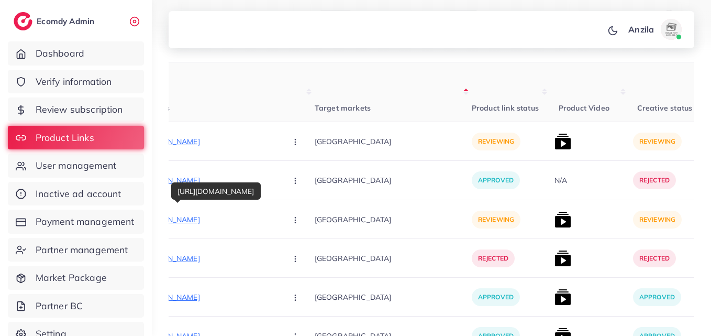
click at [179, 203] on div at bounding box center [177, 200] width 7 height 3
click at [193, 220] on p "[URL][DOMAIN_NAME]" at bounding box center [199, 219] width 157 height 13
click at [278, 226] on button "button" at bounding box center [296, 219] width 37 height 24
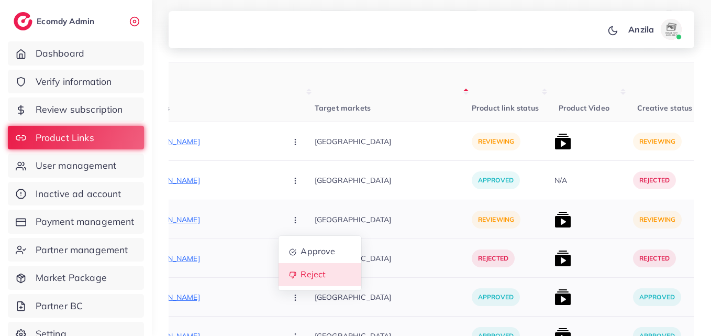
click at [300, 276] on span "Reject" at bounding box center [312, 274] width 25 height 10
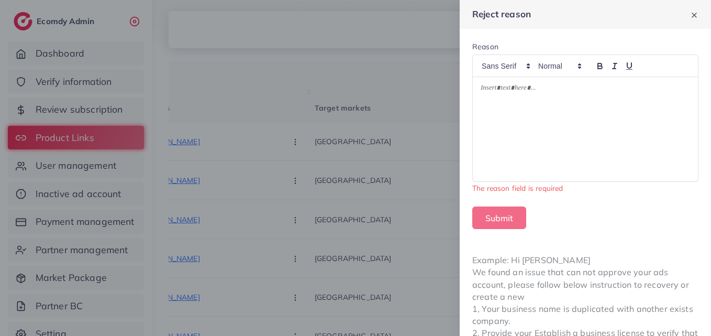
click at [551, 93] on p at bounding box center [585, 89] width 209 height 13
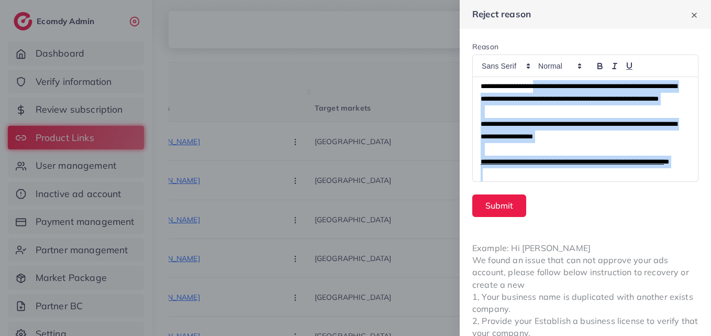
scroll to position [0, 0]
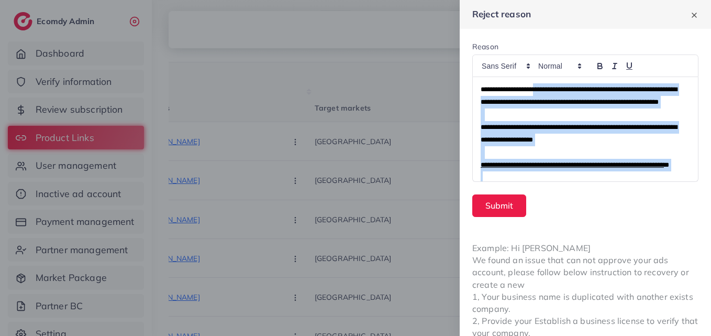
drag, startPoint x: 616, startPoint y: 140, endPoint x: 545, endPoint y: 75, distance: 95.6
click at [545, 75] on div "**********" at bounding box center [585, 117] width 226 height 127
click at [563, 96] on p "**********" at bounding box center [583, 95] width 205 height 25
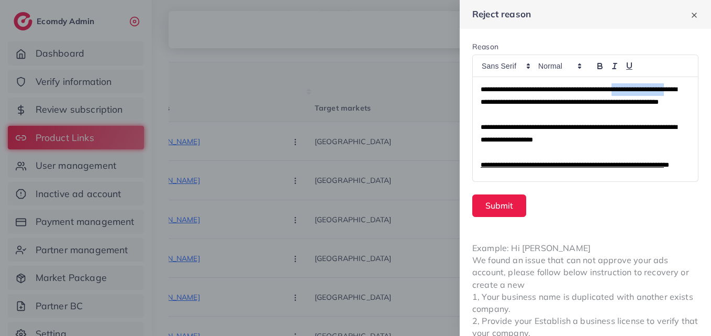
drag, startPoint x: 642, startPoint y: 91, endPoint x: 518, endPoint y: 101, distance: 124.0
click at [518, 101] on span "**********" at bounding box center [579, 95] width 196 height 19
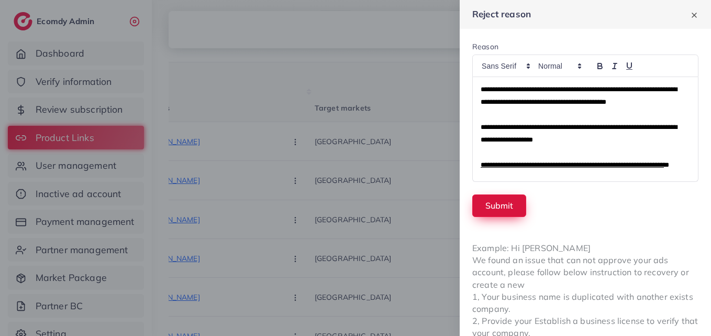
click at [507, 195] on button "Submit" at bounding box center [499, 205] width 54 height 23
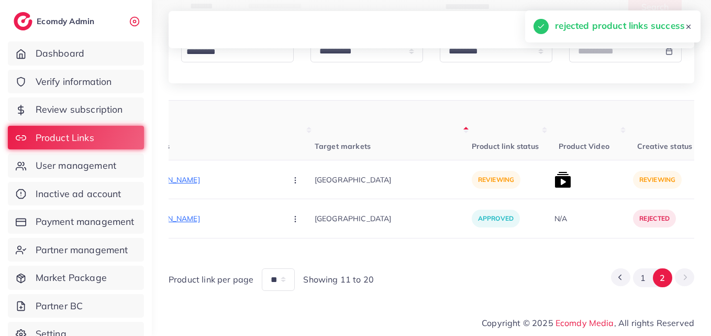
scroll to position [150, 0]
click at [200, 178] on p "[URL][DOMAIN_NAME]" at bounding box center [199, 179] width 157 height 13
click at [330, 197] on div "[GEOGRAPHIC_DATA]" at bounding box center [393, 179] width 157 height 39
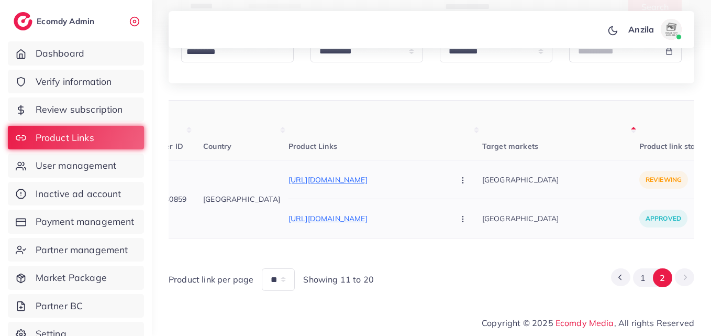
scroll to position [0, 0]
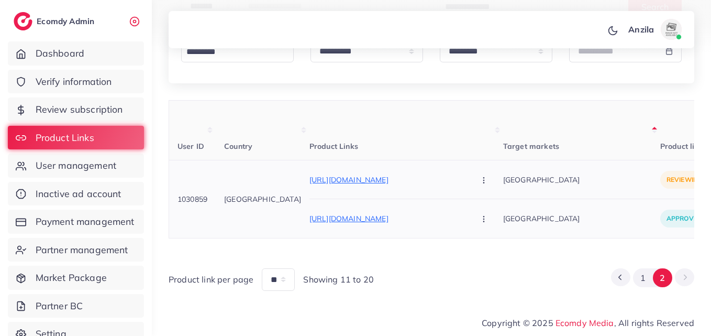
click at [200, 196] on span "1030859" at bounding box center [192, 198] width 30 height 9
copy span "1030859"
click at [112, 161] on span "User management" at bounding box center [78, 166] width 81 height 14
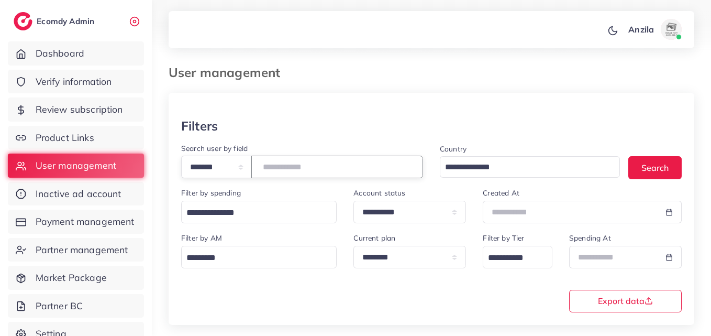
click at [291, 165] on input "number" at bounding box center [337, 166] width 172 height 23
paste input "*******"
type input "*******"
click at [326, 104] on div at bounding box center [432, 106] width 526 height 26
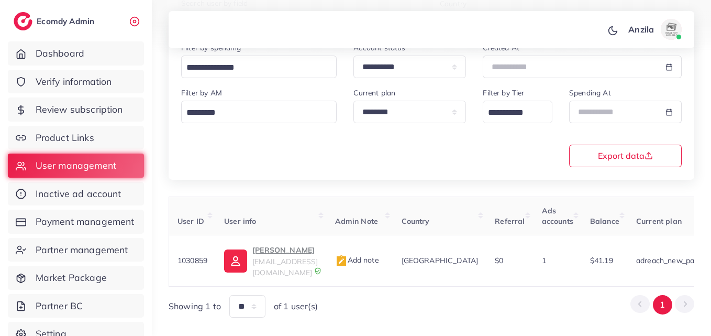
scroll to position [165, 0]
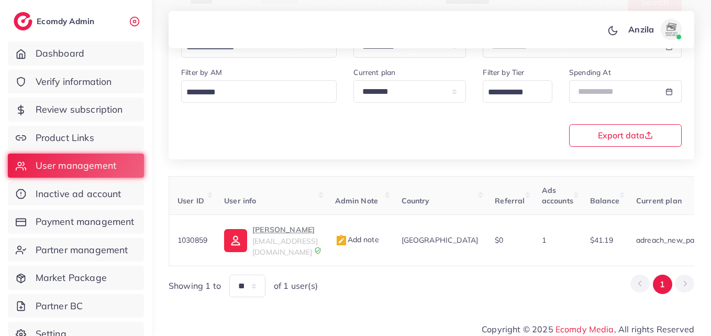
click at [317, 151] on div "**********" at bounding box center [432, 56] width 526 height 206
click at [87, 120] on link "Review subscription" at bounding box center [76, 109] width 136 height 24
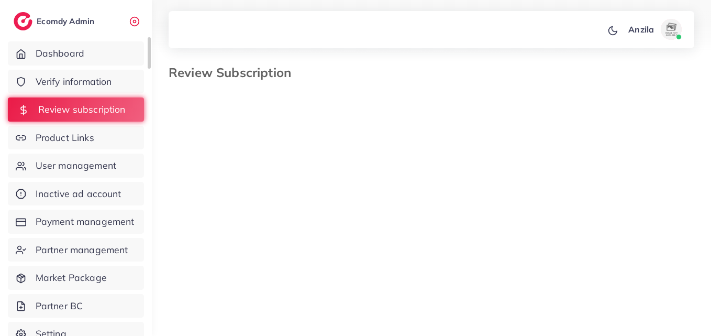
click at [87, 120] on link "Review subscription" at bounding box center [76, 109] width 136 height 24
select select "*******"
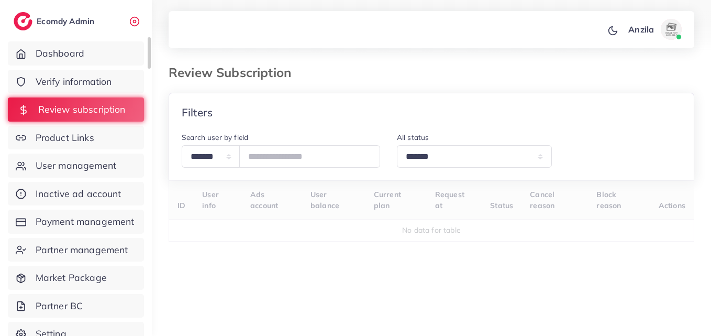
click at [87, 120] on link "Review subscription" at bounding box center [76, 109] width 136 height 24
click at [99, 137] on link "Product Links" at bounding box center [76, 138] width 136 height 24
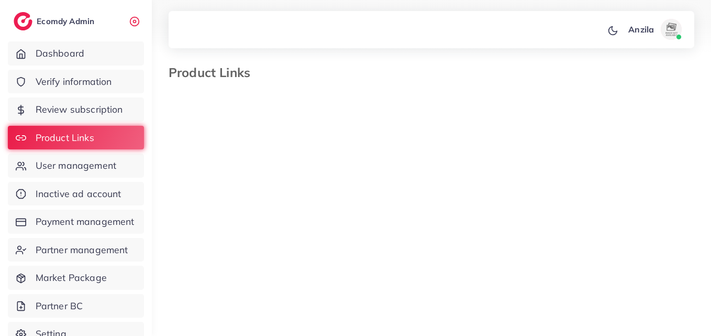
select select "*********"
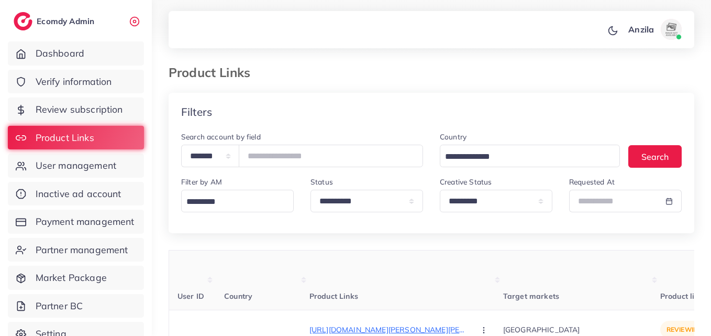
click at [327, 258] on th "Product Links" at bounding box center [406, 280] width 194 height 60
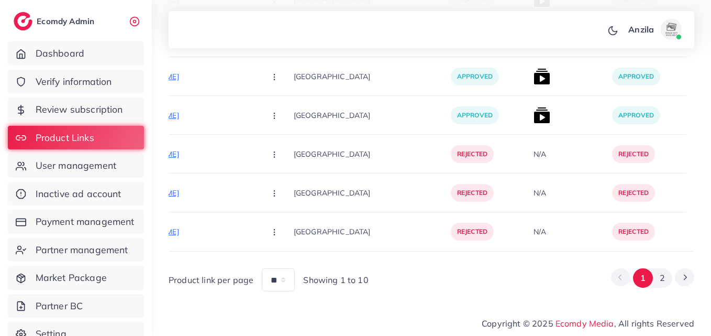
scroll to position [12076, 0]
click at [666, 282] on button "2" at bounding box center [662, 277] width 19 height 19
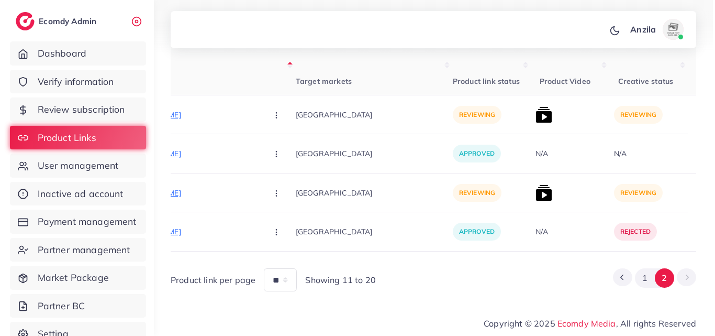
scroll to position [219, 0]
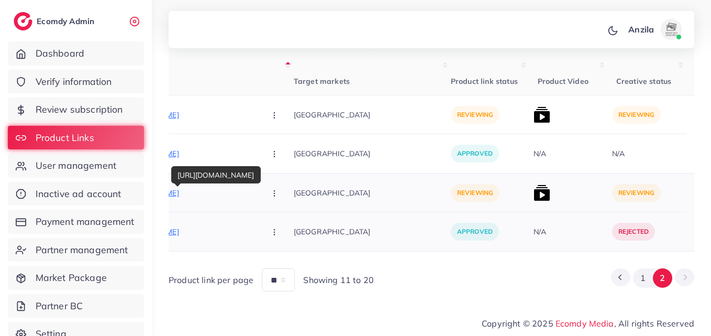
click at [192, 186] on p "[URL][DOMAIN_NAME]" at bounding box center [178, 192] width 157 height 13
click at [274, 195] on circle "button" at bounding box center [274, 195] width 1 height 1
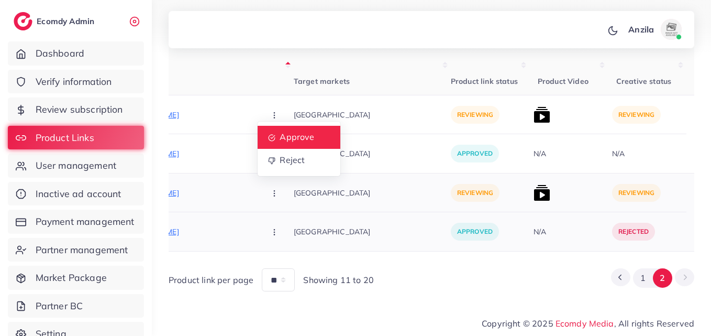
click at [258, 126] on link "Approve" at bounding box center [299, 137] width 83 height 23
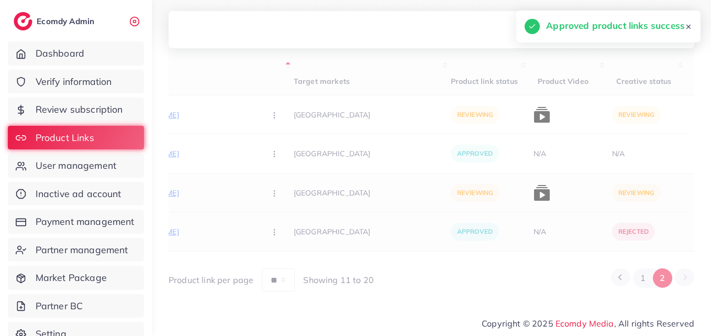
click at [246, 125] on div "[URL][DOMAIN_NAME] Approve Reject" at bounding box center [197, 114] width 194 height 39
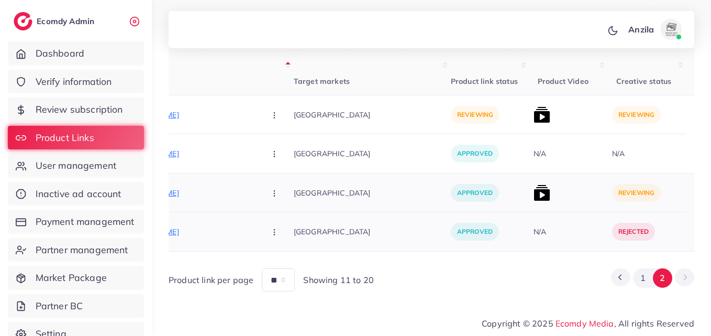
click at [533, 189] on img at bounding box center [541, 192] width 17 height 17
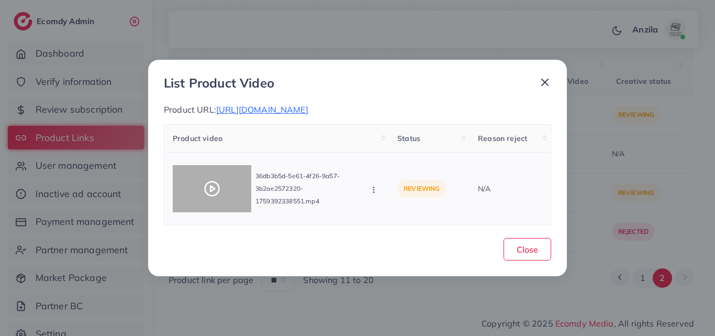
click at [211, 184] on icon at bounding box center [212, 188] width 17 height 17
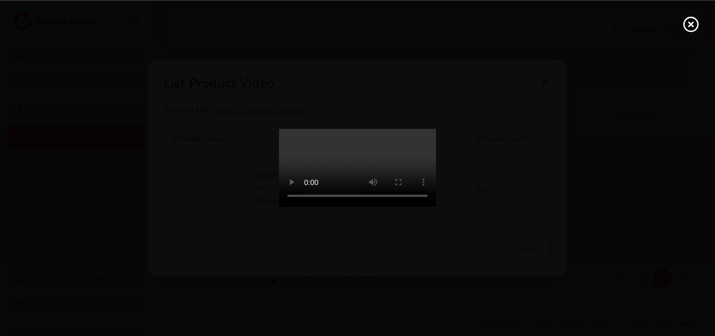
click at [693, 27] on icon at bounding box center [691, 24] width 17 height 17
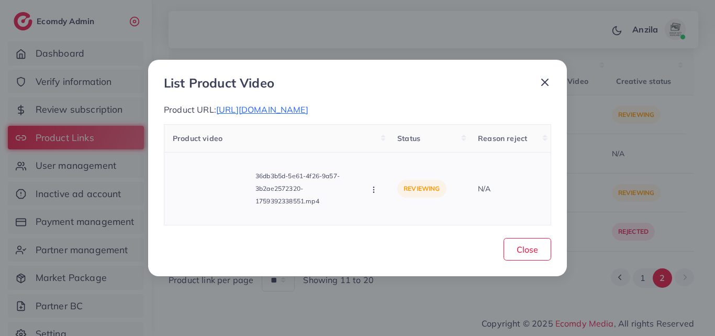
click at [367, 186] on div "36db3b5d-5e61-4f26-9a57-3b2ae2572320-1759392338551.mp4 Approve Reject" at bounding box center [277, 188] width 208 height 55
click at [368, 187] on div "36db3b5d-5e61-4f26-9a57-3b2ae2572320-1759392338551.mp4 Approve Reject" at bounding box center [277, 188] width 208 height 55
click at [383, 193] on td "36db3b5d-5e61-4f26-9a57-3b2ae2572320-1759392338551.mp4 Approve Reject" at bounding box center [276, 188] width 225 height 73
click at [374, 192] on circle "button" at bounding box center [373, 192] width 1 height 1
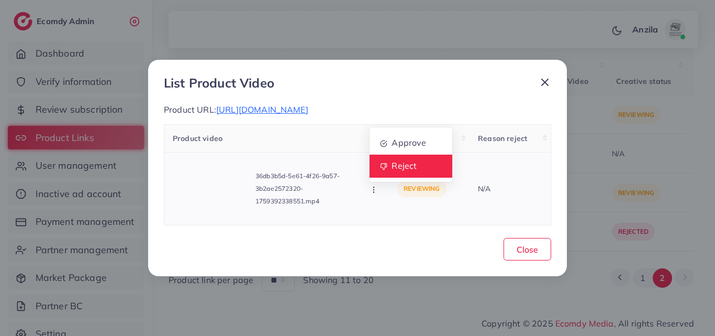
click at [392, 166] on span "Reject" at bounding box center [404, 165] width 25 height 10
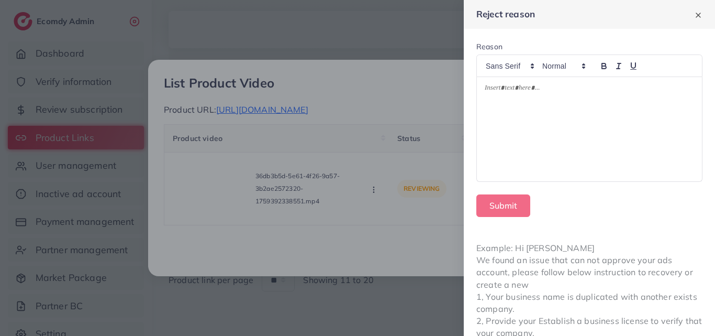
click at [621, 125] on div at bounding box center [589, 129] width 225 height 104
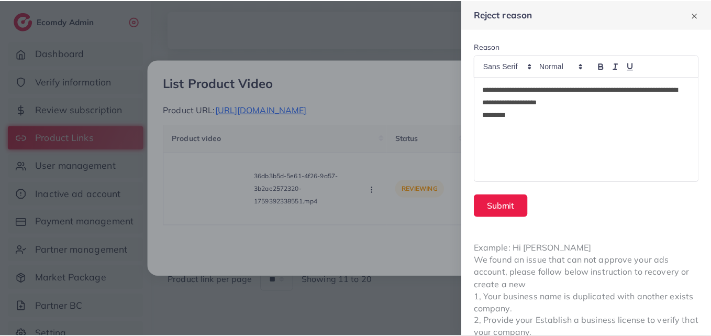
scroll to position [0, 0]
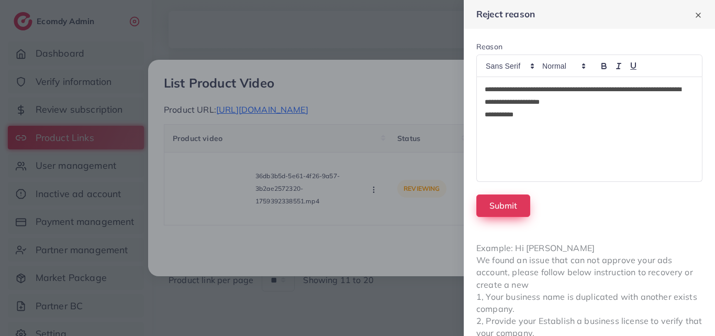
click at [501, 206] on button "Submit" at bounding box center [503, 205] width 54 height 23
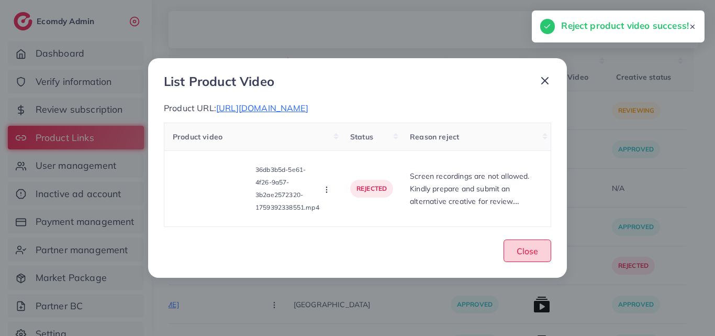
click at [536, 251] on span "Close" at bounding box center [527, 250] width 21 height 10
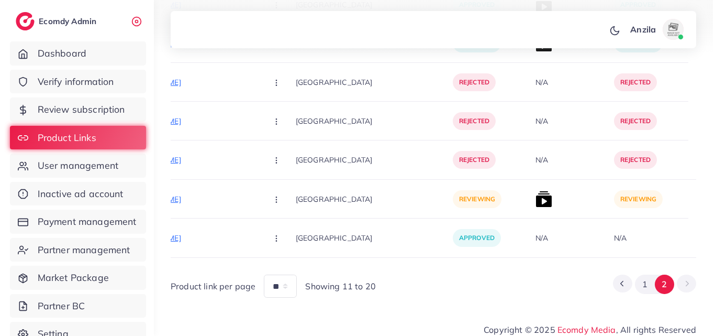
scroll to position [993, 0]
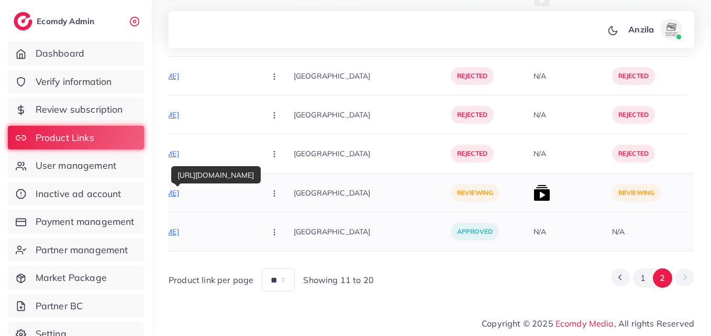
click at [181, 188] on p "[URL][DOMAIN_NAME]" at bounding box center [178, 192] width 157 height 13
click at [270, 190] on icon "button" at bounding box center [274, 193] width 8 height 8
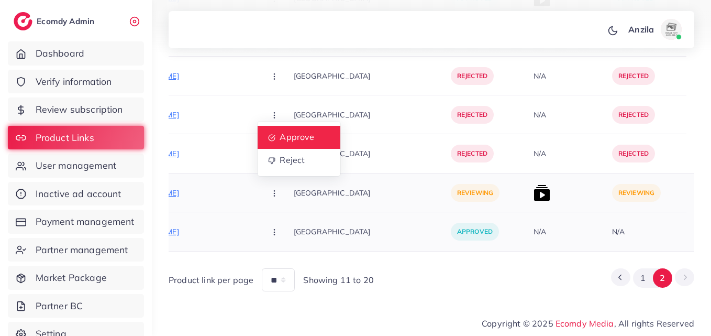
click at [280, 135] on span "Approve" at bounding box center [297, 137] width 35 height 10
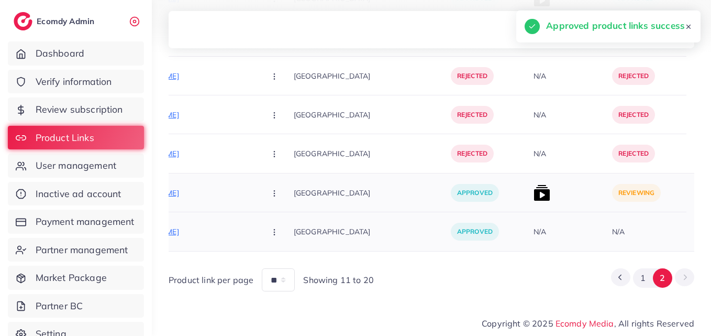
click at [533, 191] on img at bounding box center [541, 192] width 17 height 17
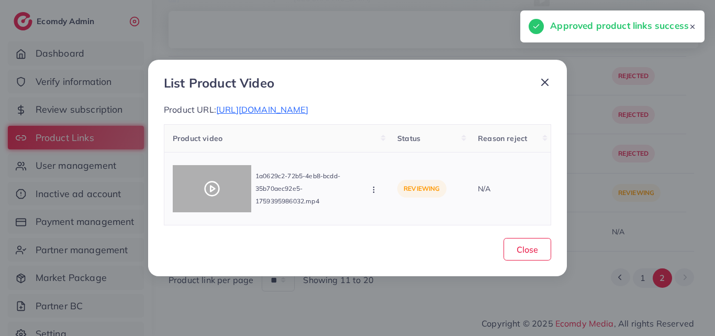
click at [203, 195] on div at bounding box center [212, 188] width 79 height 47
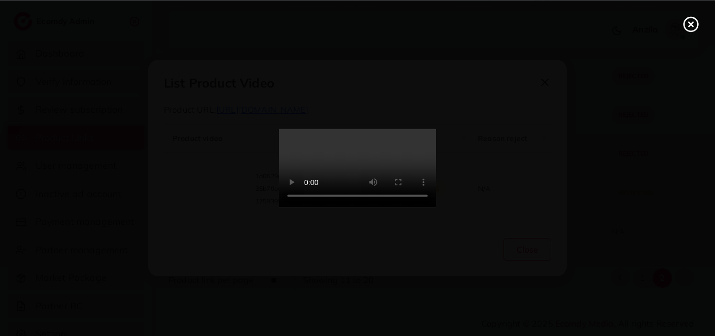
click at [353, 196] on video at bounding box center [357, 168] width 157 height 79
click at [694, 23] on icon at bounding box center [691, 24] width 17 height 17
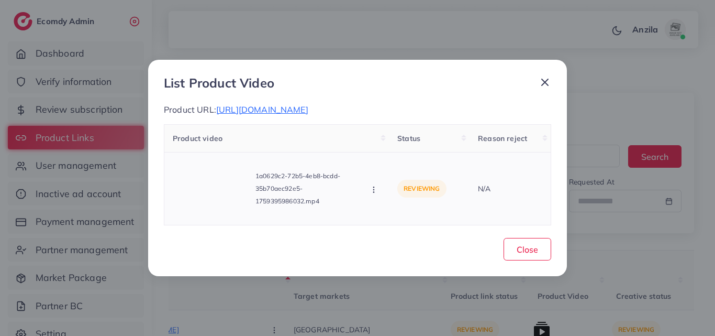
click at [376, 192] on icon "button" at bounding box center [374, 189] width 8 height 8
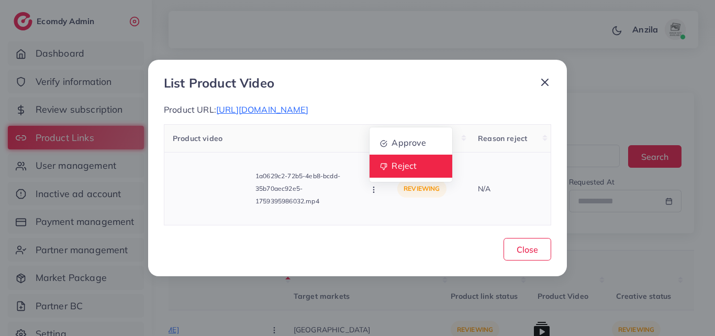
click at [391, 173] on link "Reject" at bounding box center [411, 165] width 83 height 23
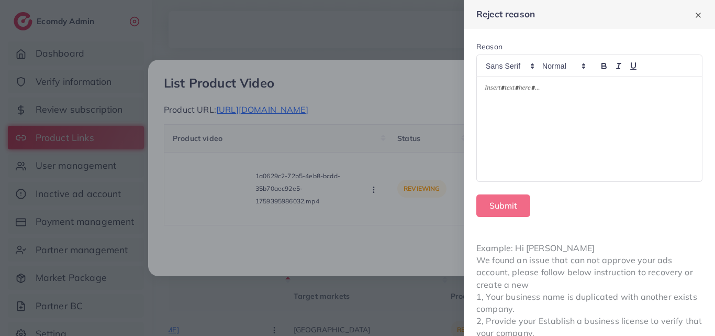
click at [410, 143] on div at bounding box center [357, 168] width 715 height 336
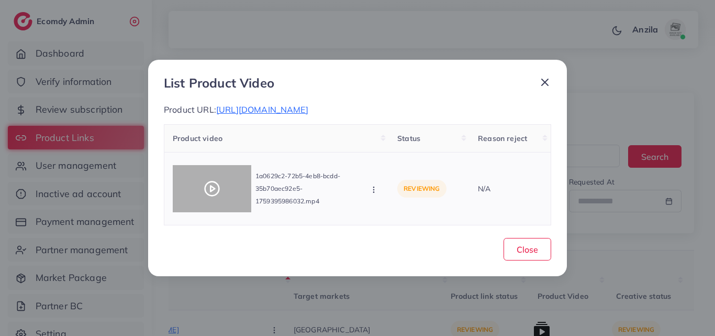
click at [191, 199] on div at bounding box center [212, 188] width 79 height 47
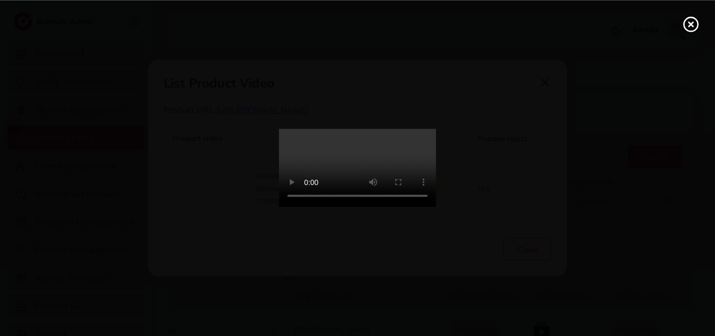
click at [343, 185] on video at bounding box center [357, 168] width 157 height 79
click at [689, 30] on circle at bounding box center [691, 24] width 14 height 14
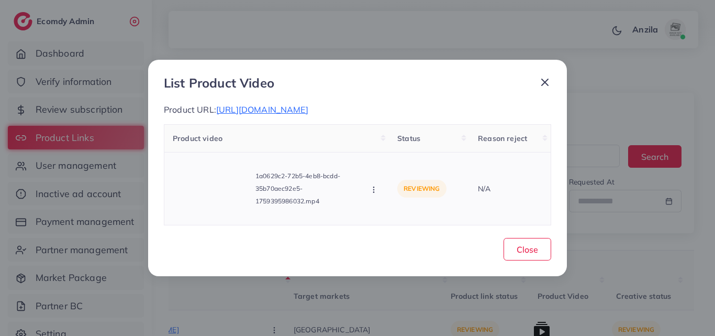
click at [372, 190] on button "button" at bounding box center [375, 189] width 12 height 10
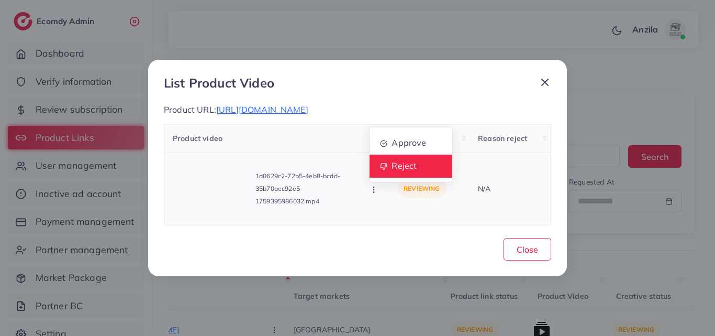
click at [392, 177] on link "Reject" at bounding box center [411, 165] width 83 height 23
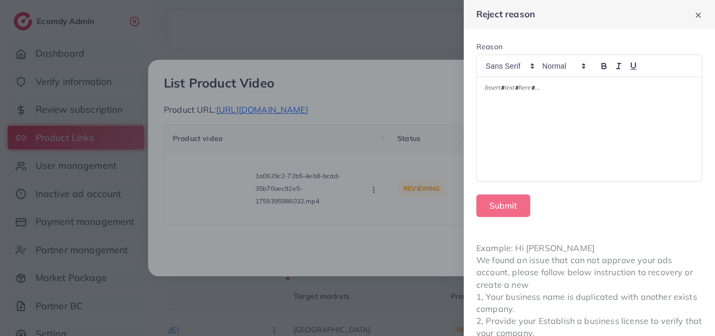
click at [535, 116] on div at bounding box center [589, 129] width 225 height 104
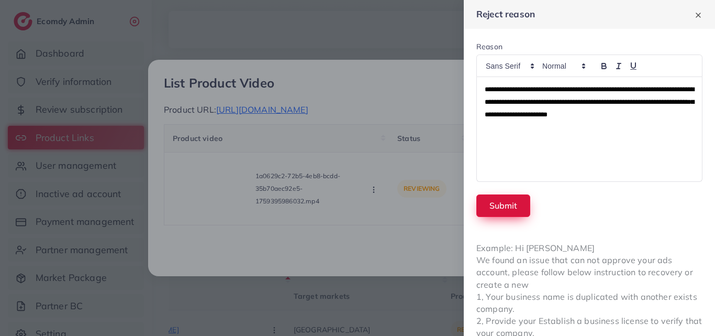
click at [511, 202] on button "Submit" at bounding box center [503, 205] width 54 height 23
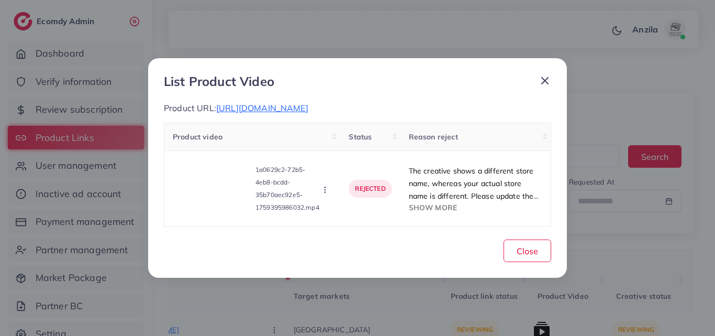
click at [327, 131] on th "Product video" at bounding box center [252, 136] width 176 height 28
click at [515, 259] on button "Close" at bounding box center [528, 250] width 48 height 23
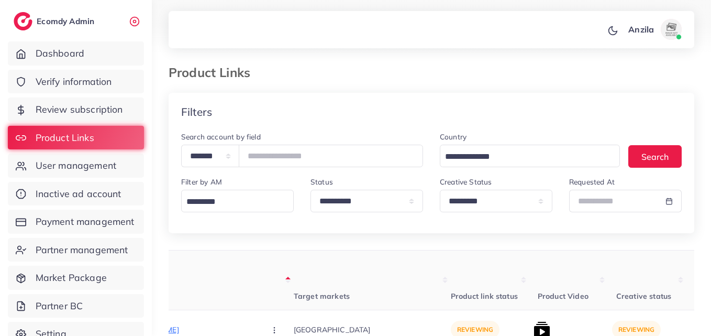
click at [451, 260] on th "Product link status" at bounding box center [490, 280] width 79 height 60
click at [450, 210] on select "**********" at bounding box center [496, 200] width 113 height 23
click at [440, 189] on select "**********" at bounding box center [496, 200] width 113 height 23
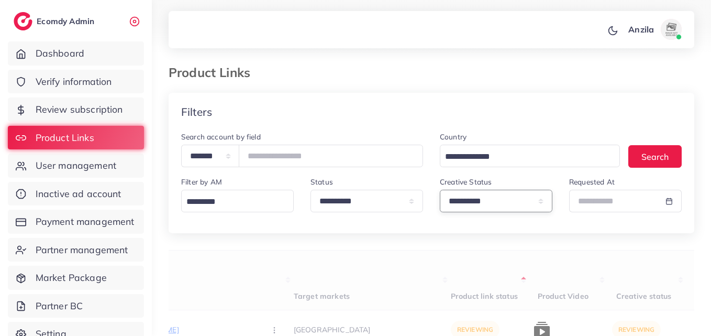
click at [459, 196] on select "**********" at bounding box center [496, 200] width 113 height 23
select select "*********"
click at [440, 189] on select "**********" at bounding box center [496, 200] width 113 height 23
click at [451, 268] on th "Product link status" at bounding box center [490, 280] width 79 height 60
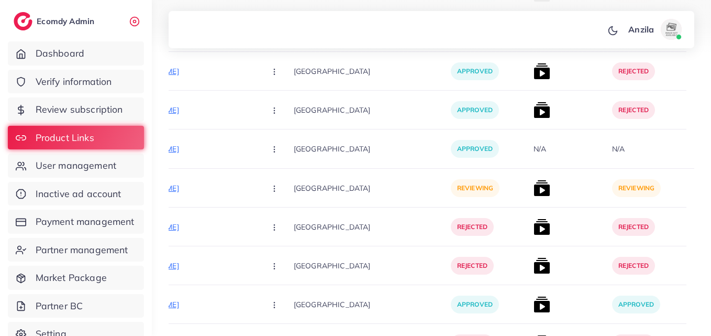
scroll to position [5295, 0]
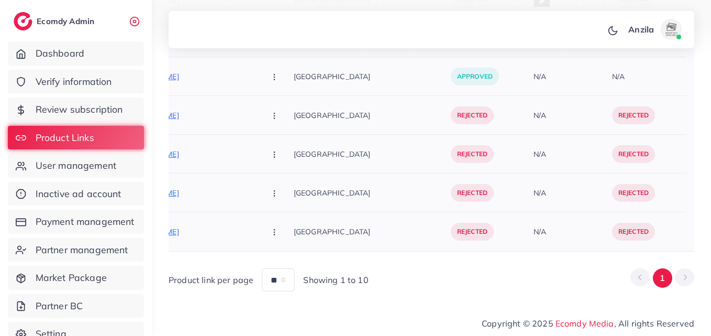
click at [535, 226] on div "N/A" at bounding box center [568, 231] width 79 height 39
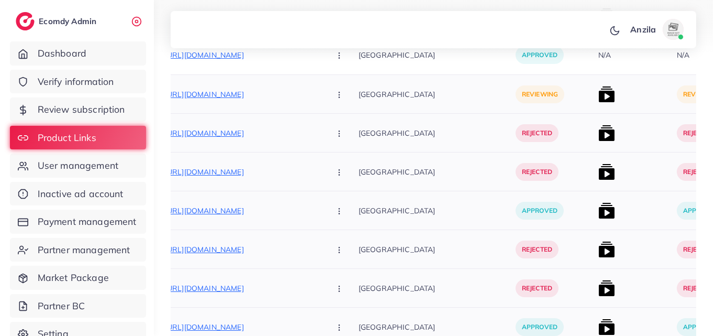
scroll to position [4981, 0]
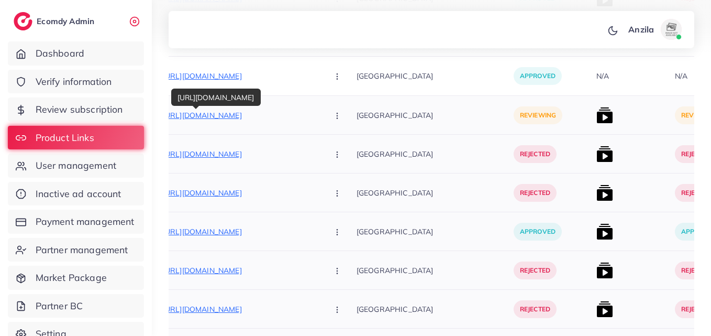
click at [231, 116] on p "[URL][DOMAIN_NAME]" at bounding box center [241, 115] width 157 height 13
click at [320, 120] on button "button" at bounding box center [338, 115] width 37 height 24
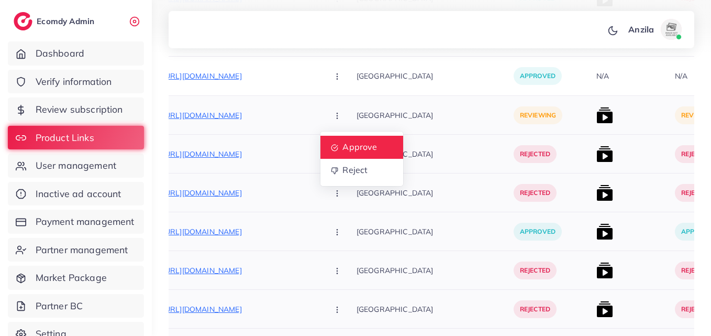
click at [320, 136] on link "Approve" at bounding box center [361, 147] width 83 height 23
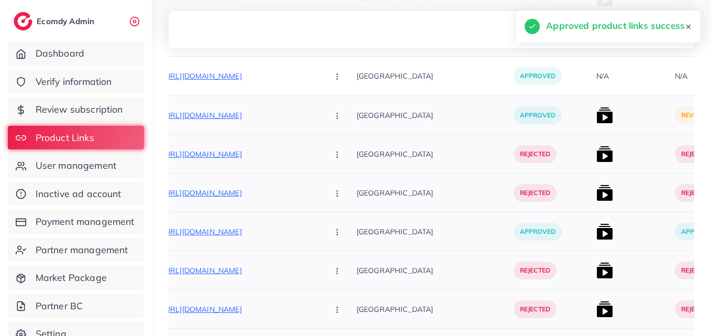
click at [596, 115] on img at bounding box center [604, 115] width 17 height 17
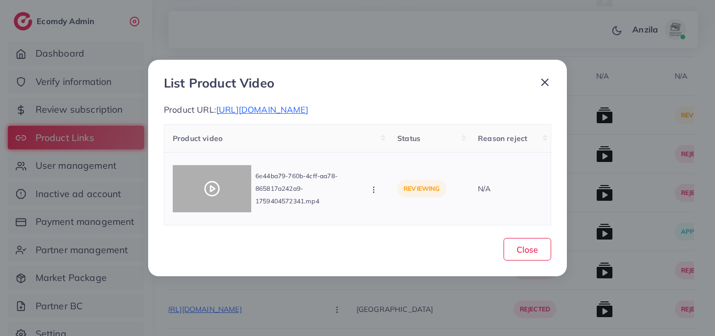
click at [218, 177] on div at bounding box center [212, 188] width 79 height 47
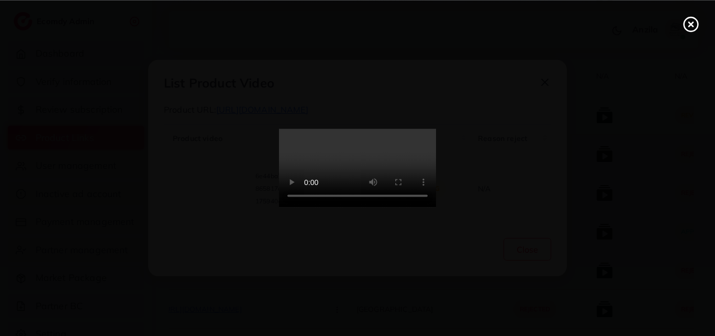
click at [344, 163] on video at bounding box center [357, 168] width 157 height 79
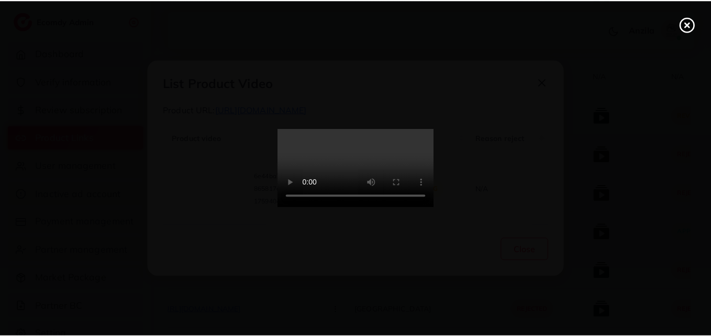
scroll to position [0, 0]
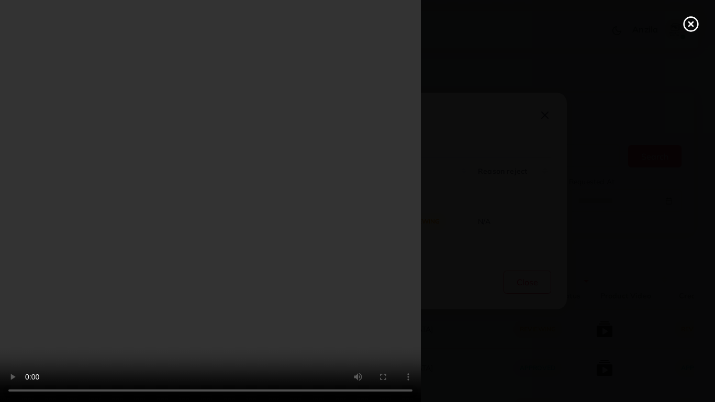
click at [352, 254] on video at bounding box center [357, 201] width 715 height 402
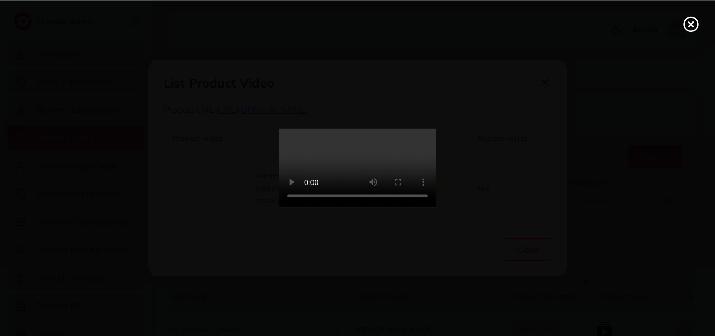
click at [693, 22] on line at bounding box center [691, 24] width 4 height 4
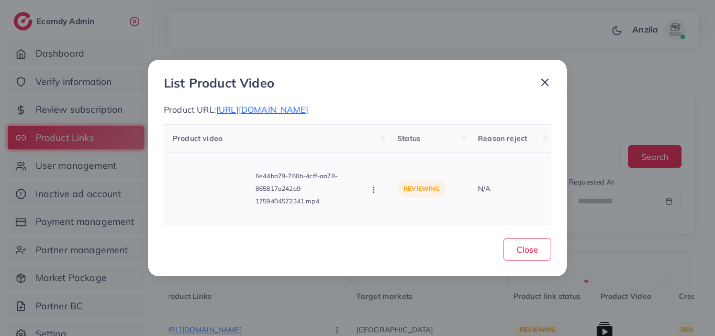
click at [373, 189] on icon "button" at bounding box center [374, 189] width 8 height 8
click at [394, 142] on span "Approve" at bounding box center [409, 142] width 35 height 10
click at [541, 254] on button "Close" at bounding box center [528, 249] width 48 height 23
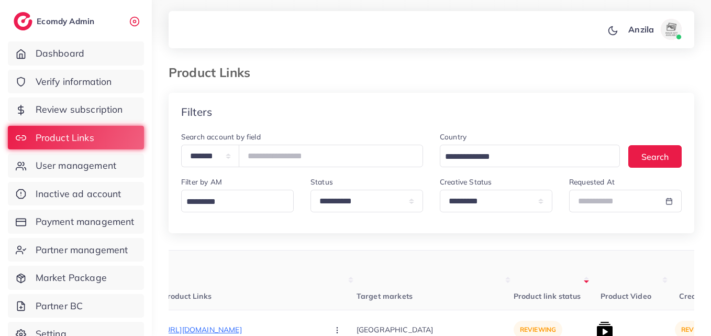
scroll to position [4830, 0]
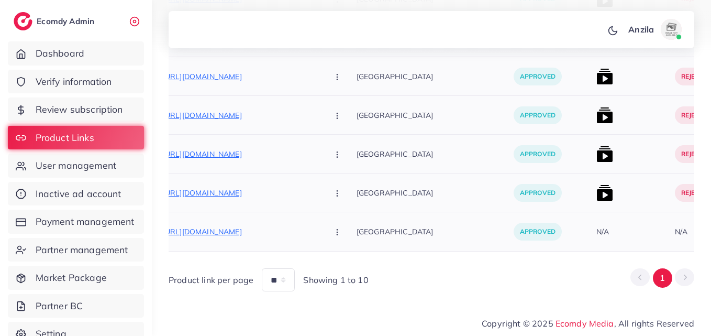
click at [619, 212] on div "N/A" at bounding box center [631, 231] width 79 height 39
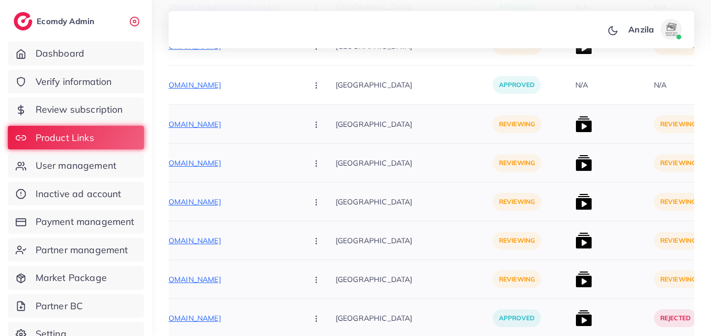
scroll to position [3113, 0]
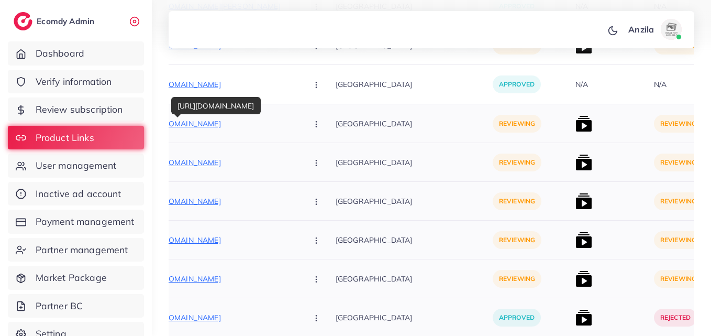
click at [232, 126] on p "[URL][DOMAIN_NAME]" at bounding box center [220, 123] width 157 height 13
click at [299, 118] on button "button" at bounding box center [317, 123] width 37 height 24
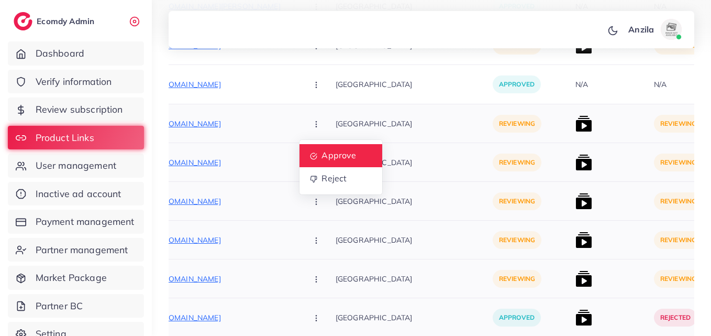
click at [321, 150] on span "Approve" at bounding box center [338, 155] width 35 height 10
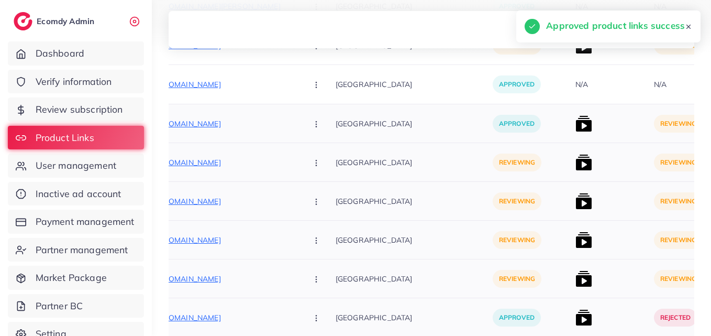
click at [367, 187] on div "[GEOGRAPHIC_DATA]" at bounding box center [414, 201] width 157 height 39
click at [232, 164] on p "[URL][DOMAIN_NAME]" at bounding box center [220, 162] width 157 height 13
click at [268, 178] on div "[URL][DOMAIN_NAME] Approve Reject" at bounding box center [239, 162] width 194 height 39
click at [299, 169] on button "button" at bounding box center [317, 162] width 37 height 24
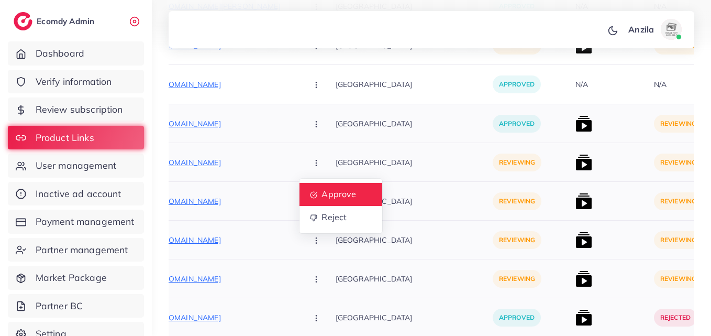
click at [321, 191] on span "Approve" at bounding box center [338, 194] width 35 height 10
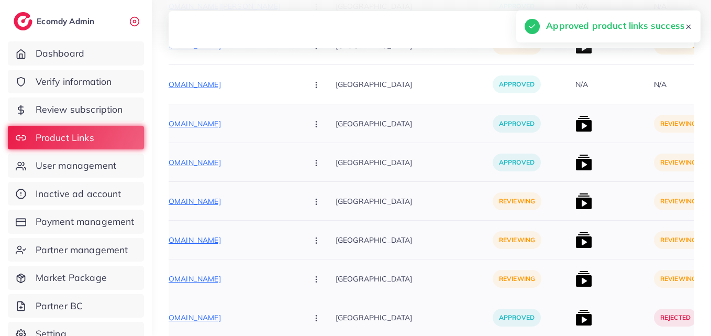
click at [370, 201] on p "[GEOGRAPHIC_DATA]" at bounding box center [414, 201] width 157 height 24
click at [246, 204] on p "[URL][DOMAIN_NAME]" at bounding box center [220, 201] width 157 height 13
click at [299, 202] on button "button" at bounding box center [317, 201] width 37 height 24
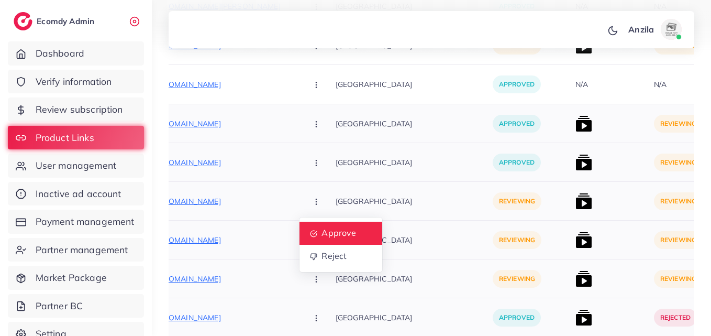
click at [321, 229] on span "Approve" at bounding box center [338, 233] width 35 height 10
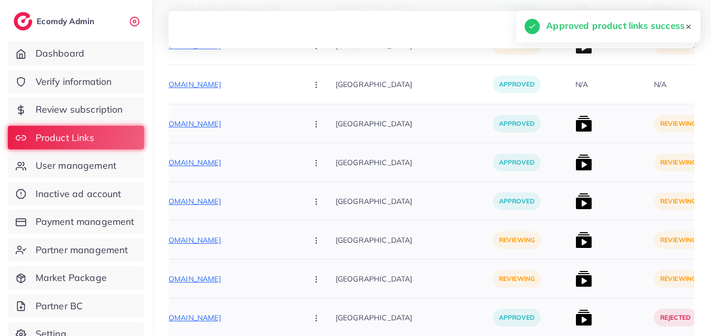
click at [383, 202] on p "[GEOGRAPHIC_DATA]" at bounding box center [414, 201] width 157 height 24
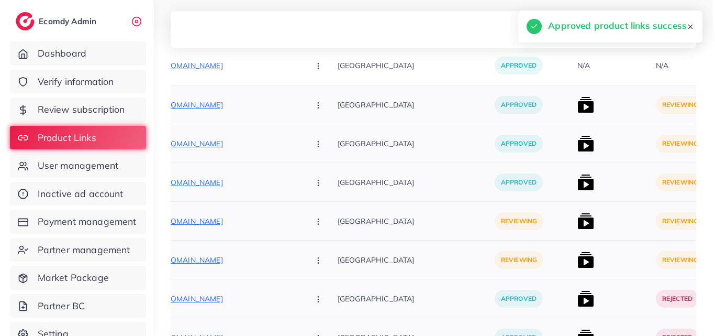
scroll to position [3134, 0]
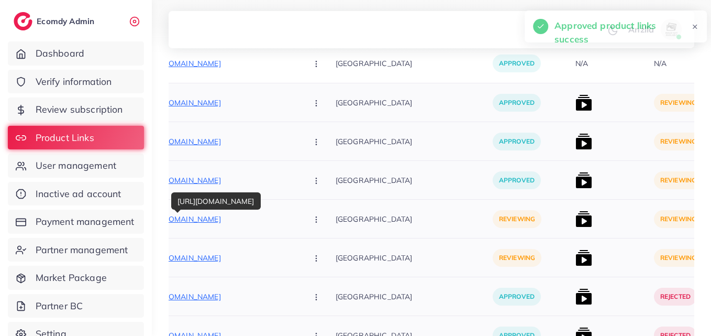
click at [228, 219] on p "[URL][DOMAIN_NAME]" at bounding box center [220, 219] width 157 height 13
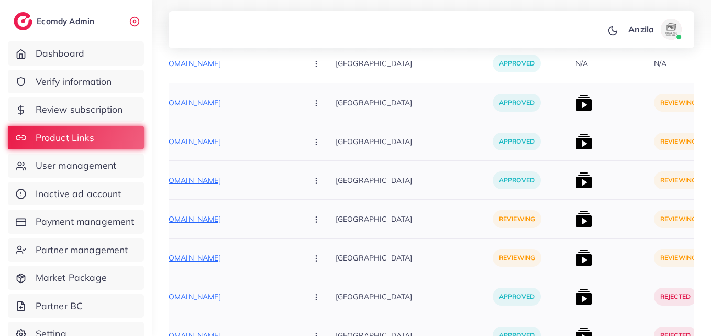
click at [299, 218] on button "button" at bounding box center [317, 219] width 37 height 24
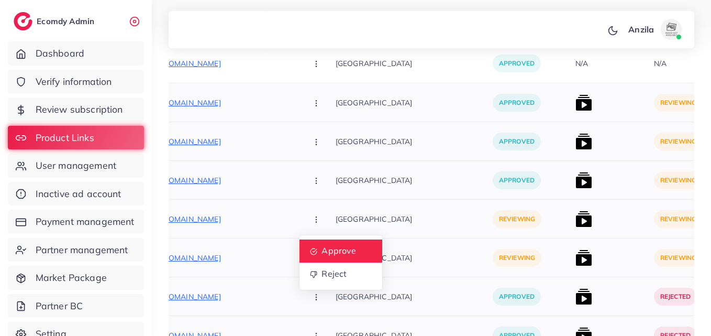
click at [302, 241] on link "Approve" at bounding box center [340, 250] width 83 height 23
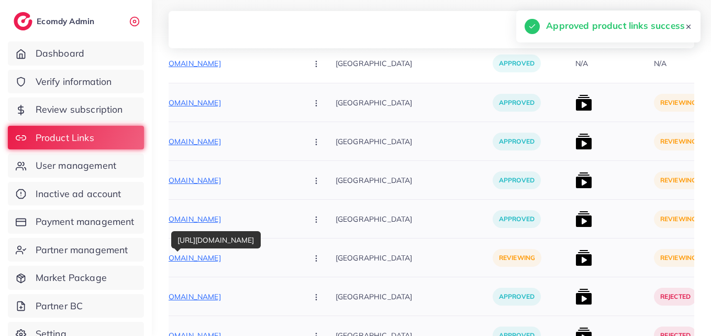
click at [228, 262] on p "[URL][DOMAIN_NAME]" at bounding box center [220, 257] width 157 height 13
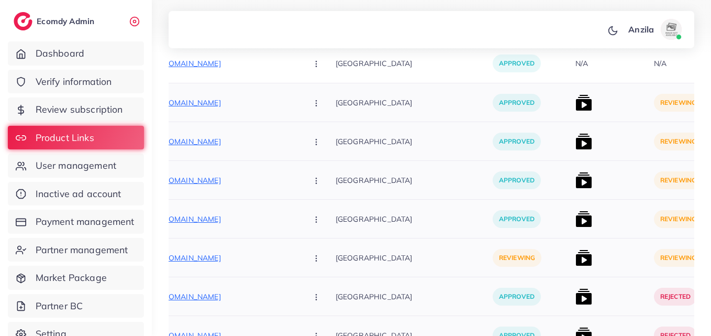
click at [299, 252] on button "button" at bounding box center [317, 257] width 37 height 24
click at [310, 289] on link "Approve" at bounding box center [340, 289] width 83 height 23
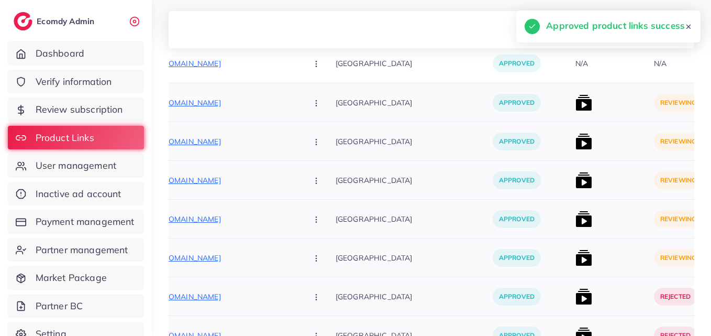
click at [340, 247] on p "[GEOGRAPHIC_DATA]" at bounding box center [414, 257] width 157 height 24
click at [575, 108] on img at bounding box center [583, 102] width 17 height 17
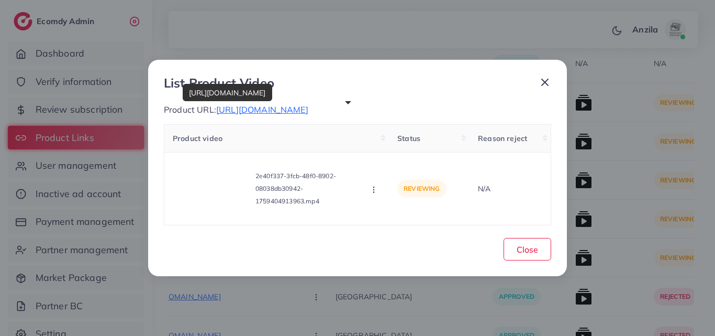
click at [295, 104] on span "[URL][DOMAIN_NAME]" at bounding box center [262, 109] width 92 height 10
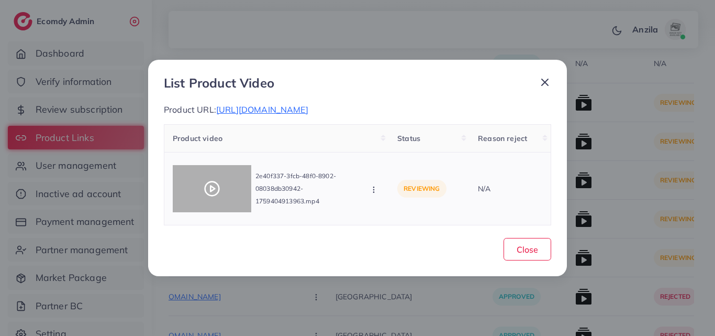
click at [201, 198] on div at bounding box center [212, 188] width 79 height 47
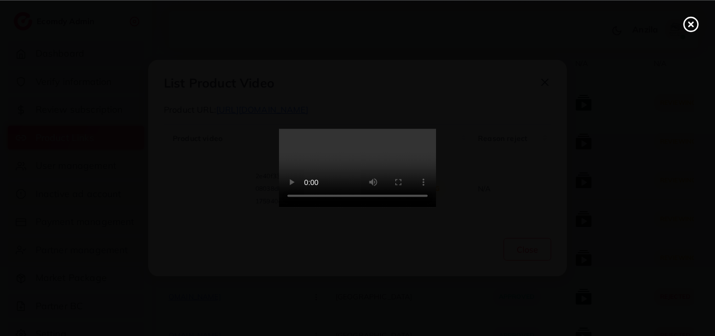
click at [694, 30] on circle at bounding box center [691, 24] width 14 height 14
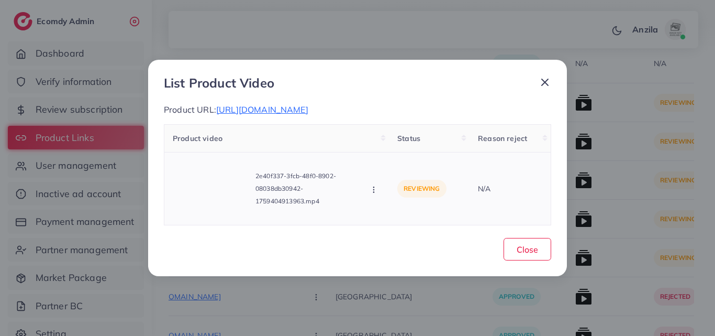
click at [377, 202] on div "2e40f337-3fcb-48f0-8902-08038db30942-1759404913963.mp4 Approve Reject" at bounding box center [277, 188] width 208 height 55
click at [370, 194] on icon "button" at bounding box center [374, 189] width 8 height 8
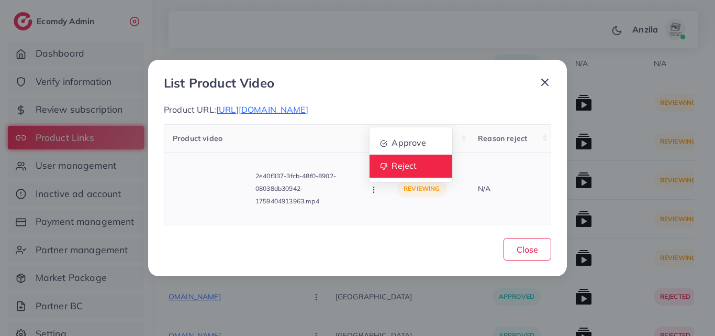
click at [395, 171] on span "Reject" at bounding box center [404, 165] width 25 height 10
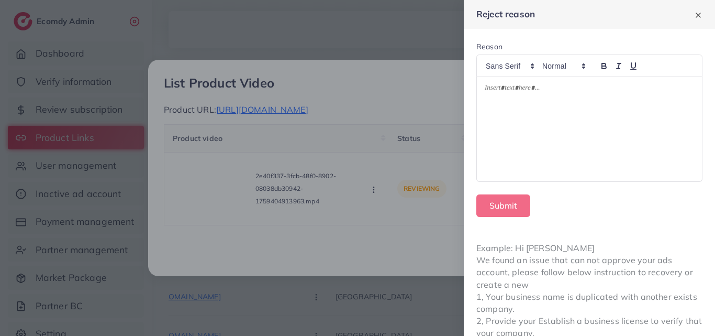
click at [513, 117] on div at bounding box center [589, 129] width 225 height 104
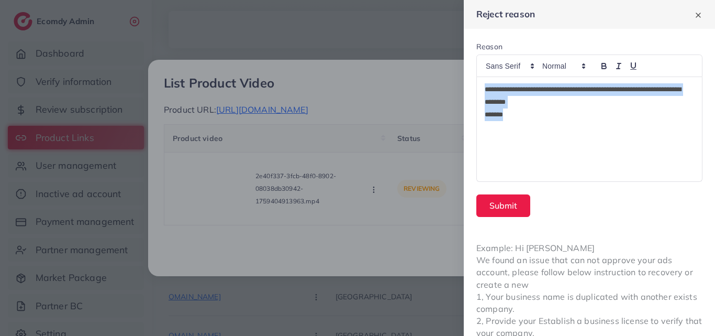
drag, startPoint x: 482, startPoint y: 87, endPoint x: 520, endPoint y: 124, distance: 52.6
click at [520, 124] on div "**********" at bounding box center [589, 129] width 225 height 104
copy div "**********"
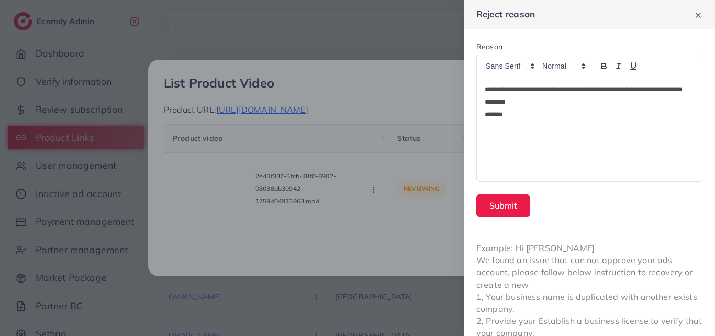
click at [461, 110] on div at bounding box center [357, 168] width 715 height 336
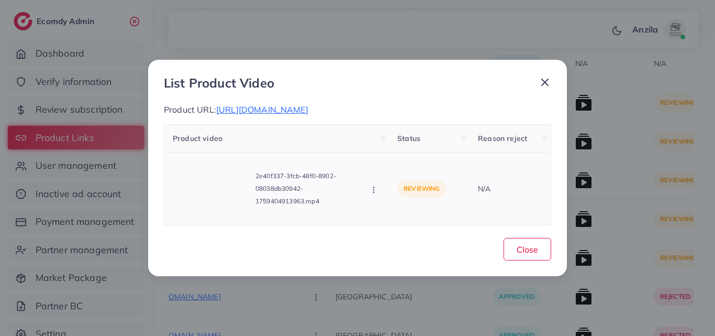
click at [375, 194] on icon "button" at bounding box center [374, 189] width 8 height 8
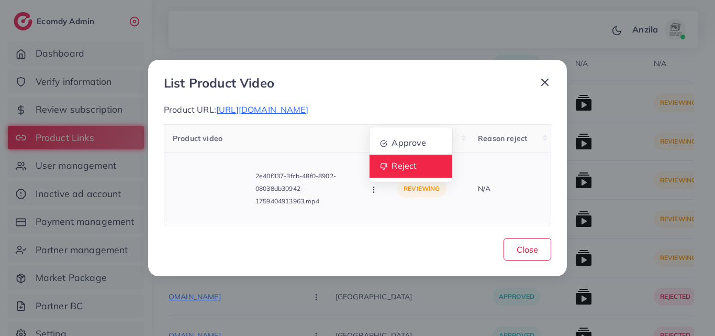
click at [400, 168] on span "Reject" at bounding box center [404, 165] width 25 height 10
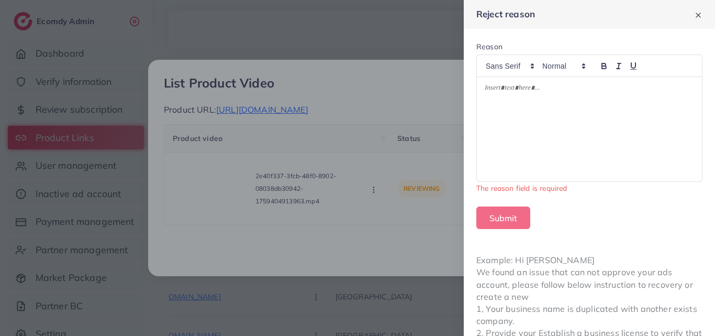
click at [496, 148] on div at bounding box center [589, 129] width 225 height 104
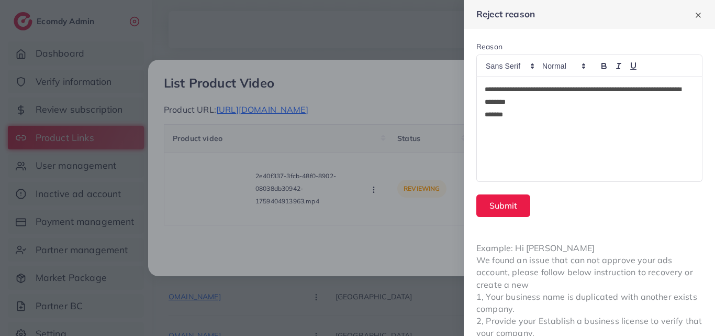
scroll to position [0, 0]
click at [513, 199] on button "Submit" at bounding box center [503, 205] width 54 height 23
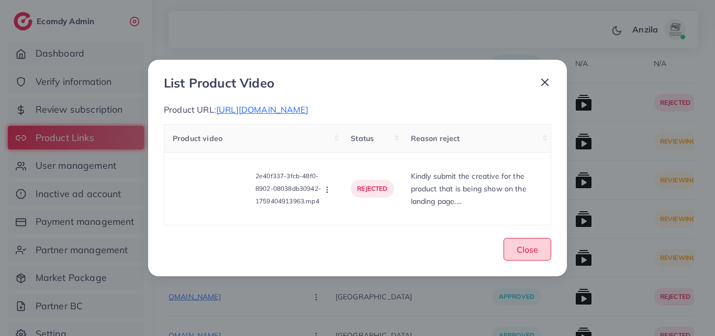
click at [513, 248] on button "Close" at bounding box center [528, 249] width 48 height 23
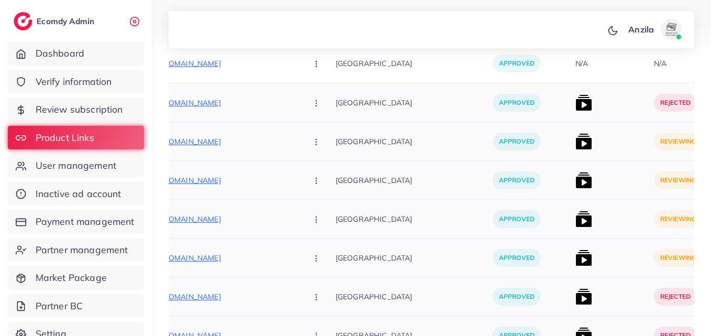
click at [575, 149] on img at bounding box center [583, 141] width 17 height 17
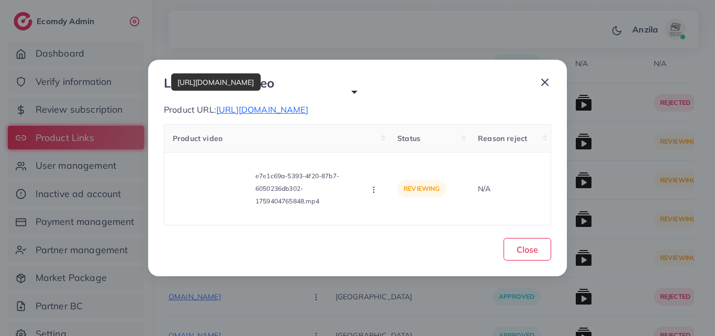
click at [262, 114] on span "[URL][DOMAIN_NAME]" at bounding box center [262, 109] width 92 height 10
click at [217, 216] on div "e7e1c69a-5393-4f20-87b7-6050236db302-1759404765848.mp4 Approve Reject" at bounding box center [277, 188] width 208 height 55
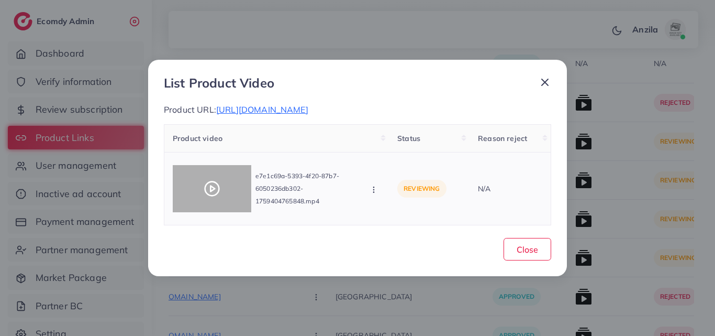
click at [211, 197] on icon at bounding box center [212, 188] width 17 height 17
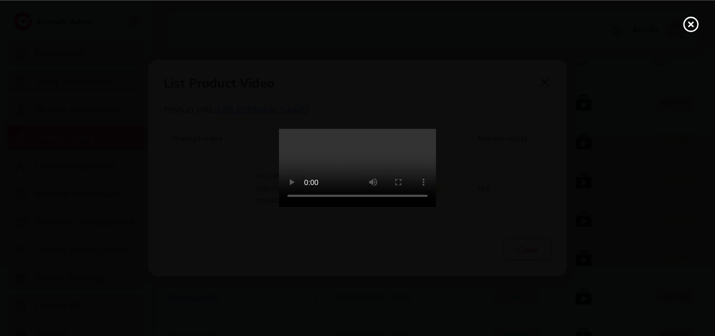
click at [367, 130] on video at bounding box center [357, 168] width 157 height 79
click at [695, 26] on icon at bounding box center [691, 24] width 17 height 17
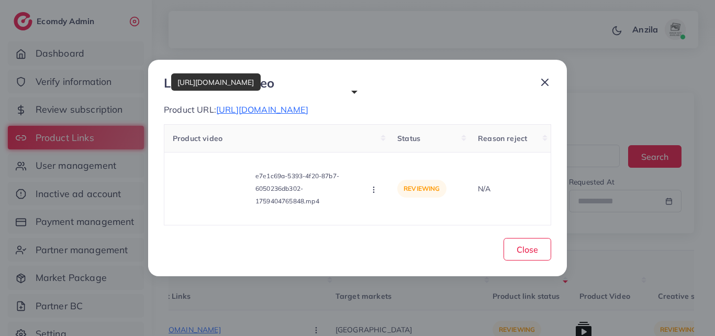
click at [266, 105] on span "[URL][DOMAIN_NAME]" at bounding box center [262, 109] width 92 height 10
click at [373, 194] on icon "button" at bounding box center [374, 189] width 8 height 8
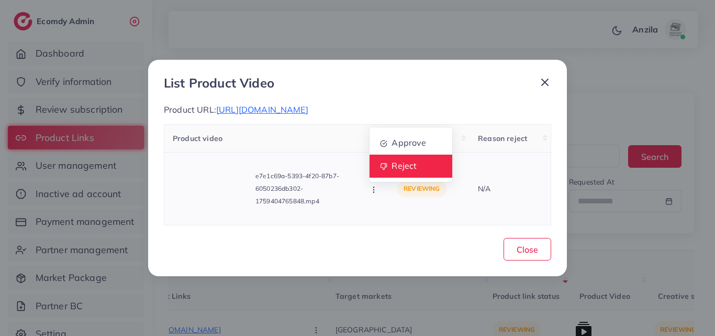
click at [404, 166] on span "Reject" at bounding box center [404, 165] width 25 height 10
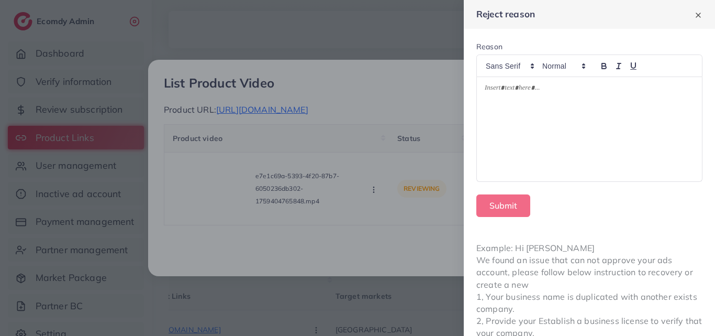
click at [317, 147] on div at bounding box center [357, 168] width 715 height 336
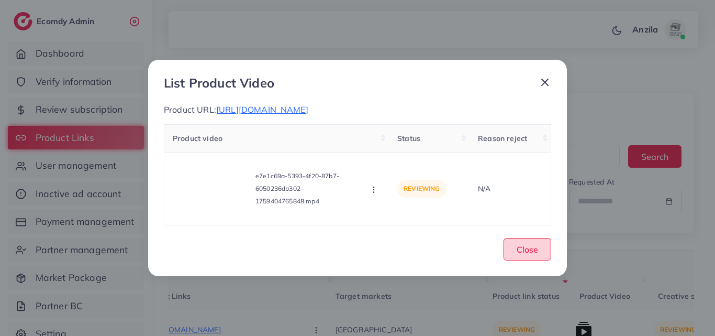
click at [534, 249] on button "Close" at bounding box center [528, 249] width 48 height 23
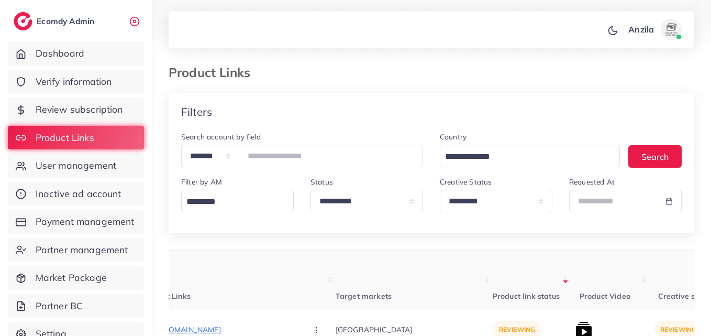
click at [514, 271] on th "Product link status" at bounding box center [532, 280] width 79 height 60
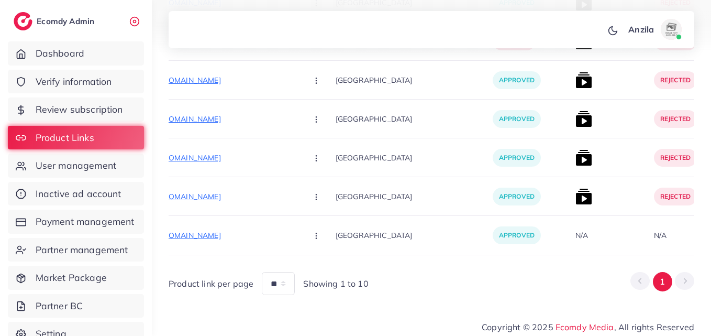
scroll to position [4830, 0]
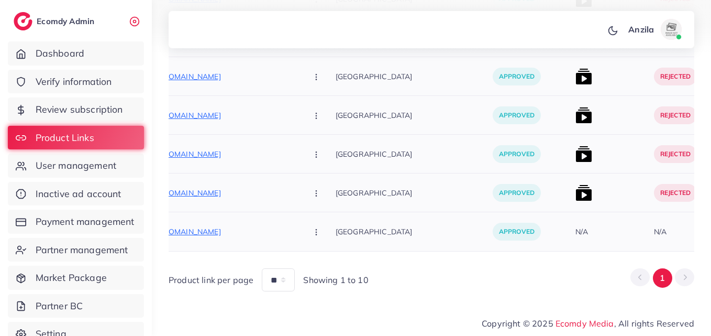
click at [602, 227] on div "N/A" at bounding box center [610, 231] width 79 height 39
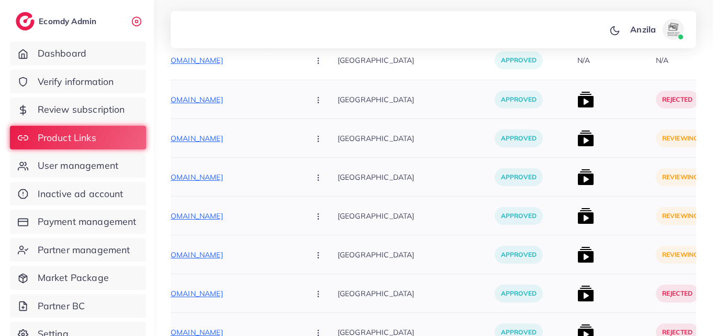
scroll to position [3155, 0]
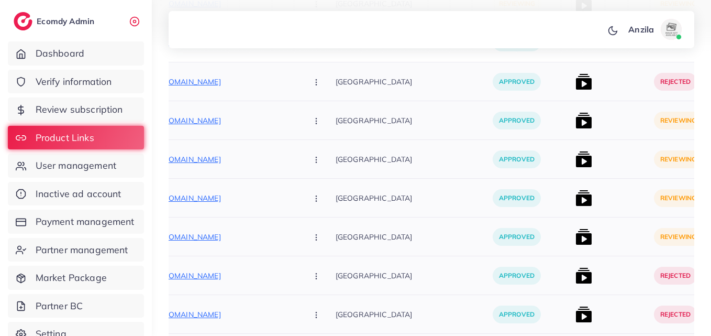
click at [575, 156] on img at bounding box center [583, 159] width 17 height 17
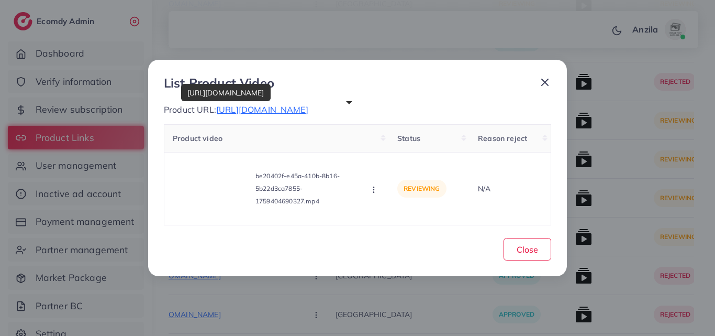
click at [308, 105] on span "[URL][DOMAIN_NAME]" at bounding box center [262, 109] width 92 height 10
click at [375, 188] on div "be20402f-e45a-410b-8b16-5b22d3ca7855-1759404690327.mp4 Approve Reject" at bounding box center [277, 188] width 208 height 55
click at [375, 194] on icon "button" at bounding box center [374, 189] width 8 height 8
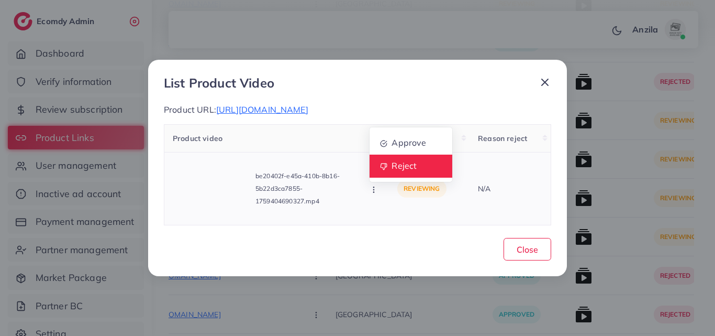
click at [402, 171] on span "Reject" at bounding box center [404, 165] width 25 height 10
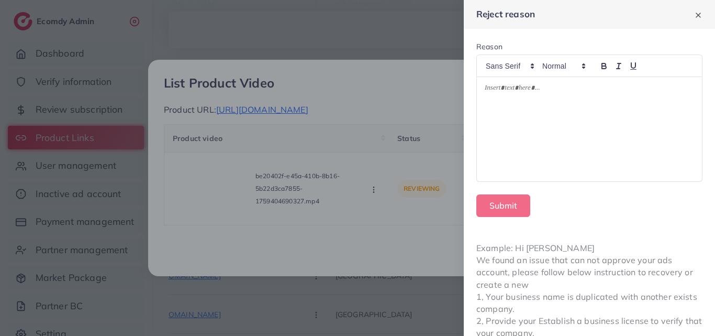
click at [550, 91] on p at bounding box center [589, 89] width 209 height 13
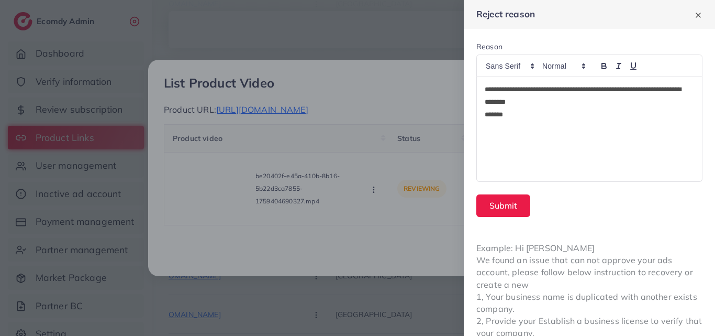
scroll to position [0, 0]
click at [510, 206] on button "Submit" at bounding box center [503, 205] width 54 height 23
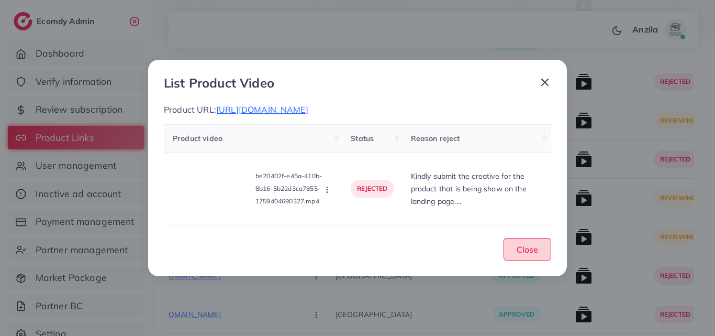
click at [544, 260] on button "Close" at bounding box center [528, 249] width 48 height 23
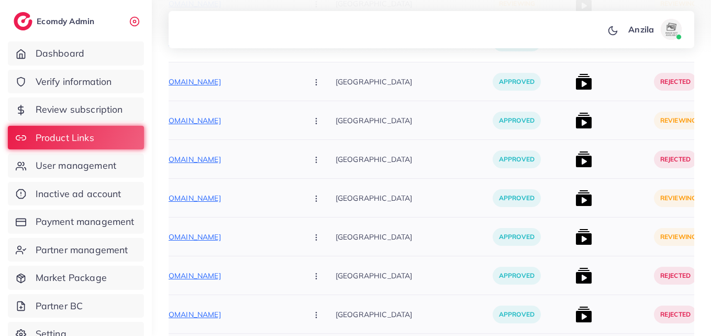
click at [575, 194] on img at bounding box center [583, 197] width 17 height 17
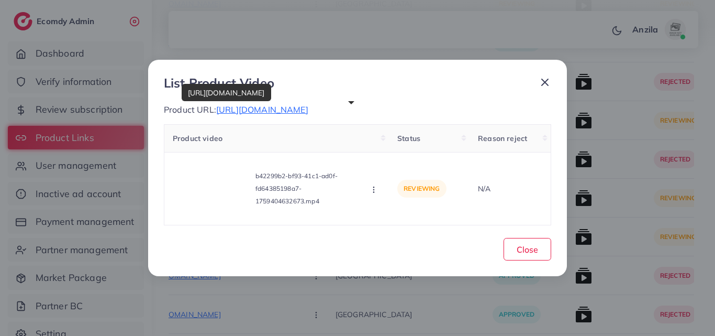
click at [308, 104] on span "[URL][DOMAIN_NAME]" at bounding box center [262, 109] width 92 height 10
click at [373, 194] on icon "button" at bounding box center [374, 189] width 8 height 8
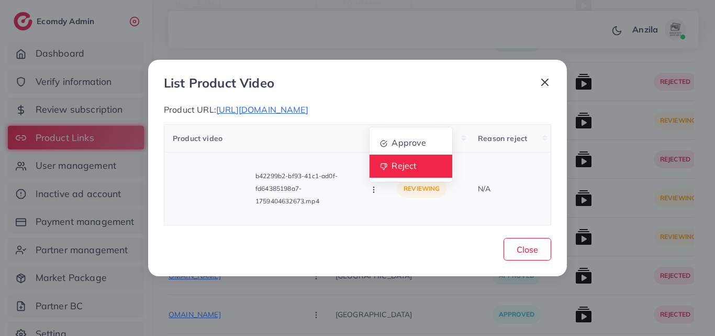
click at [388, 170] on link "Reject" at bounding box center [411, 165] width 83 height 23
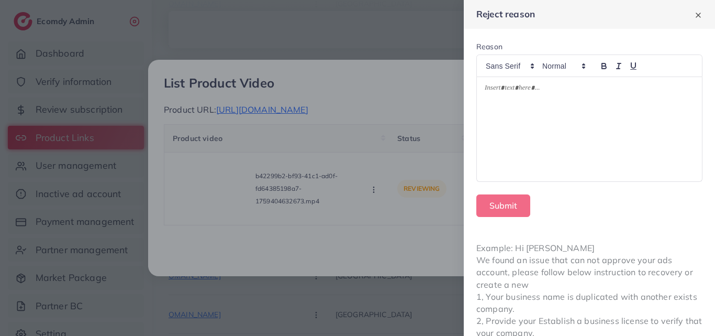
click at [513, 101] on div at bounding box center [589, 129] width 225 height 104
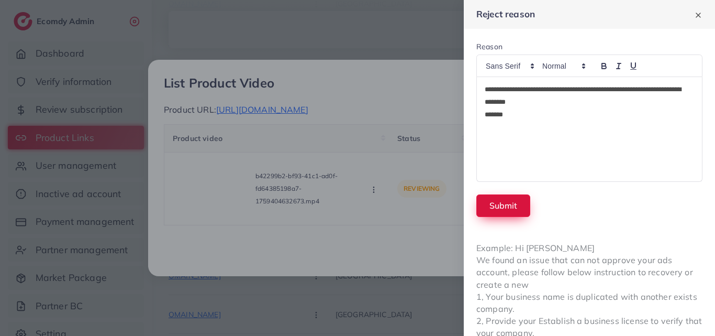
click at [510, 205] on button "Submit" at bounding box center [503, 205] width 54 height 23
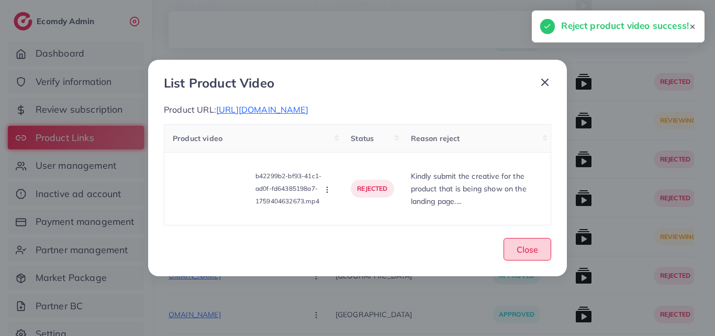
click at [534, 254] on span "Close" at bounding box center [527, 249] width 21 height 10
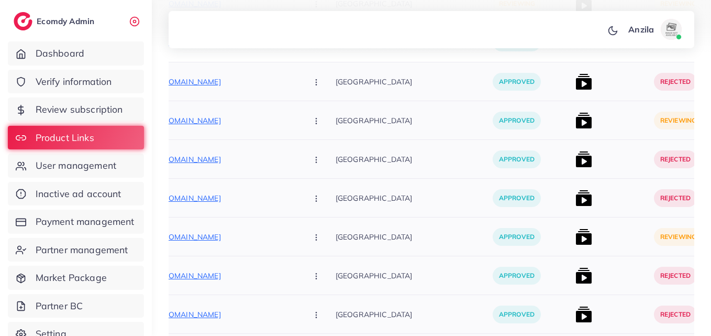
click at [575, 240] on img at bounding box center [583, 236] width 17 height 17
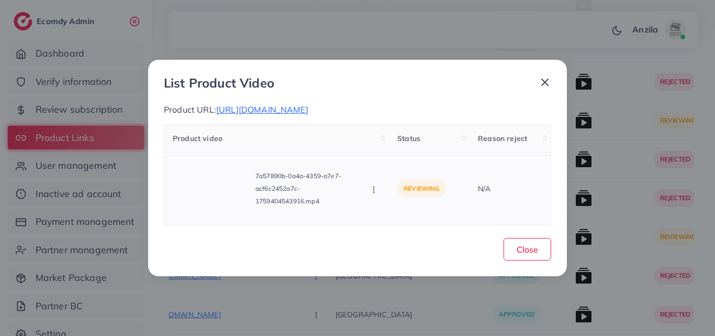
click at [374, 194] on icon "button" at bounding box center [374, 189] width 8 height 8
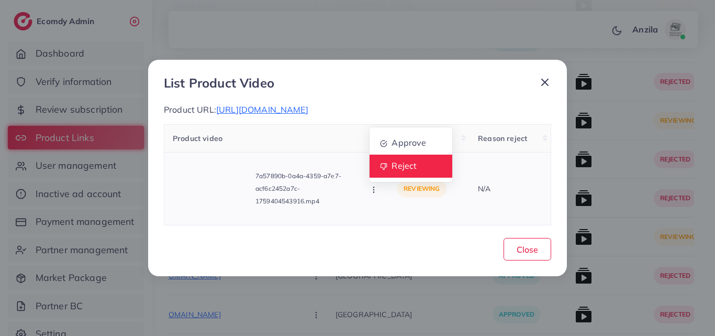
click at [386, 170] on icon at bounding box center [384, 166] width 7 height 7
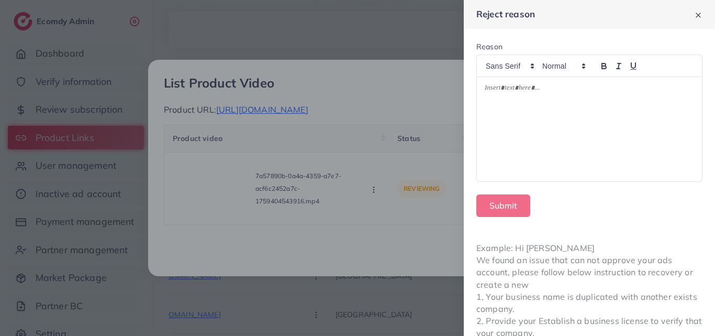
click at [495, 135] on div at bounding box center [589, 129] width 225 height 104
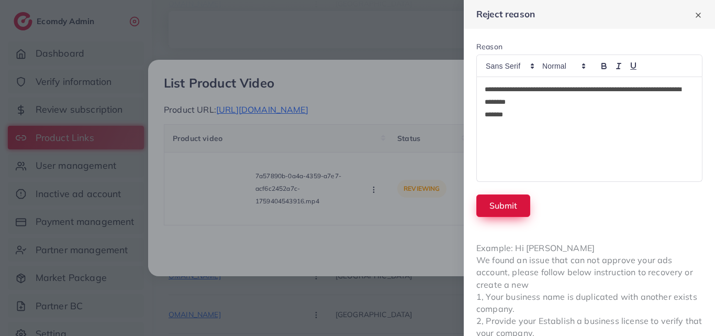
click at [507, 207] on button "Submit" at bounding box center [503, 205] width 54 height 23
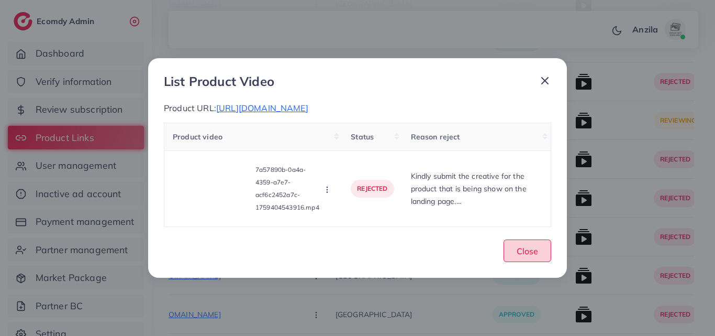
click at [532, 256] on span "Close" at bounding box center [527, 250] width 21 height 10
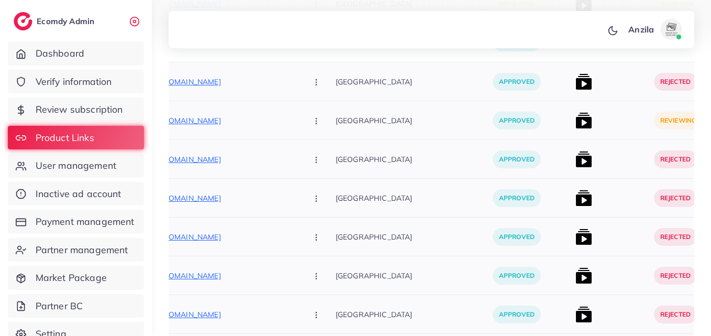
click at [571, 119] on div at bounding box center [610, 120] width 79 height 39
click at [575, 124] on img at bounding box center [583, 120] width 17 height 17
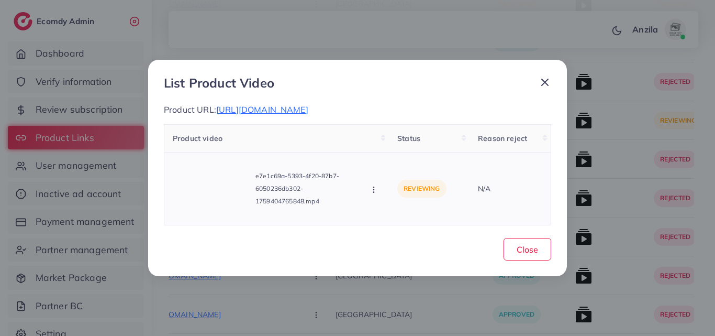
click at [376, 191] on icon "button" at bounding box center [374, 189] width 8 height 8
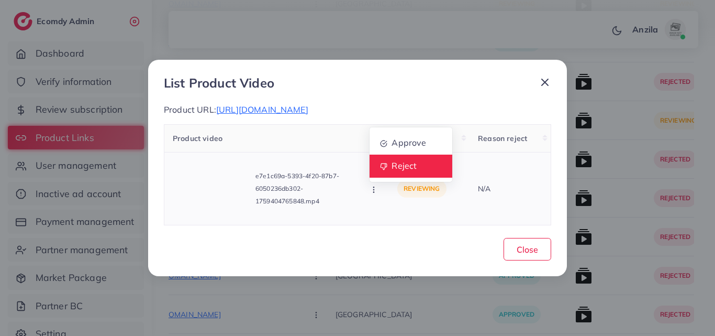
click at [397, 177] on link "Reject" at bounding box center [411, 165] width 83 height 23
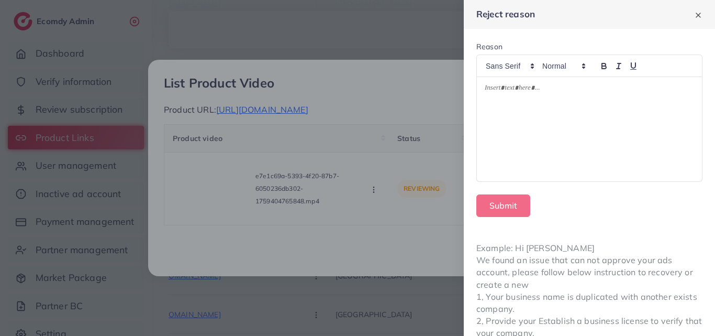
click at [521, 88] on p at bounding box center [589, 89] width 209 height 13
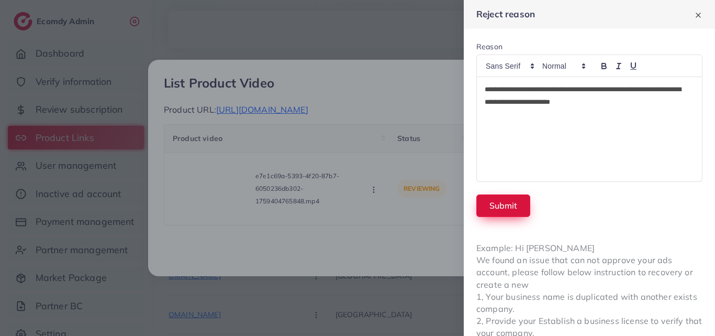
click at [519, 200] on button "Submit" at bounding box center [503, 205] width 54 height 23
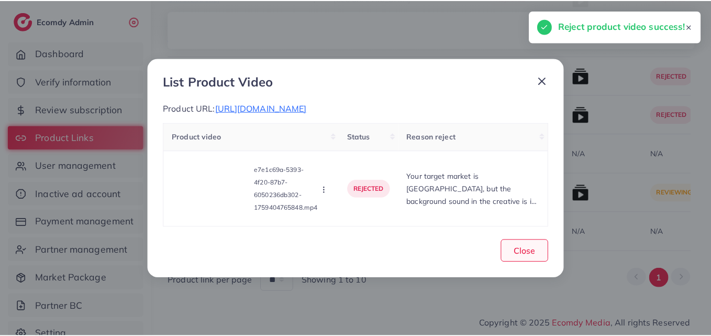
scroll to position [2970, 0]
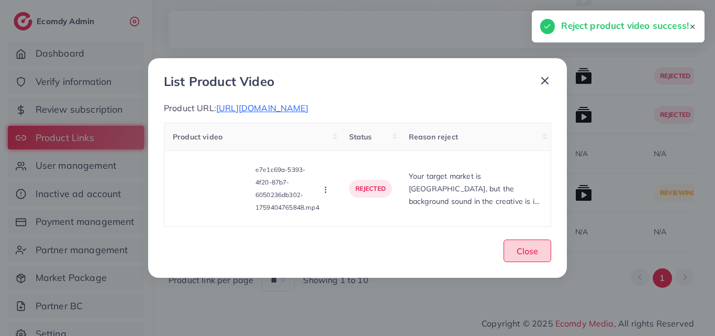
click at [528, 256] on span "Close" at bounding box center [527, 250] width 21 height 10
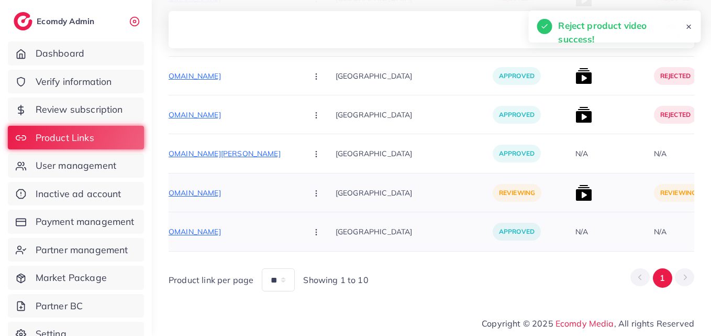
click at [371, 215] on div "[GEOGRAPHIC_DATA]" at bounding box center [414, 231] width 157 height 39
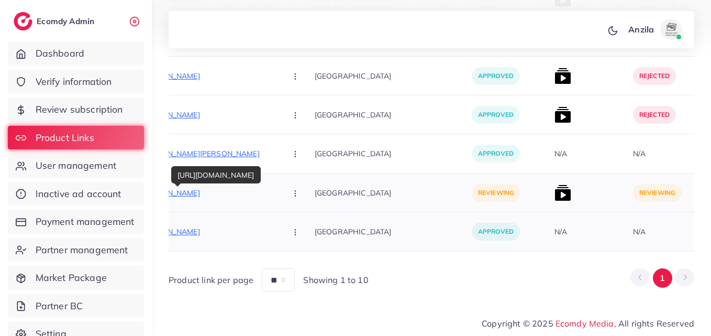
click at [205, 188] on p "[URL][DOMAIN_NAME]" at bounding box center [199, 192] width 157 height 13
click at [278, 197] on button "button" at bounding box center [296, 193] width 37 height 24
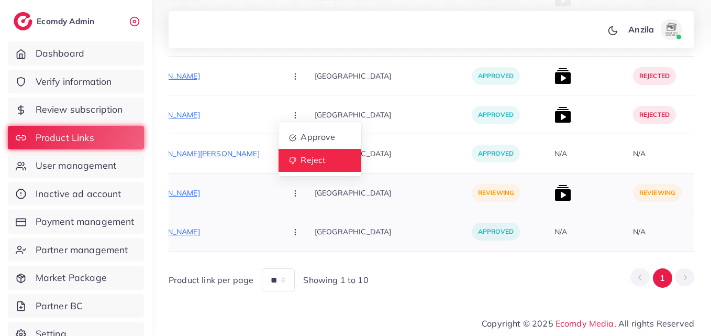
click at [300, 157] on span "Reject" at bounding box center [312, 160] width 25 height 10
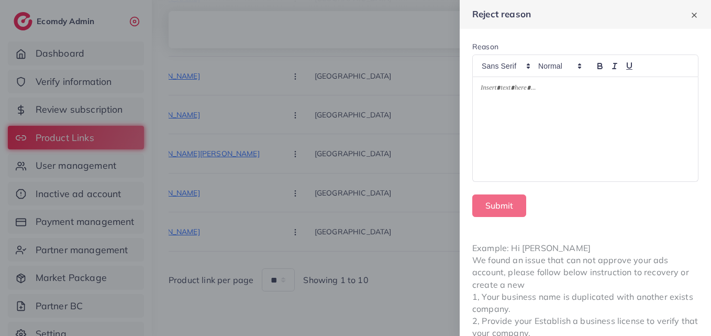
click at [582, 97] on div at bounding box center [585, 129] width 225 height 104
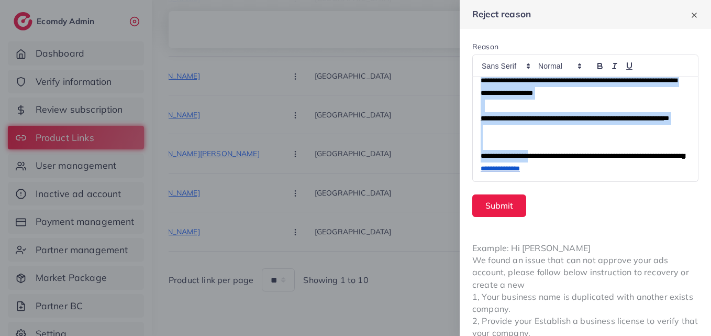
scroll to position [0, 0]
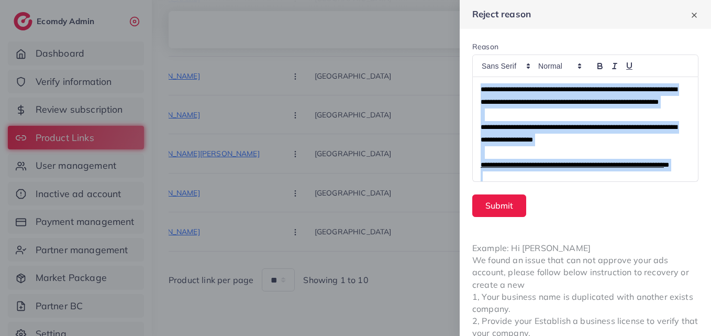
drag, startPoint x: 541, startPoint y: 161, endPoint x: 477, endPoint y: 74, distance: 107.7
click at [477, 74] on div "**********" at bounding box center [585, 117] width 226 height 127
click at [520, 104] on span "**********" at bounding box center [579, 95] width 196 height 19
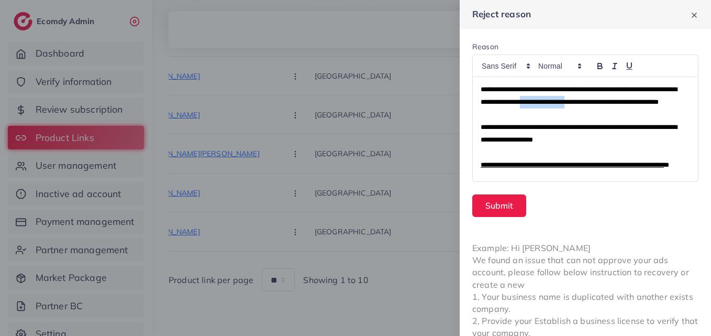
drag, startPoint x: 585, startPoint y: 104, endPoint x: 635, endPoint y: 104, distance: 49.7
click at [635, 104] on span "**********" at bounding box center [579, 95] width 196 height 19
drag, startPoint x: 520, startPoint y: 102, endPoint x: 586, endPoint y: 101, distance: 65.4
click at [586, 101] on span "**********" at bounding box center [579, 95] width 196 height 19
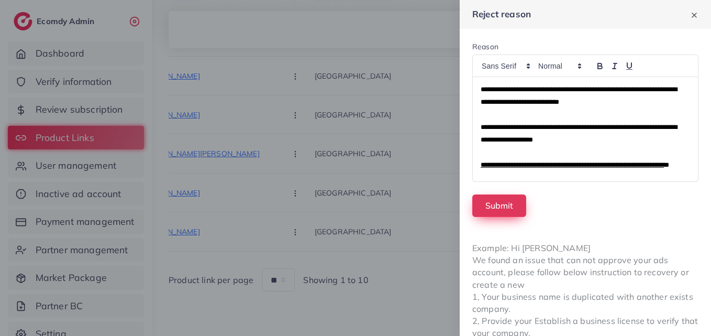
click at [523, 195] on button "Submit" at bounding box center [499, 205] width 54 height 23
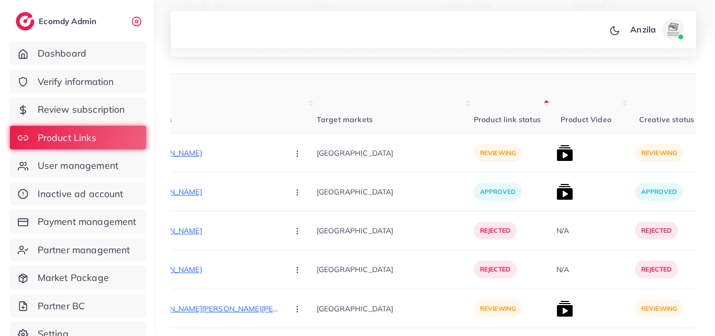
scroll to position [186, 0]
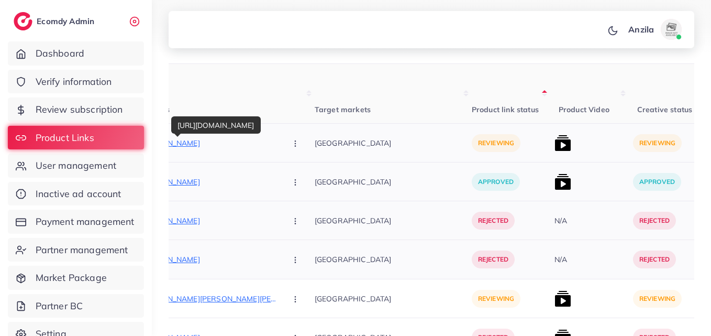
click at [218, 143] on p "[URL][DOMAIN_NAME]" at bounding box center [199, 143] width 157 height 13
click at [278, 149] on button "button" at bounding box center [296, 143] width 37 height 24
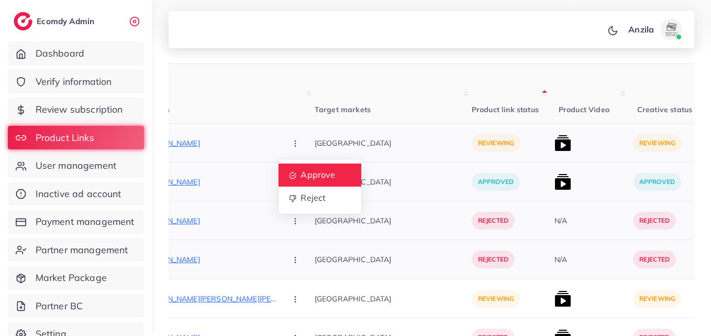
click at [300, 180] on span "Approve" at bounding box center [317, 175] width 35 height 10
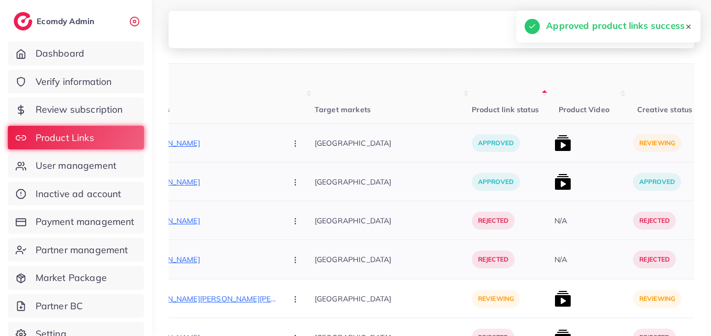
click at [554, 141] on img at bounding box center [562, 143] width 17 height 17
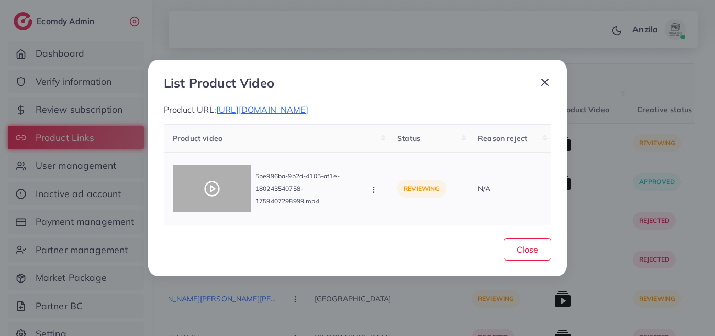
click at [208, 179] on div at bounding box center [212, 188] width 79 height 47
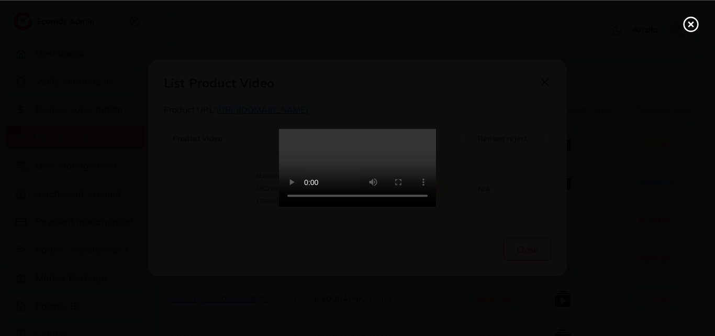
click at [323, 162] on video at bounding box center [357, 168] width 157 height 79
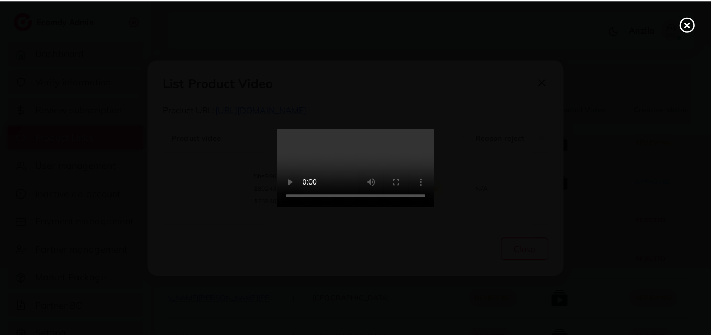
scroll to position [0, 0]
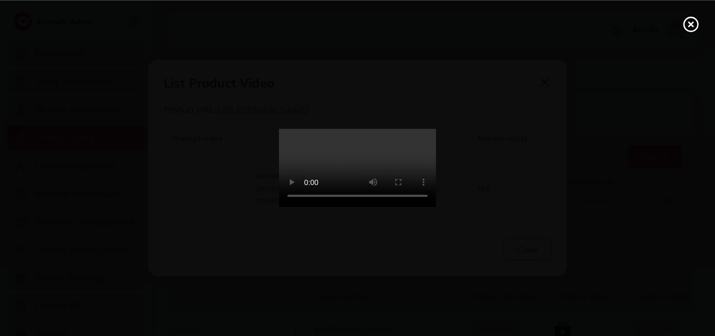
click at [690, 28] on icon at bounding box center [691, 24] width 17 height 17
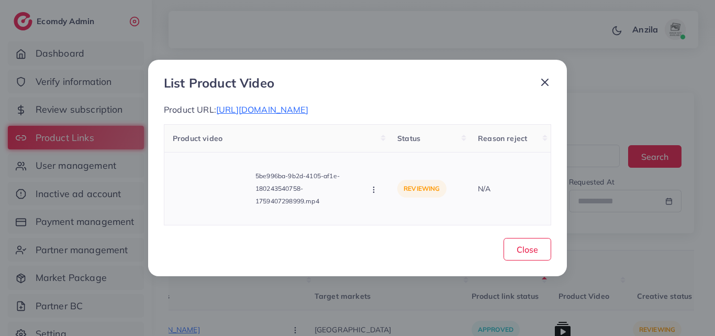
click at [373, 188] on icon "button" at bounding box center [374, 189] width 8 height 8
click at [401, 143] on span "Approve" at bounding box center [409, 142] width 35 height 10
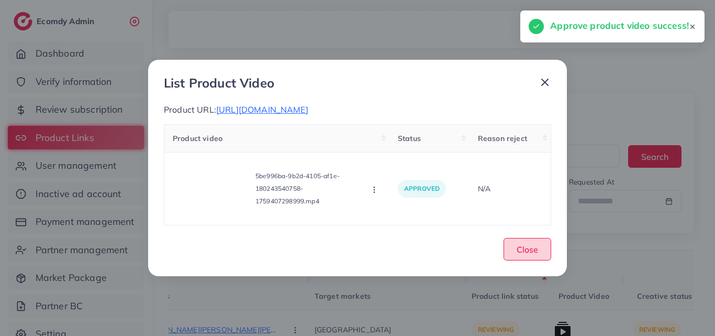
click at [531, 247] on span "Close" at bounding box center [527, 249] width 21 height 10
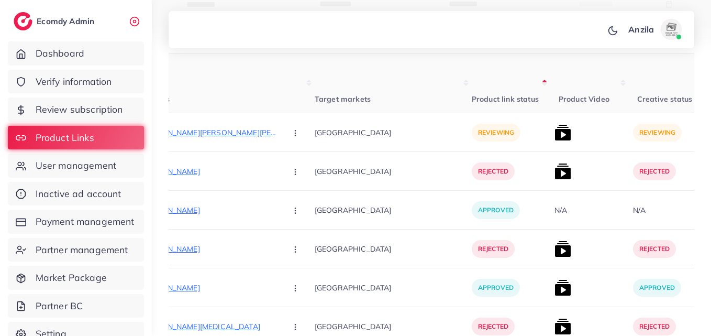
scroll to position [187, 0]
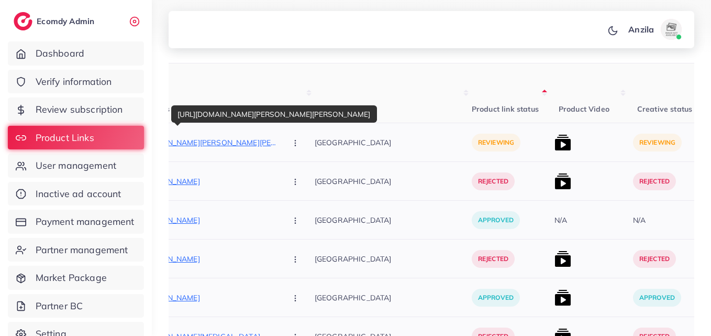
click at [206, 146] on p "[URL][DOMAIN_NAME][PERSON_NAME][PERSON_NAME]" at bounding box center [199, 142] width 157 height 13
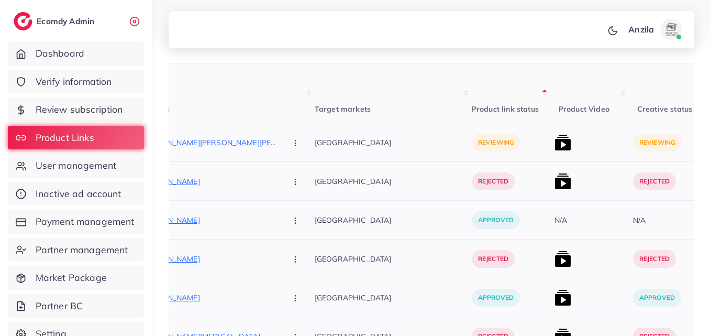
click at [278, 135] on button "button" at bounding box center [296, 142] width 37 height 24
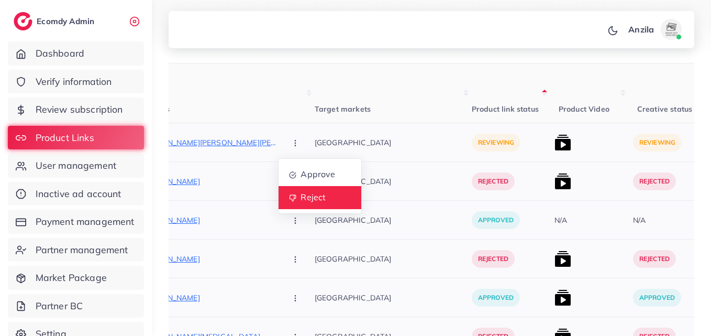
click at [300, 196] on span "Reject" at bounding box center [312, 197] width 25 height 10
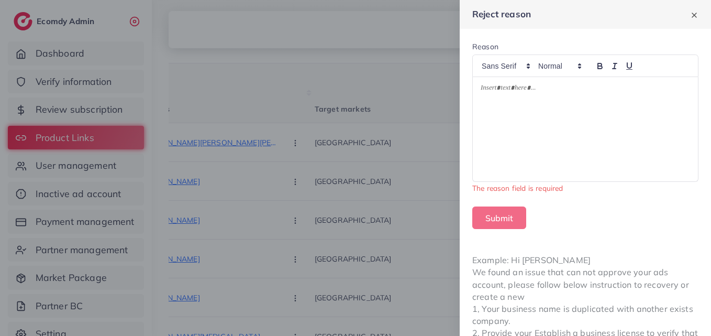
click at [529, 100] on div at bounding box center [585, 129] width 225 height 104
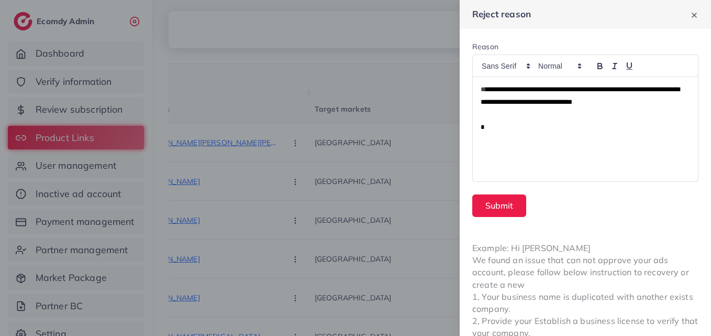
scroll to position [114, 0]
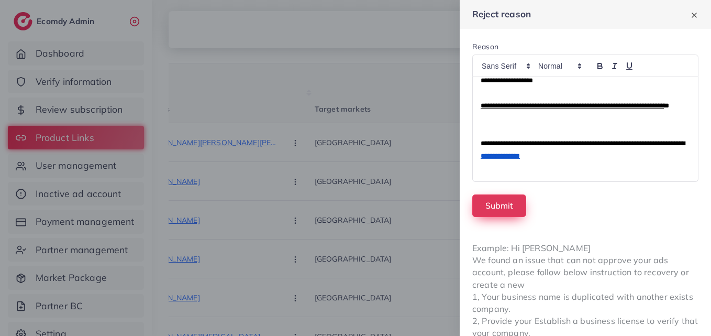
click at [496, 207] on button "Submit" at bounding box center [499, 205] width 54 height 23
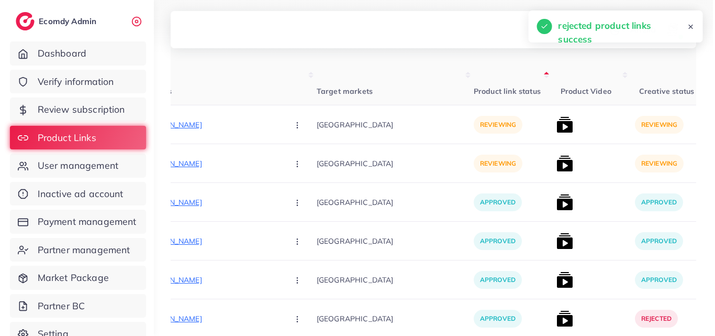
scroll to position [192, 0]
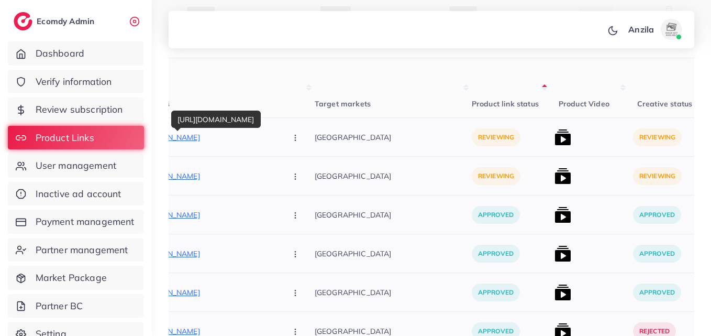
click at [204, 139] on p "[URL][DOMAIN_NAME]" at bounding box center [199, 137] width 157 height 13
click at [291, 141] on icon "button" at bounding box center [295, 137] width 8 height 8
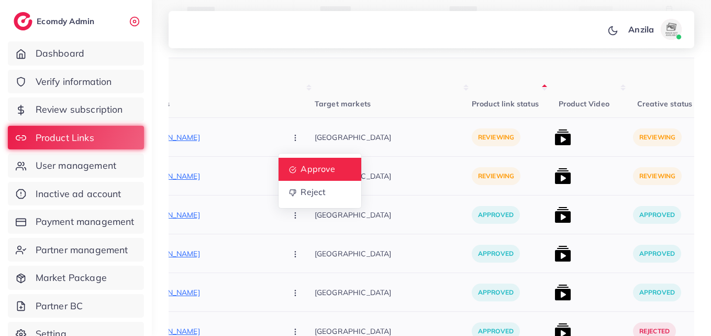
click at [300, 164] on span "Approve" at bounding box center [317, 169] width 35 height 10
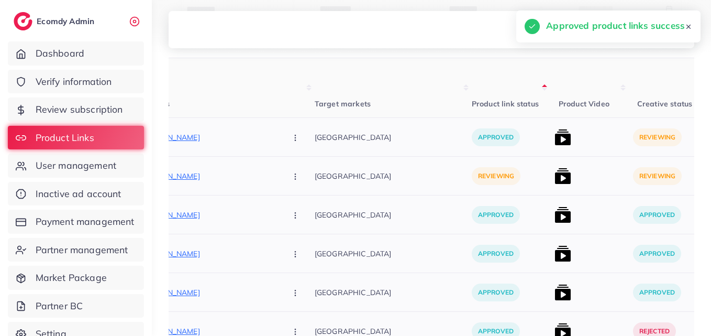
click at [554, 138] on img at bounding box center [562, 137] width 17 height 17
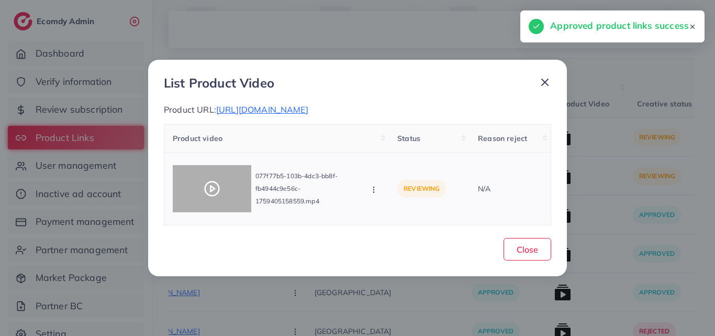
click at [219, 186] on circle at bounding box center [212, 189] width 14 height 14
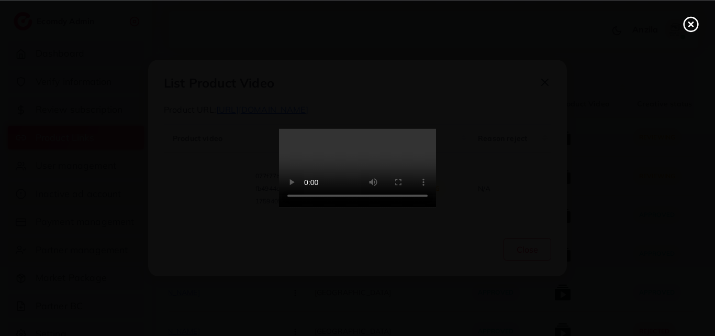
click at [312, 196] on video at bounding box center [357, 168] width 157 height 79
click at [693, 21] on icon at bounding box center [691, 24] width 17 height 17
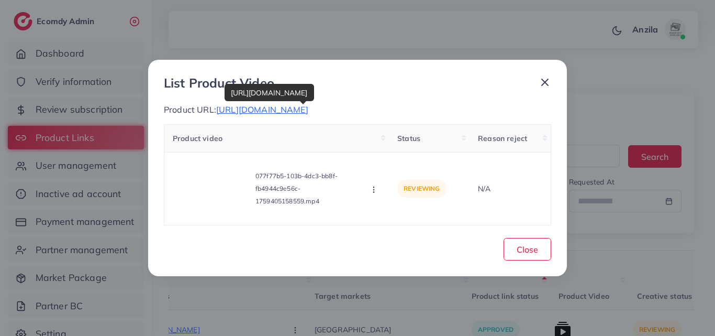
click at [308, 114] on span "[URL][DOMAIN_NAME]" at bounding box center [262, 109] width 92 height 10
click at [380, 196] on div "077f77b5-103b-4dc3-bb8f-fb4944c9e56c-1759405158559.mp4 Approve Reject" at bounding box center [277, 188] width 208 height 55
click at [371, 186] on icon "button" at bounding box center [374, 189] width 8 height 8
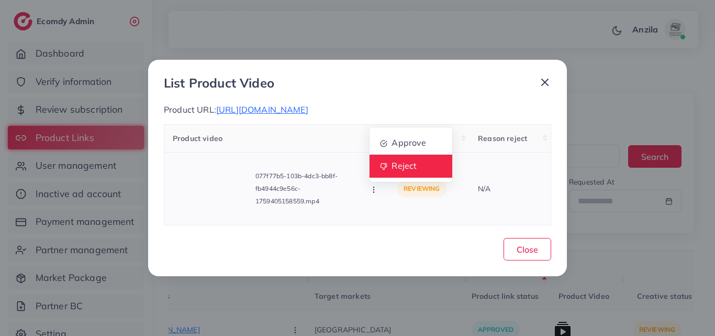
click at [395, 175] on link "Reject" at bounding box center [411, 165] width 83 height 23
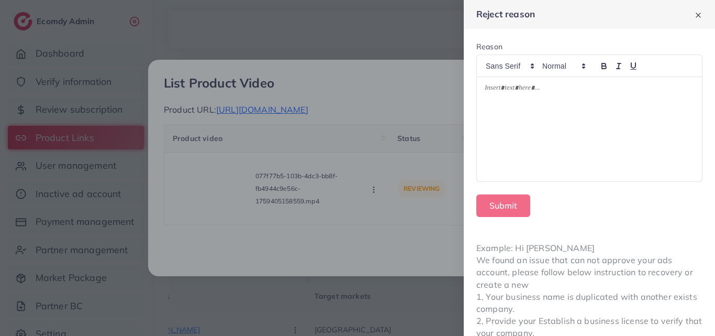
click at [389, 150] on div at bounding box center [357, 168] width 715 height 336
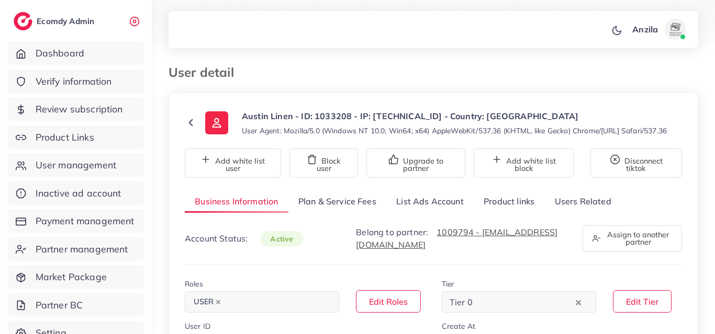
select select "********"
click at [419, 213] on link "List Ads Account" at bounding box center [429, 202] width 87 height 23
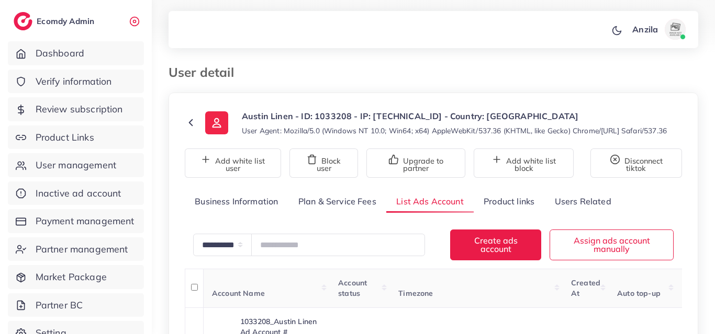
click at [387, 130] on small "User Agent: Mozilla/5.0 (Windows NT 10.0; Win64; x64) AppleWebKit/537.36 (KHTML…" at bounding box center [454, 131] width 425 height 10
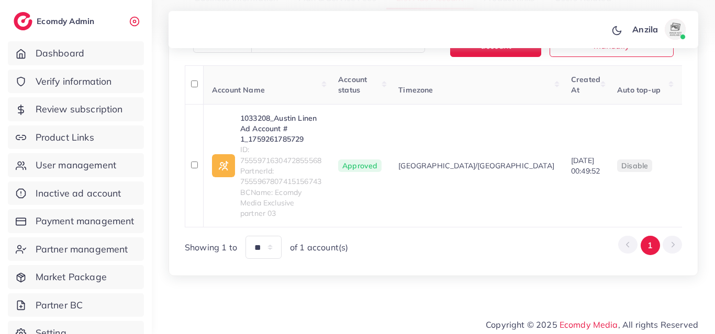
scroll to position [207, 0]
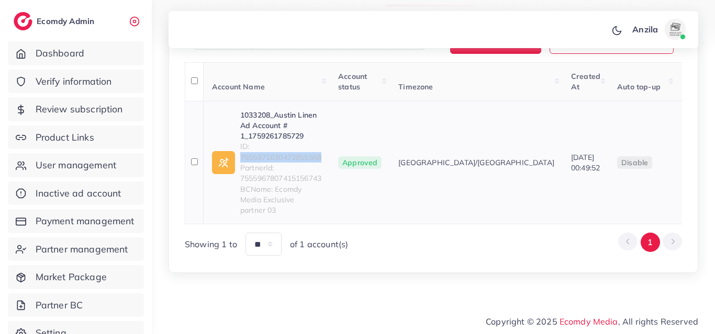
drag, startPoint x: 334, startPoint y: 170, endPoint x: 241, endPoint y: 169, distance: 92.7
click at [241, 169] on td "1033208_Austin Linen Ad Account # 1_1759261785729 ID: 7555971630472855568 Partn…" at bounding box center [267, 163] width 127 height 124
copy span "7555971630472855568"
click at [263, 132] on link "1033208_Austin Linen Ad Account # 1_1759261785729" at bounding box center [280, 127] width 81 height 32
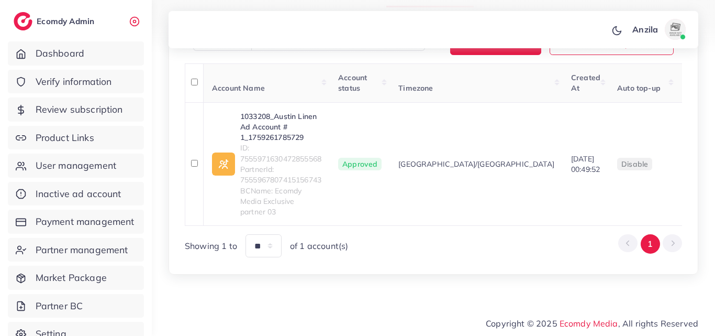
click at [505, 239] on div "Showing 1 to ** ** ** *** of 1 account(s) 1" at bounding box center [433, 245] width 497 height 23
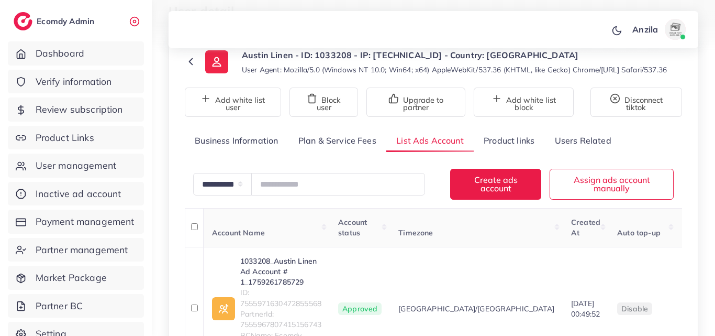
scroll to position [59, 0]
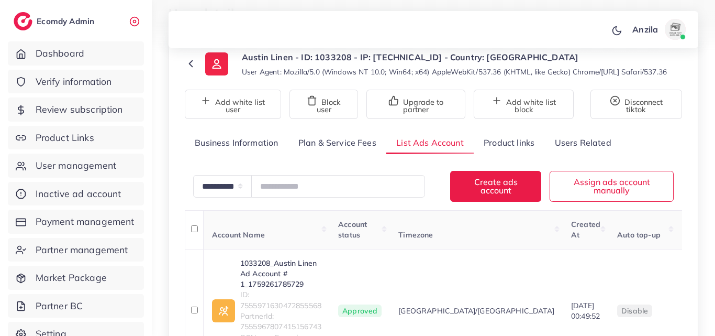
click at [487, 154] on link "Product links" at bounding box center [509, 142] width 71 height 23
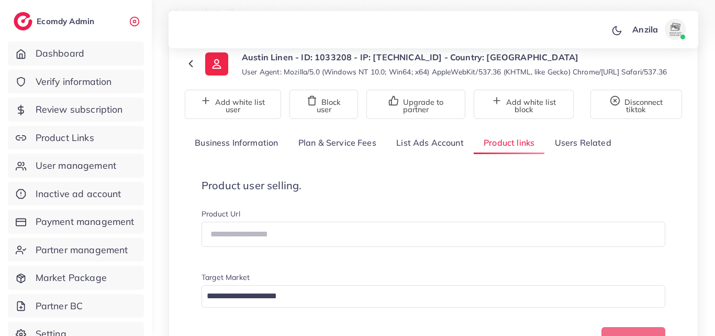
click at [505, 183] on div "Product user selling. Product Url Target Market Loading... Create one Product l…" at bounding box center [433, 319] width 497 height 314
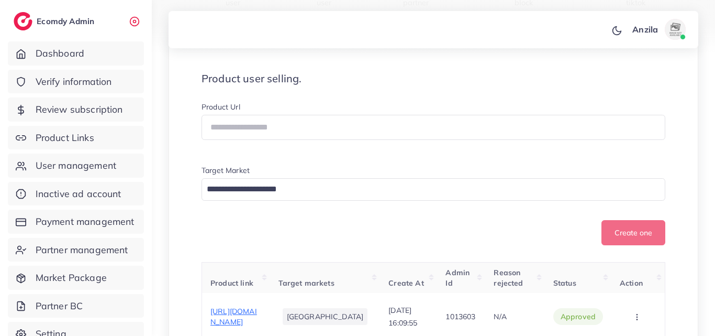
scroll to position [289, 0]
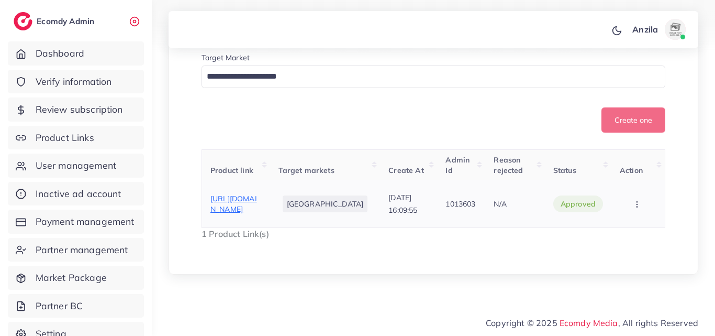
click at [248, 207] on span "[URL][DOMAIN_NAME]" at bounding box center [233, 204] width 47 height 20
